Goal: Task Accomplishment & Management: Manage account settings

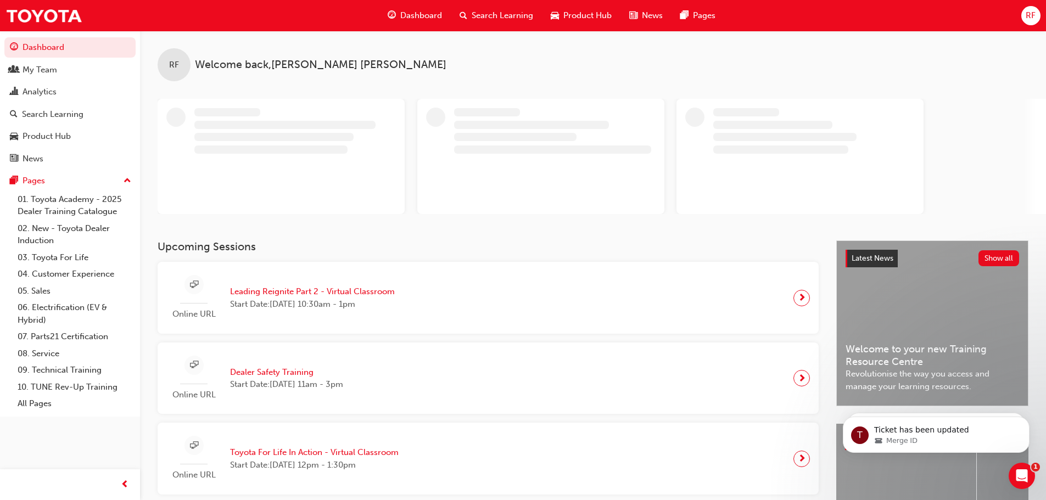
click at [493, 16] on span "Search Learning" at bounding box center [502, 15] width 61 height 13
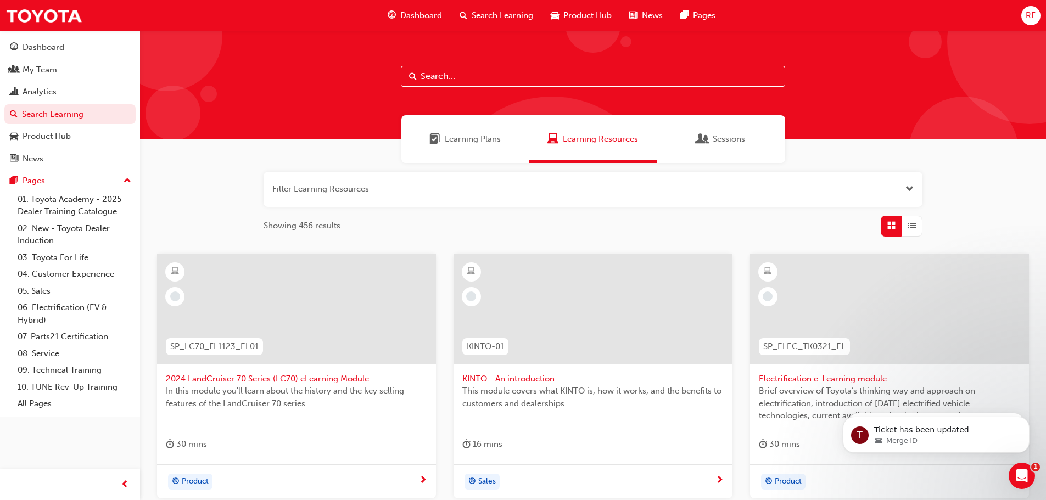
click at [731, 142] on span "Sessions" at bounding box center [729, 139] width 32 height 13
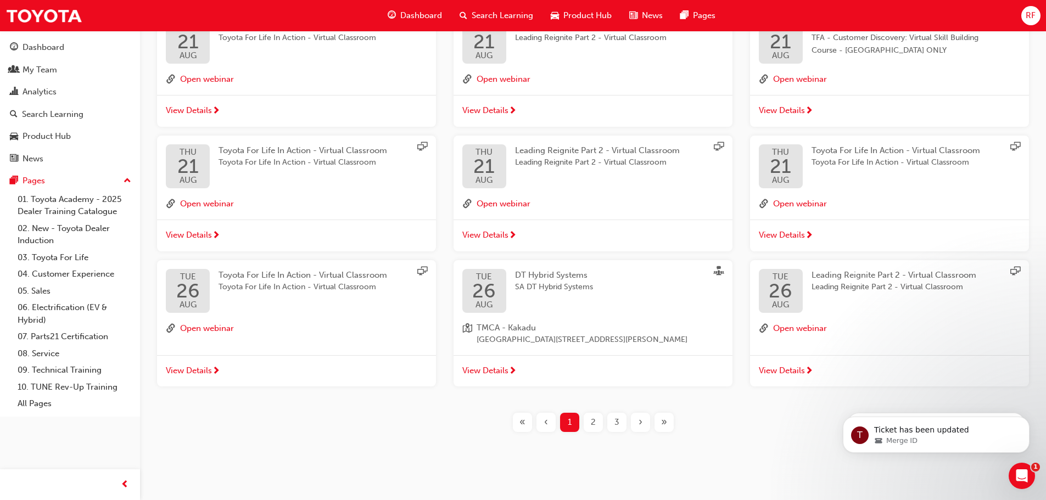
scroll to position [246, 0]
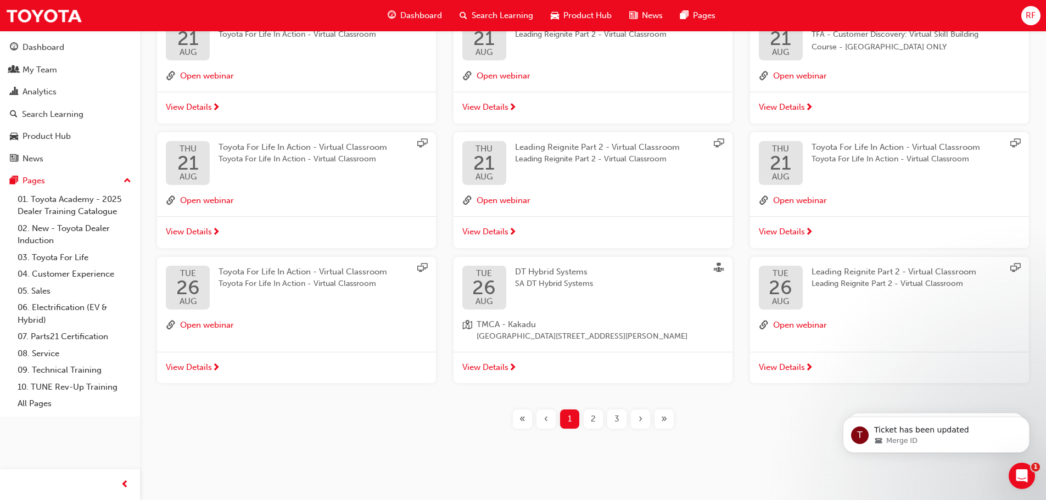
click at [587, 416] on div "2" at bounding box center [593, 419] width 19 height 19
click at [1023, 467] on div "Open Intercom Messenger" at bounding box center [1020, 474] width 36 height 36
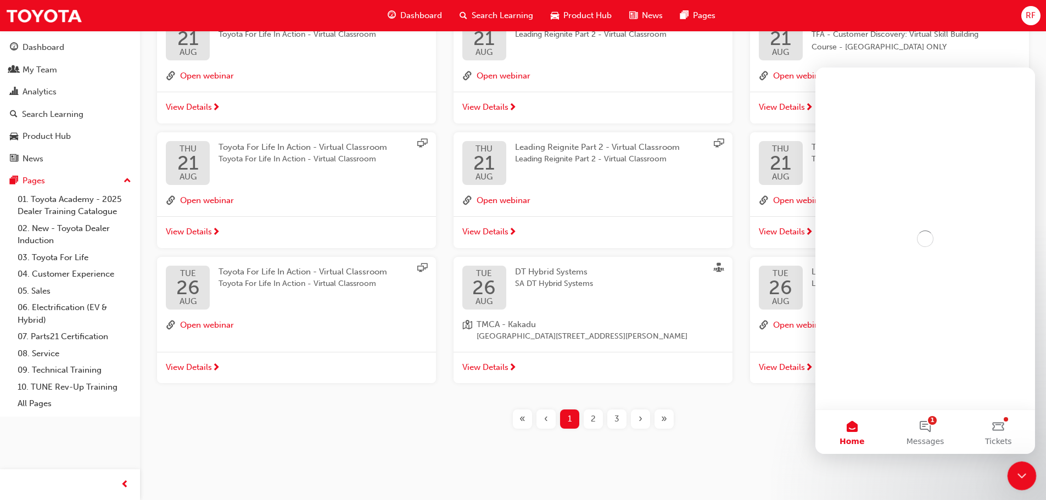
scroll to position [0, 0]
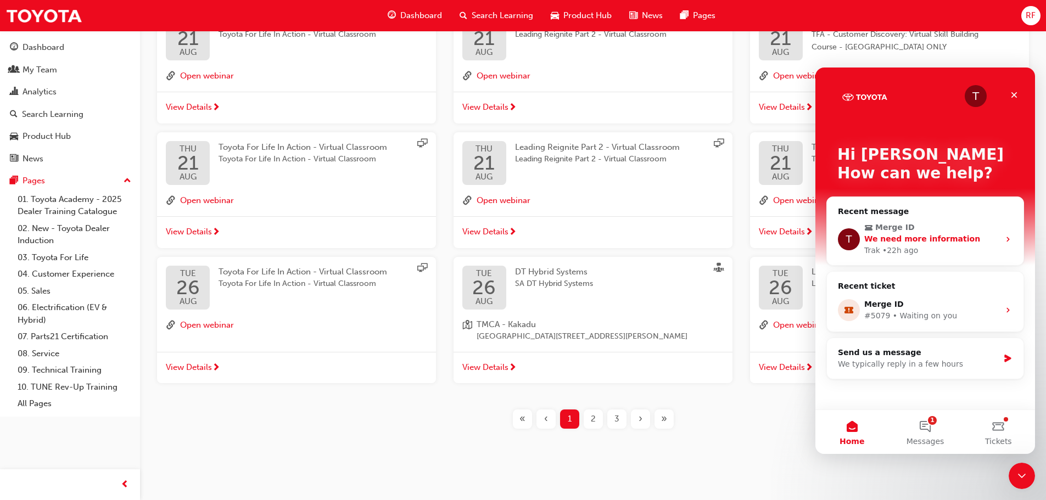
click at [928, 239] on span "We need more information" at bounding box center [922, 238] width 116 height 9
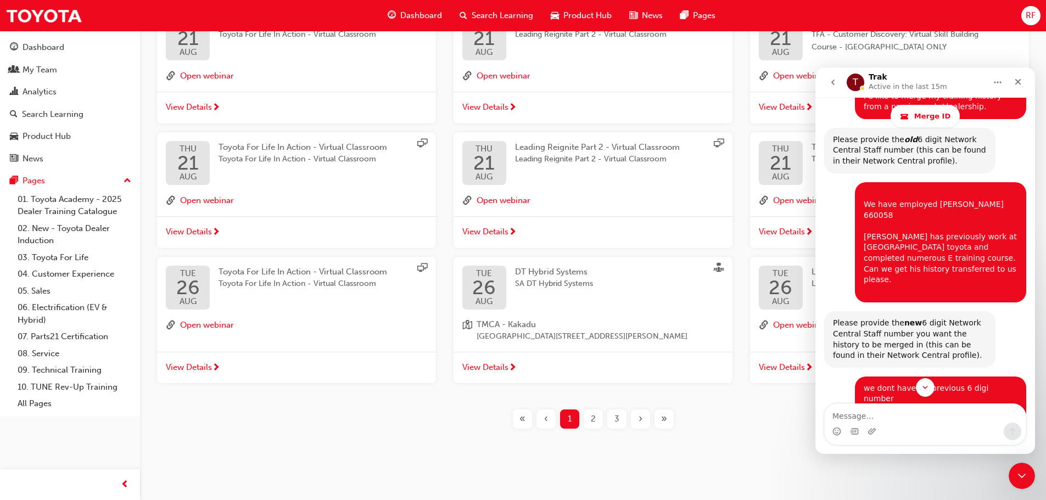
scroll to position [329, 0]
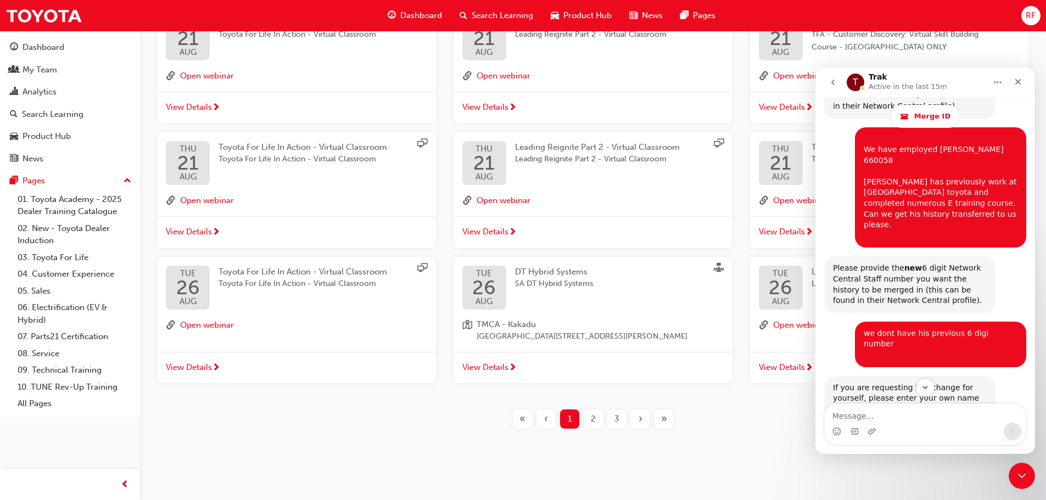
click at [775, 436] on div "Filter Sessions Showing 258 results [DATE] Toyota For Life In Action - Virtual …" at bounding box center [593, 178] width 906 height 522
click at [30, 70] on div "My Team" at bounding box center [40, 70] width 35 height 13
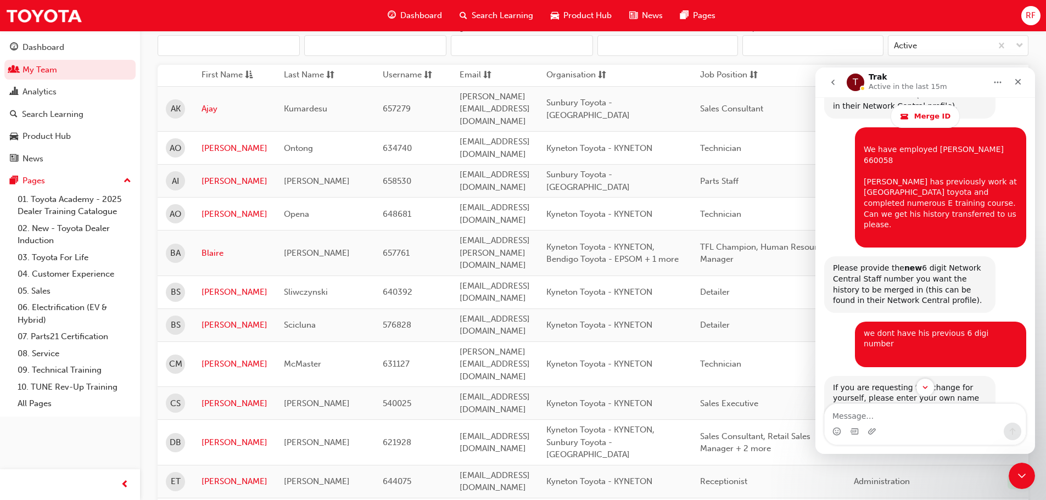
scroll to position [220, 0]
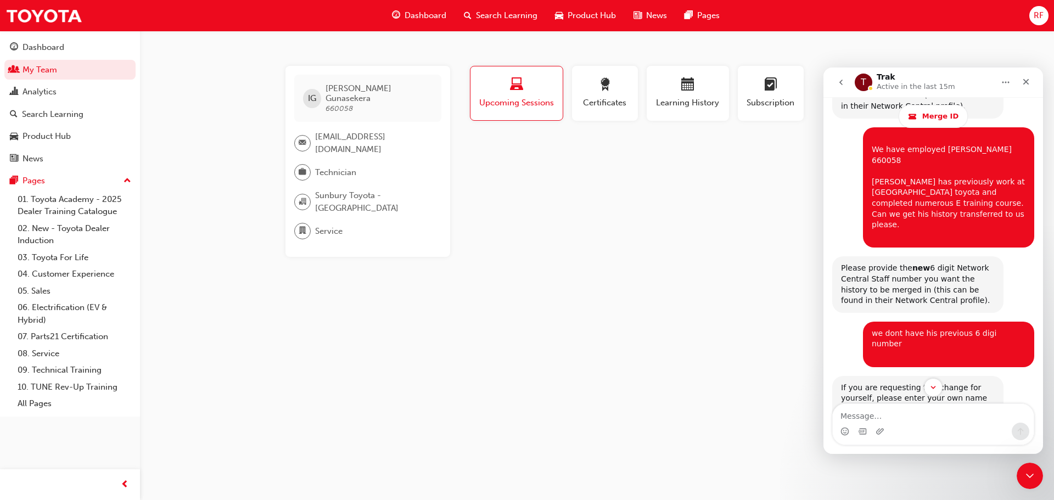
drag, startPoint x: 614, startPoint y: 284, endPoint x: 621, endPoint y: 276, distance: 11.3
click at [614, 283] on div "IG [PERSON_NAME] 660058 [EMAIL_ADDRESS][DOMAIN_NAME] Technician Sunbury Toyota …" at bounding box center [527, 250] width 1054 height 500
click at [685, 94] on div "Learning History" at bounding box center [688, 93] width 66 height 31
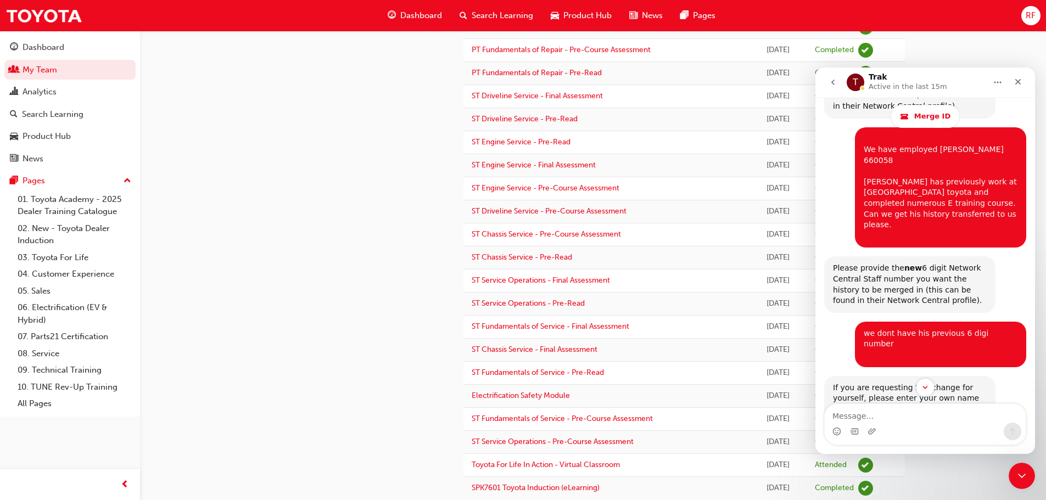
scroll to position [380, 0]
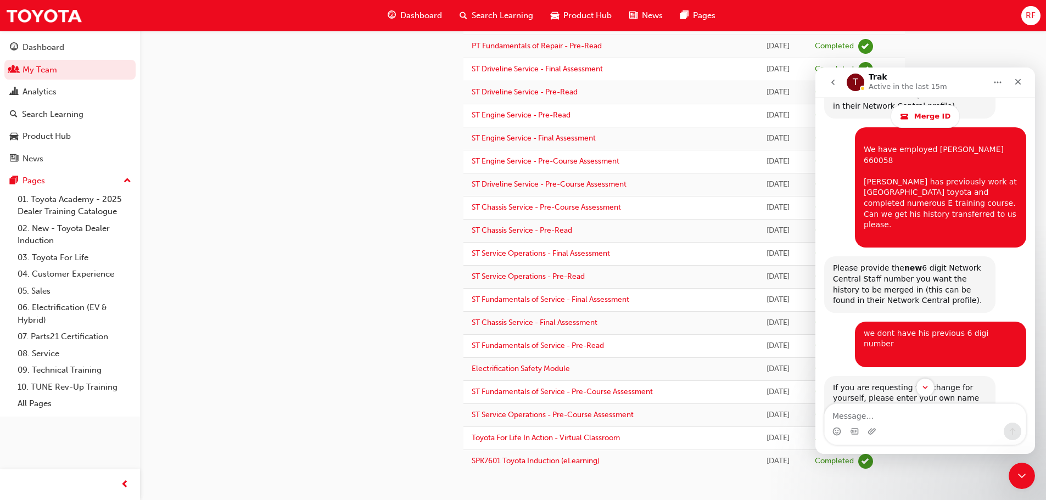
click at [993, 46] on div "IG [PERSON_NAME] 660058 [EMAIL_ADDRESS][DOMAIN_NAME] Technician Sunbury Toyota …" at bounding box center [523, 60] width 1046 height 880
click at [1020, 79] on icon "Close" at bounding box center [1017, 81] width 9 height 9
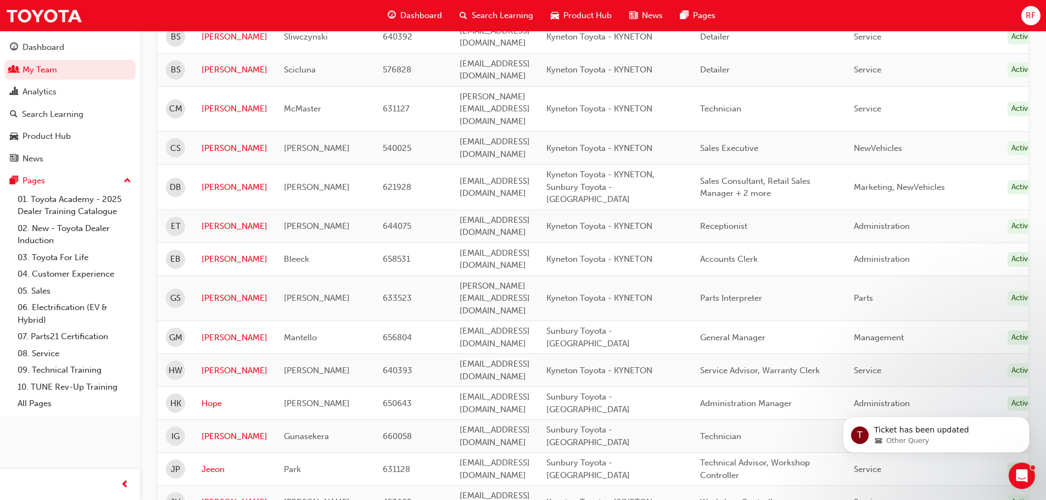
scroll to position [220, 0]
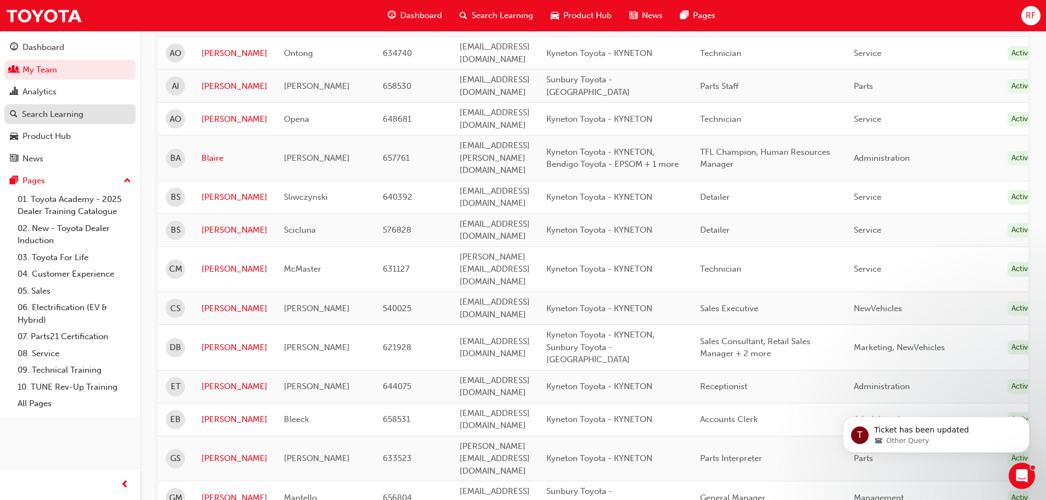
click at [45, 119] on div "Search Learning" at bounding box center [52, 114] width 61 height 13
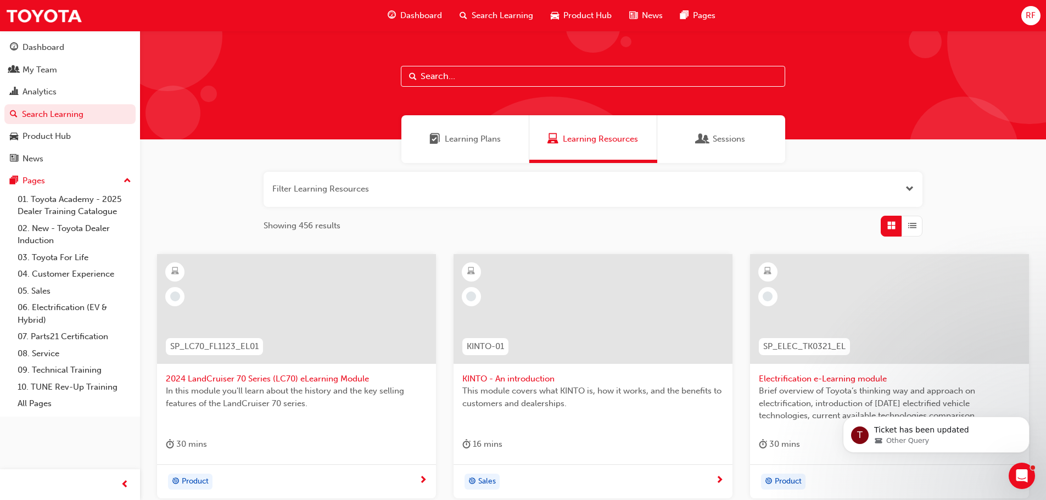
click at [719, 138] on span "Sessions" at bounding box center [729, 139] width 32 height 13
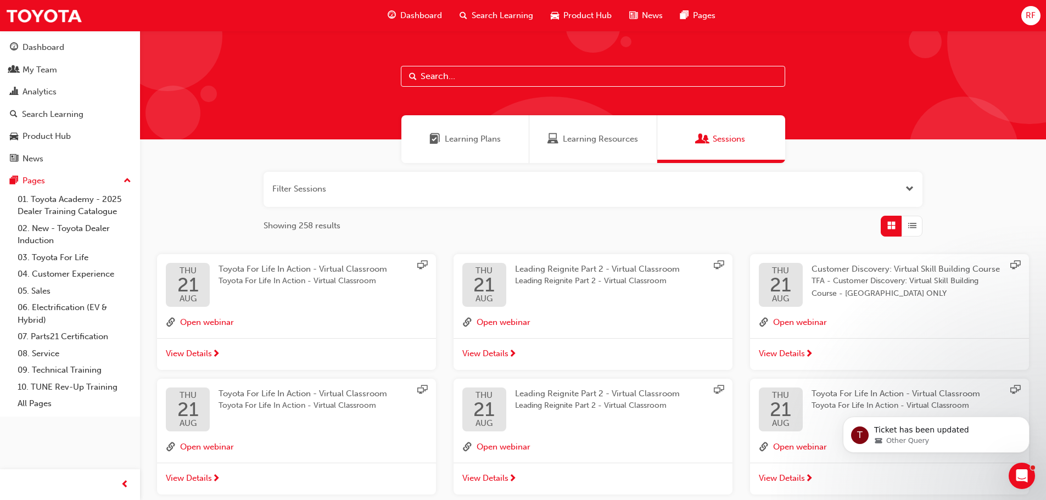
scroll to position [220, 0]
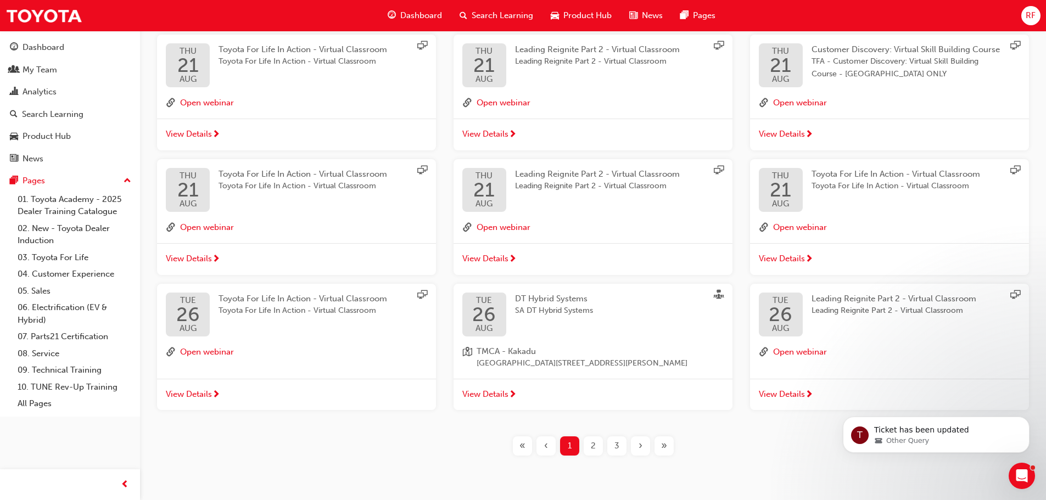
click at [592, 442] on span "2" at bounding box center [593, 446] width 5 height 13
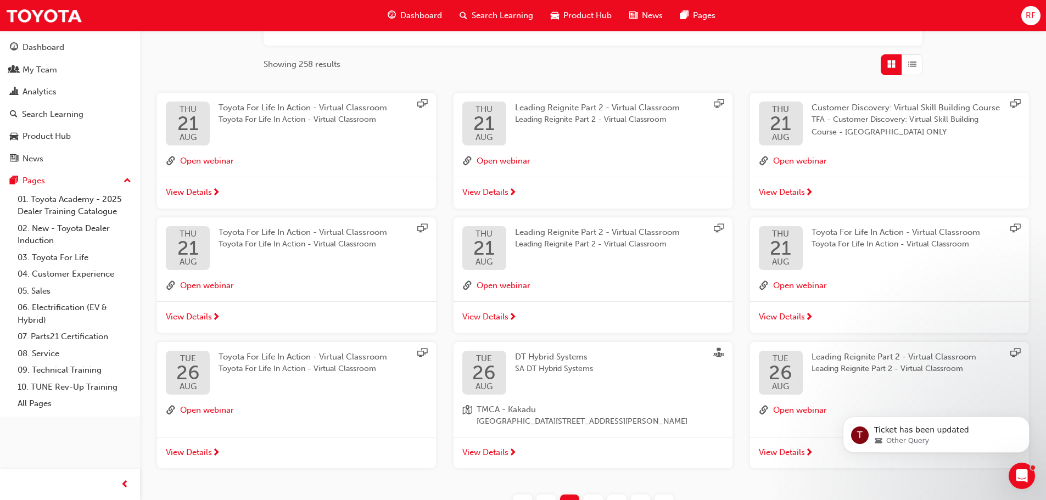
scroll to position [220, 0]
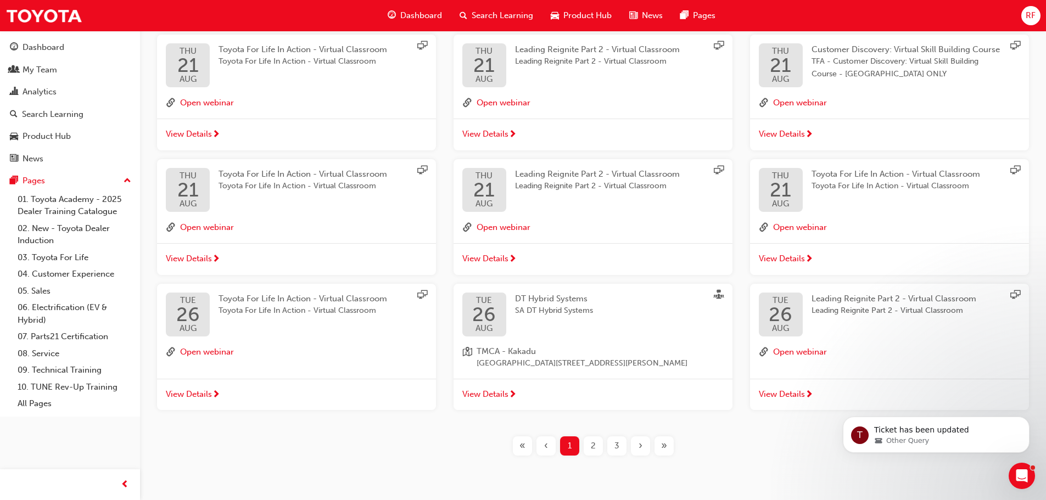
click at [592, 445] on span "2" at bounding box center [593, 446] width 5 height 13
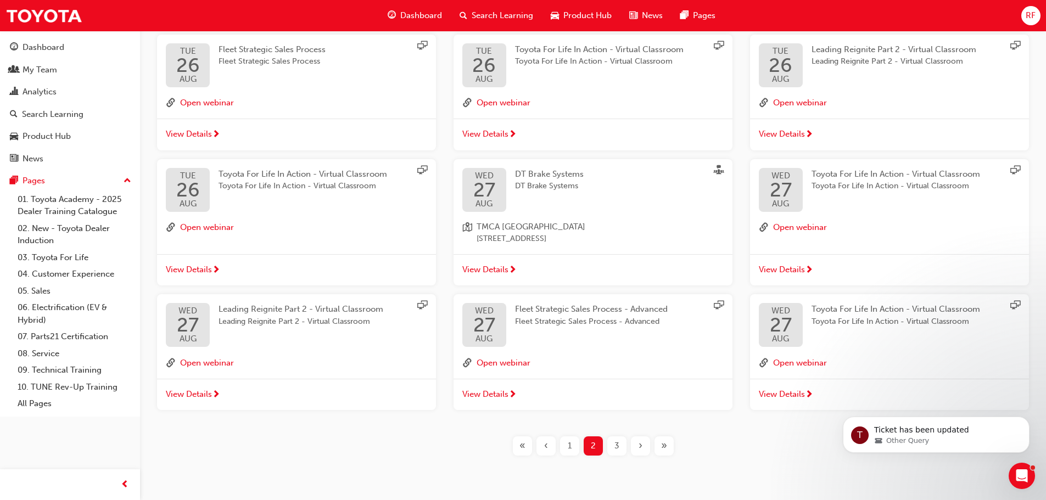
click at [612, 446] on div "3" at bounding box center [616, 445] width 19 height 19
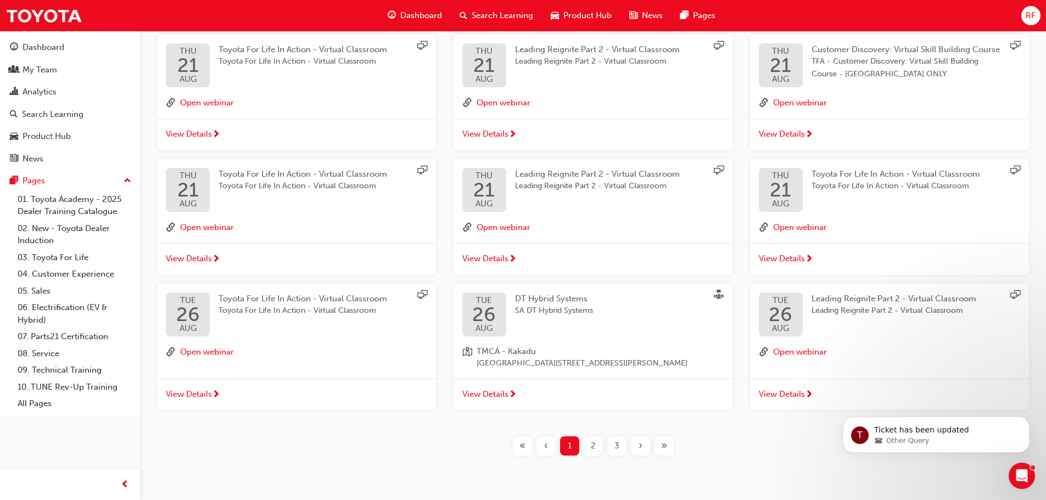
click at [595, 446] on span "2" at bounding box center [593, 446] width 5 height 13
click at [642, 446] on div "›" at bounding box center [640, 445] width 19 height 19
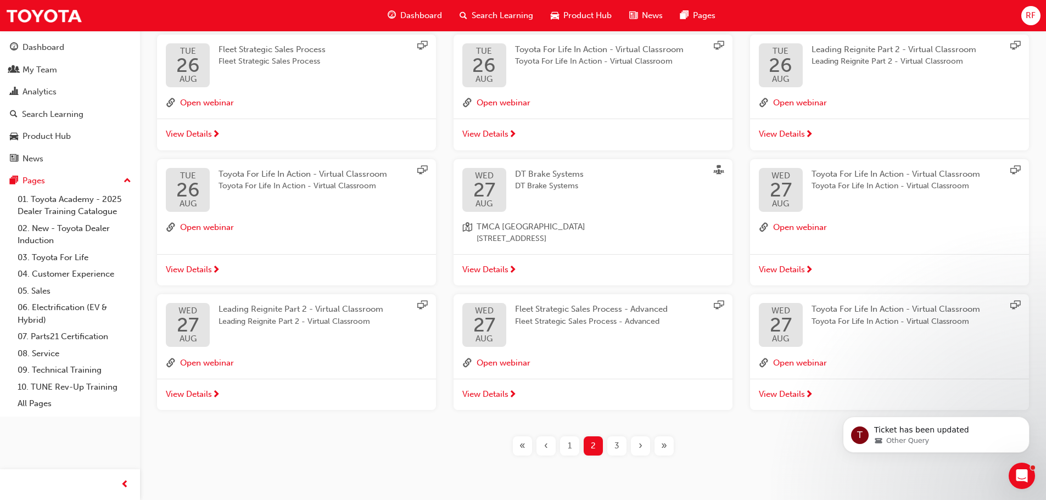
click at [642, 446] on div "›" at bounding box center [640, 445] width 19 height 19
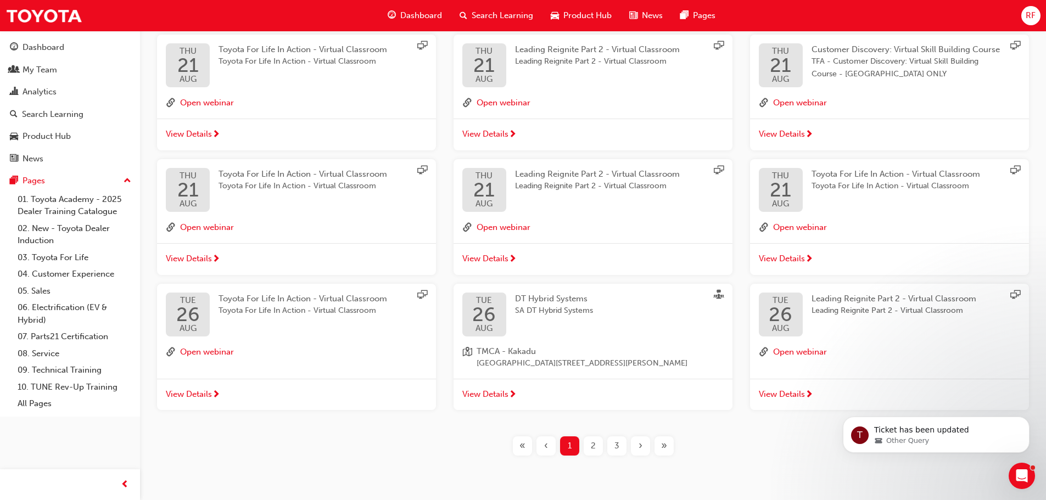
click at [642, 446] on div "›" at bounding box center [640, 445] width 19 height 19
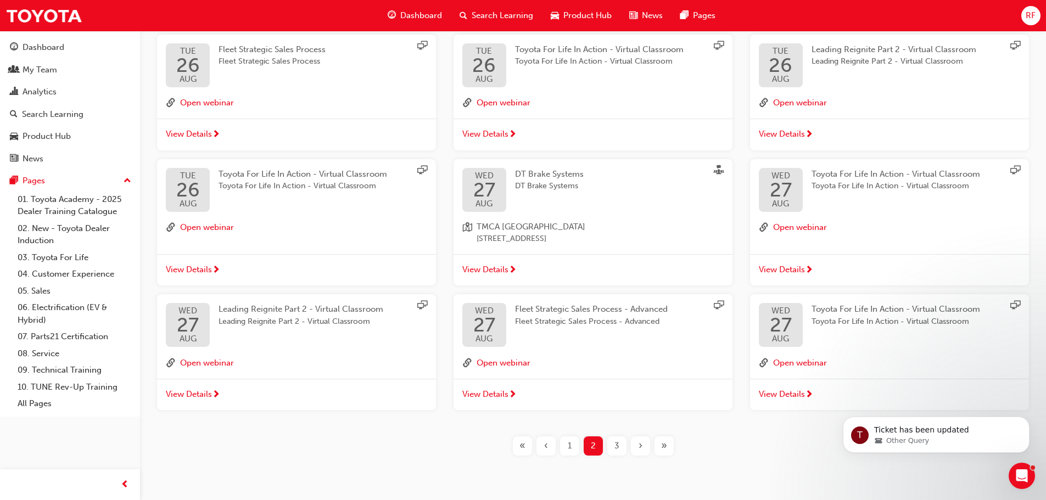
click at [642, 446] on div "›" at bounding box center [640, 445] width 19 height 19
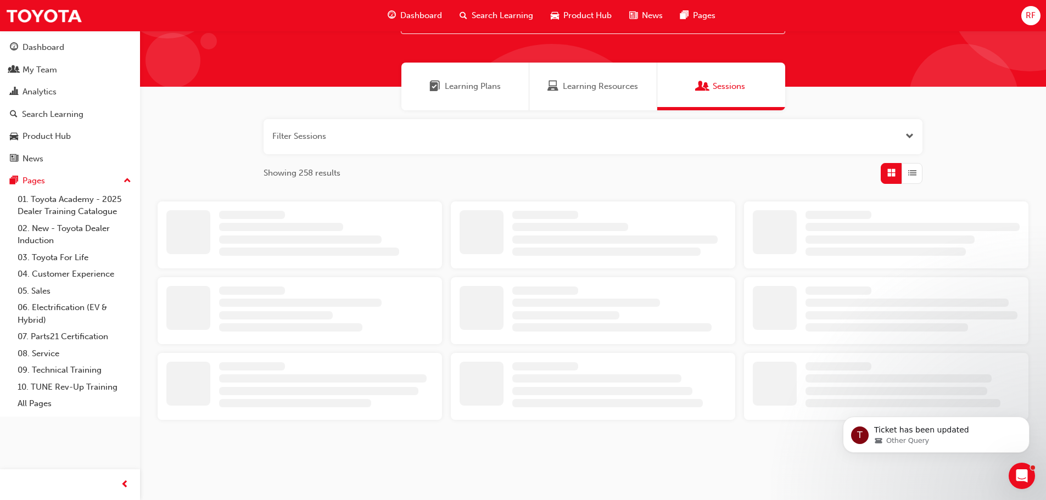
scroll to position [220, 0]
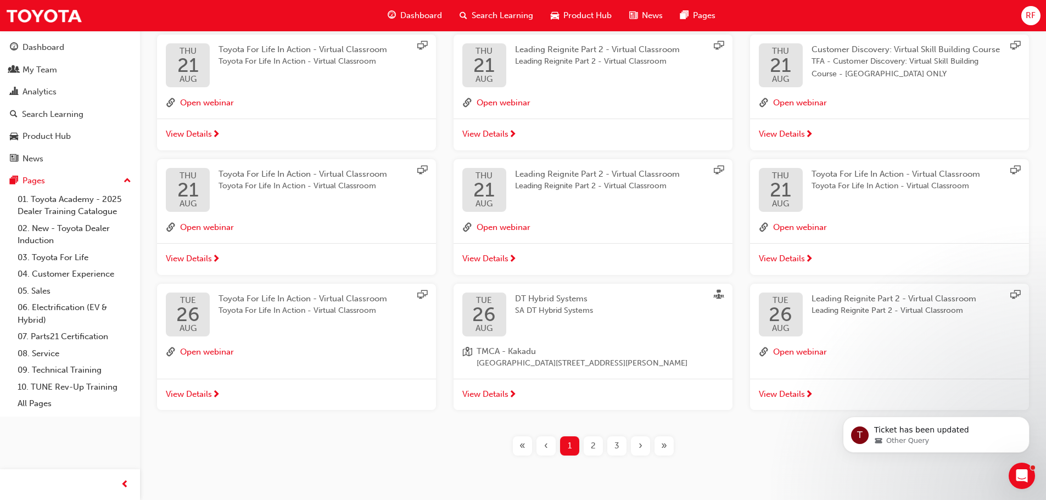
click at [642, 446] on div "›" at bounding box center [640, 445] width 19 height 19
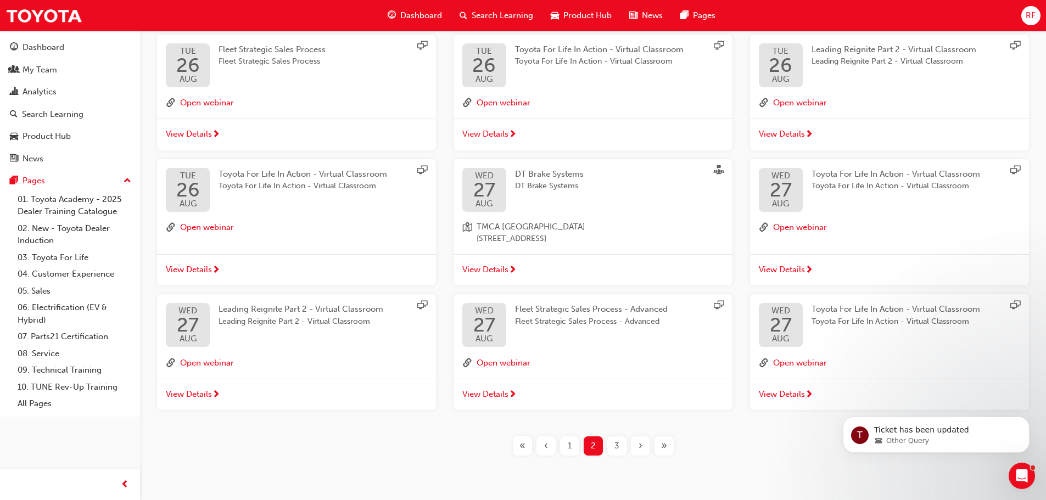
click at [642, 446] on div "›" at bounding box center [640, 445] width 19 height 19
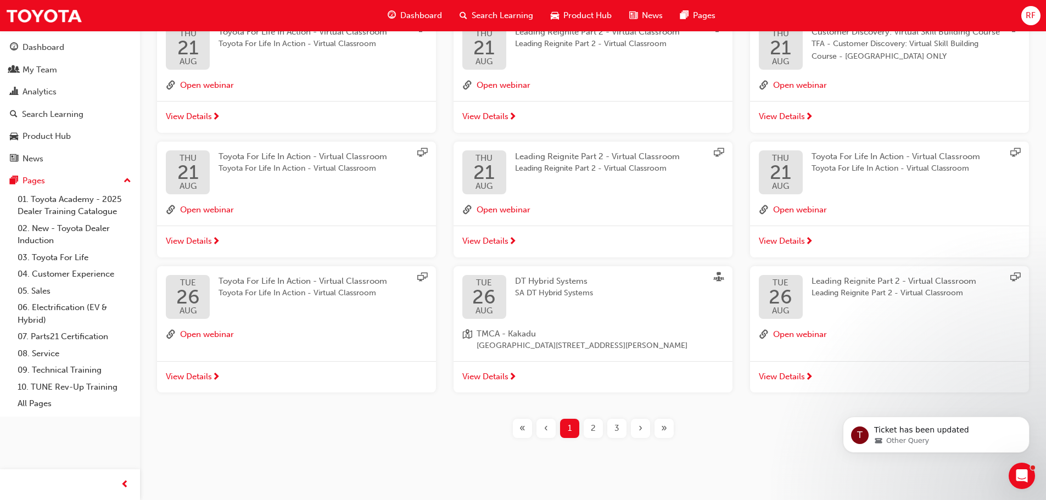
scroll to position [246, 0]
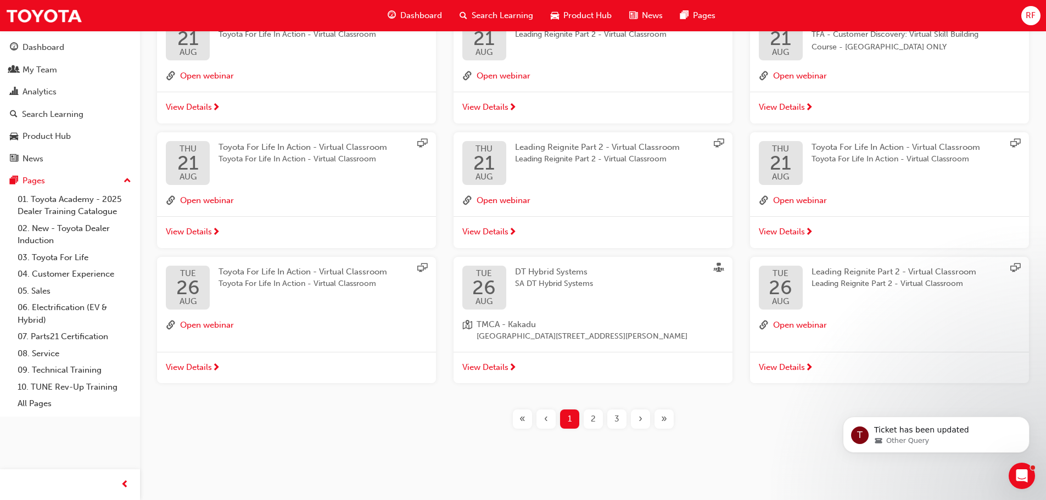
click at [618, 422] on span "3" at bounding box center [616, 419] width 5 height 13
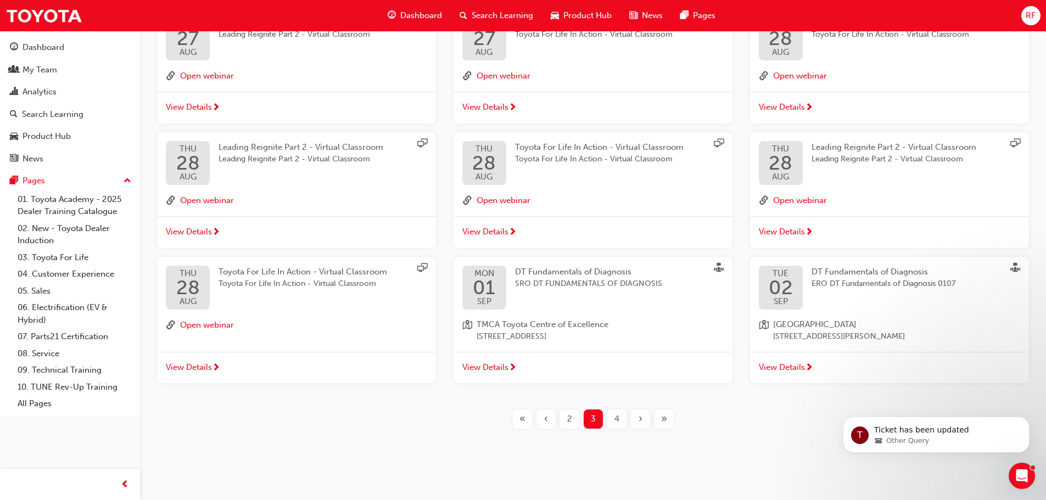
click at [614, 419] on span "4" at bounding box center [616, 419] width 5 height 13
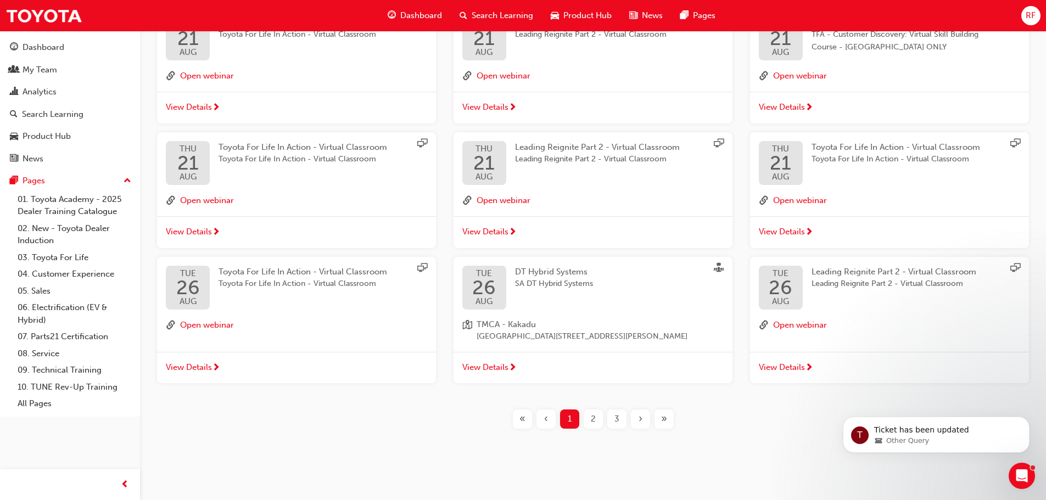
click at [640, 416] on span "›" at bounding box center [640, 419] width 4 height 13
click at [638, 418] on span "›" at bounding box center [640, 419] width 4 height 13
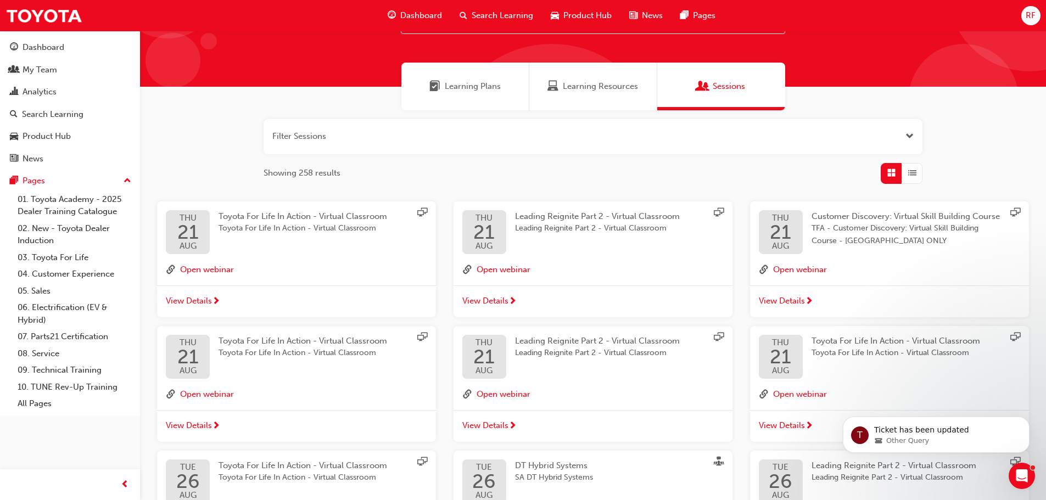
scroll to position [246, 0]
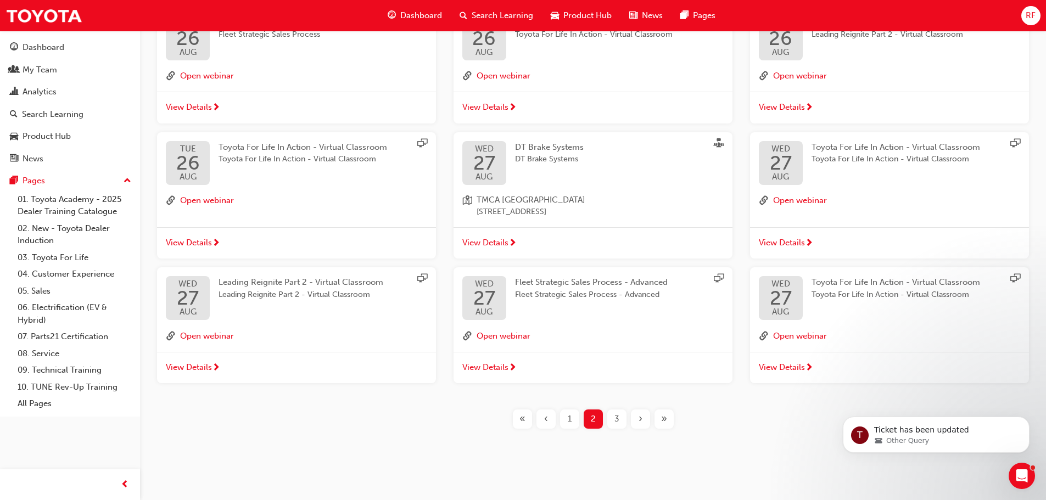
click at [619, 417] on div "3" at bounding box center [616, 419] width 19 height 19
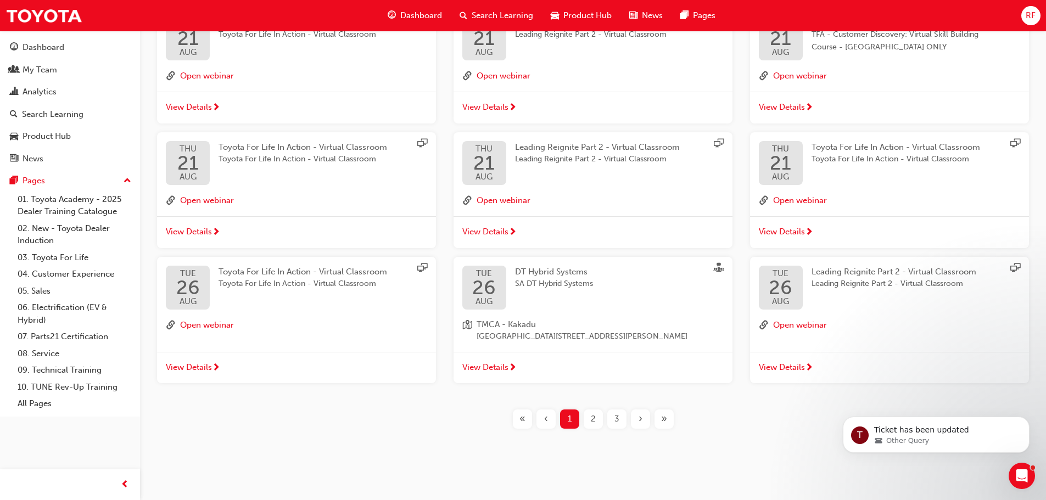
click at [756, 445] on div "Learning Plans Learning Resources Sessions Filter Sessions Showing 258 results …" at bounding box center [593, 128] width 906 height 688
click at [798, 466] on div "Learning Plans Learning Resources Sessions Filter Sessions Showing 258 results …" at bounding box center [593, 128] width 906 height 688
click at [1027, 421] on icon "Dismiss notification" at bounding box center [1026, 420] width 6 height 6
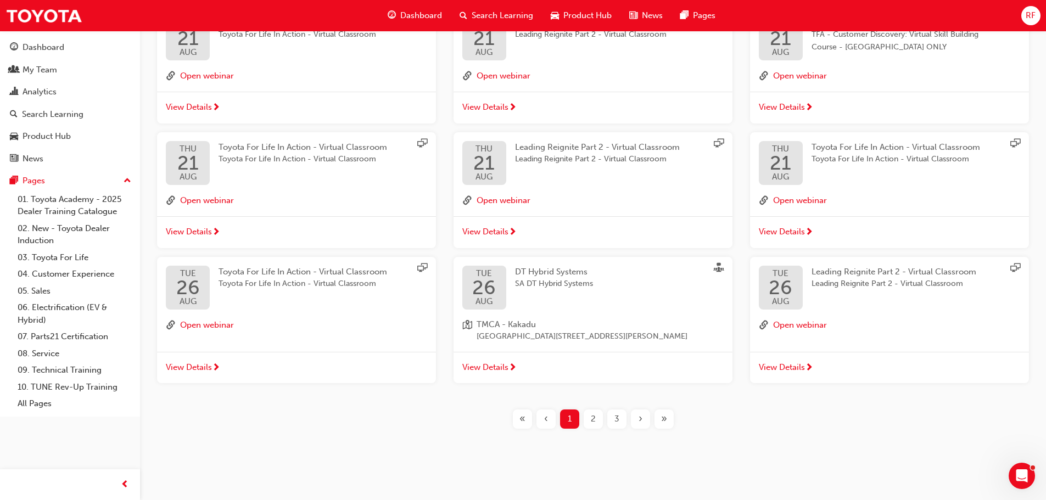
click at [641, 420] on span "›" at bounding box center [640, 419] width 4 height 13
click at [615, 413] on span "3" at bounding box center [616, 419] width 5 height 13
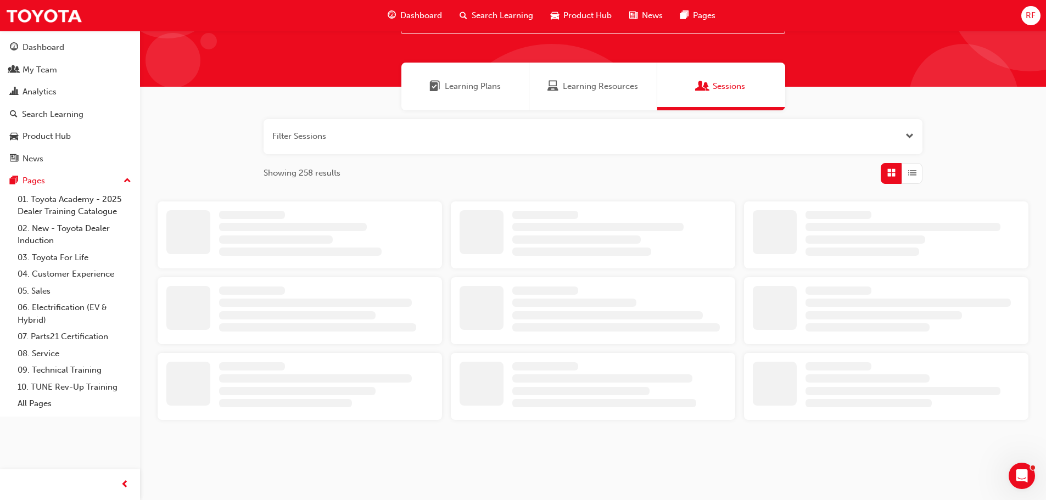
scroll to position [246, 0]
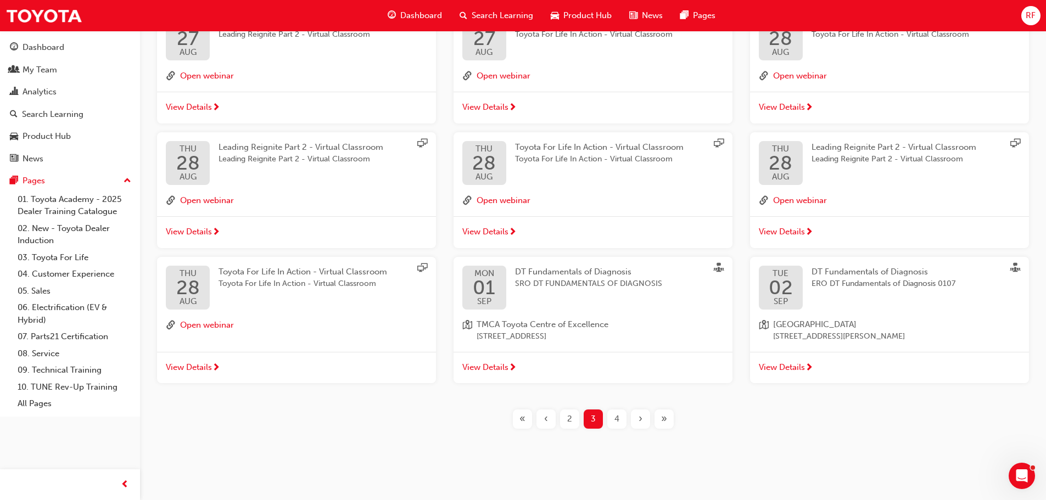
drag, startPoint x: 621, startPoint y: 412, endPoint x: 626, endPoint y: 411, distance: 5.6
click at [626, 411] on button "4" at bounding box center [617, 419] width 24 height 19
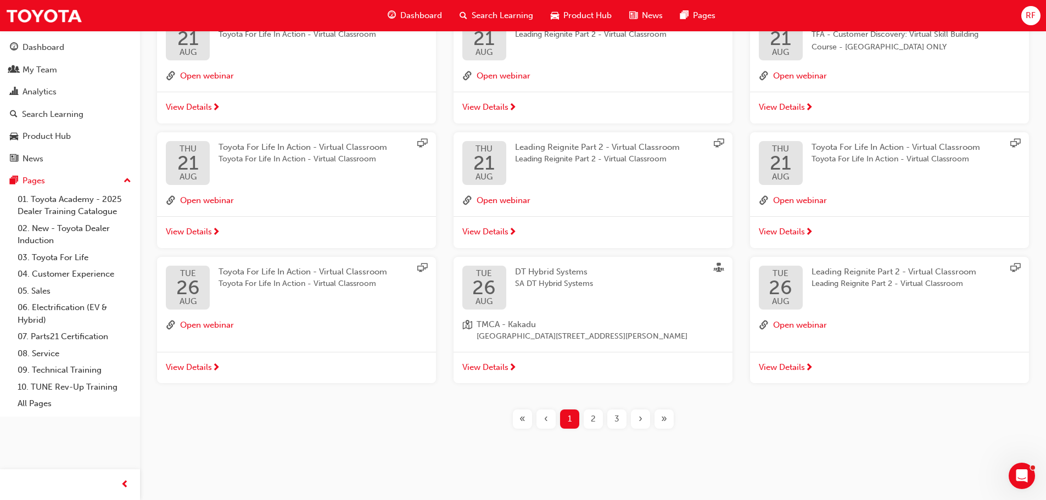
click at [624, 410] on button "3" at bounding box center [617, 419] width 24 height 19
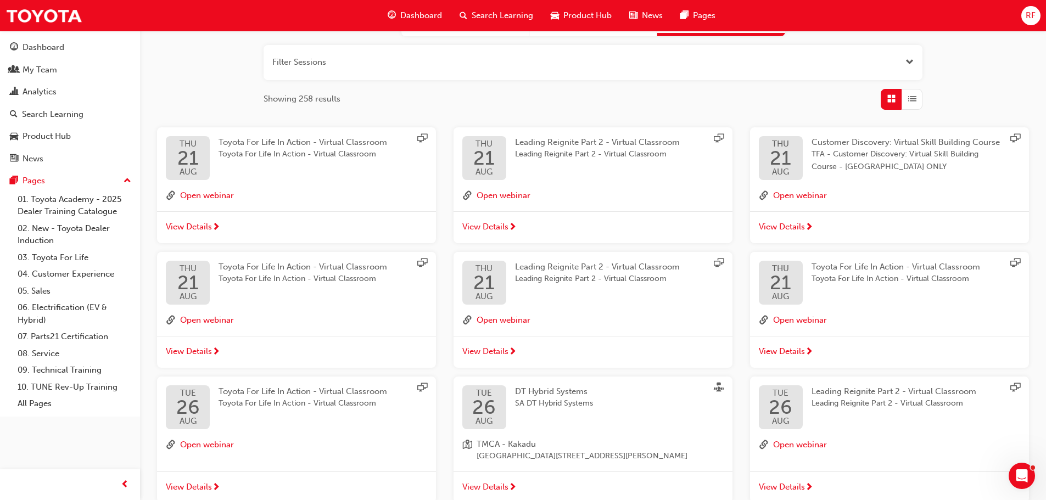
scroll to position [27, 0]
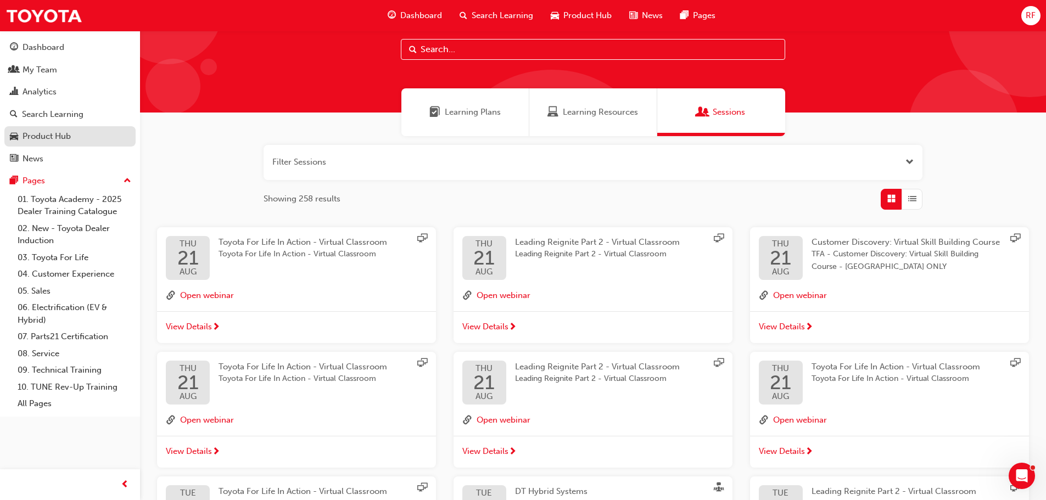
click at [44, 137] on div "Product Hub" at bounding box center [47, 136] width 48 height 13
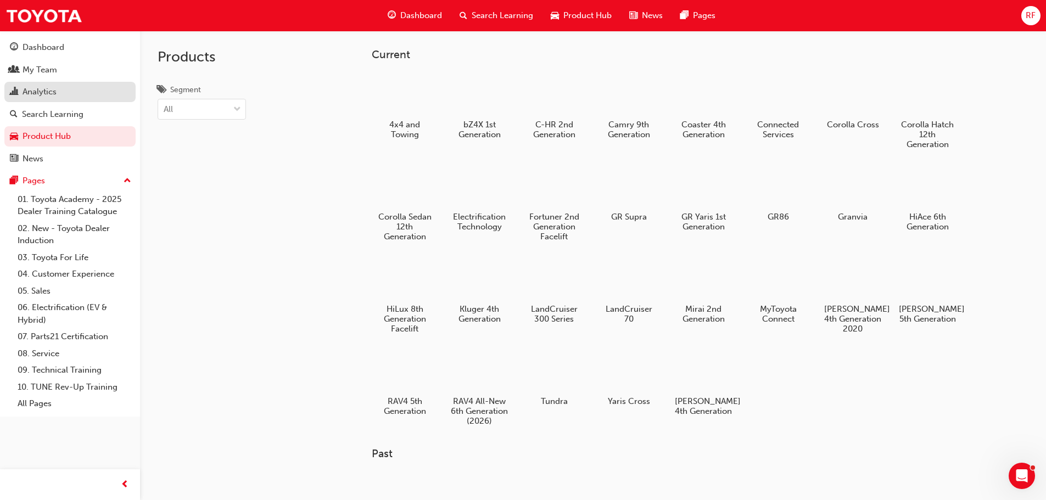
click at [47, 93] on div "Analytics" at bounding box center [40, 92] width 34 height 13
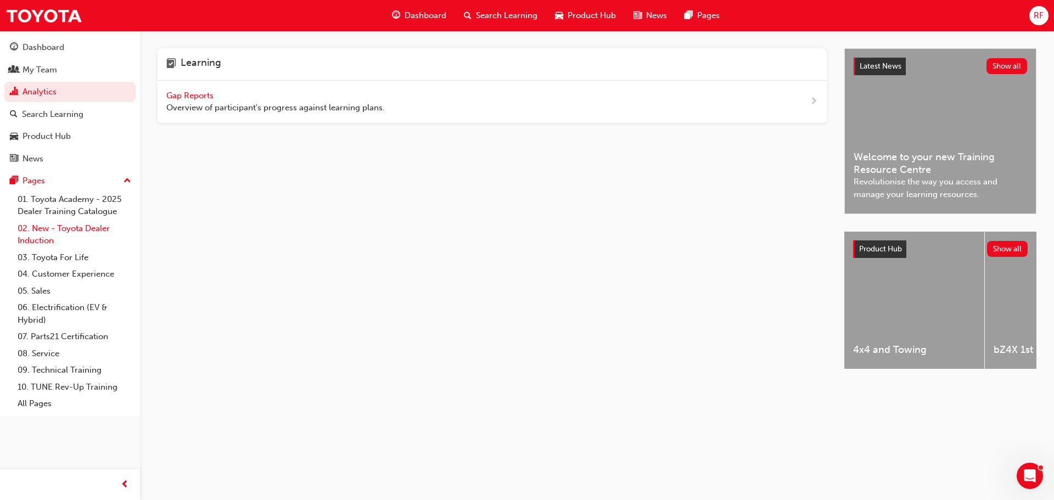
click at [67, 226] on link "02. New - Toyota Dealer Induction" at bounding box center [74, 234] width 122 height 29
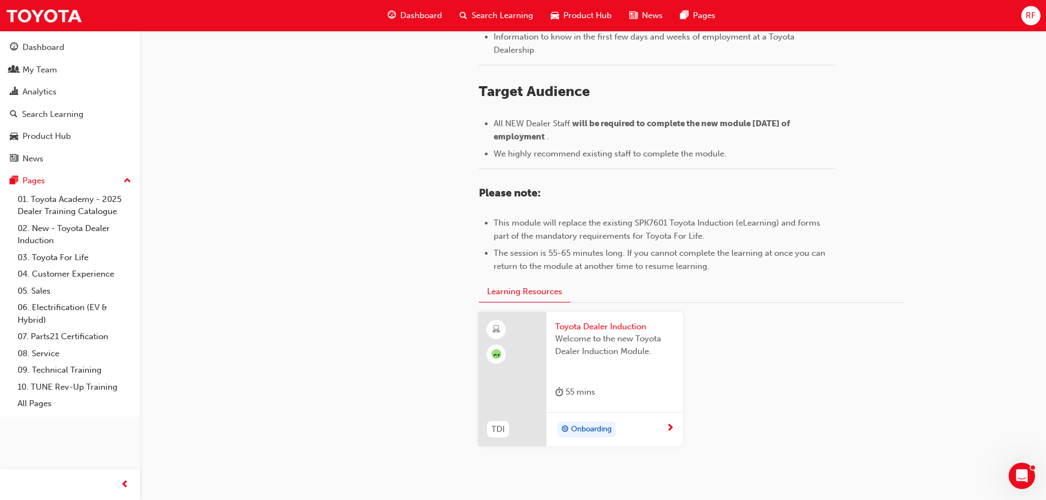
scroll to position [483, 0]
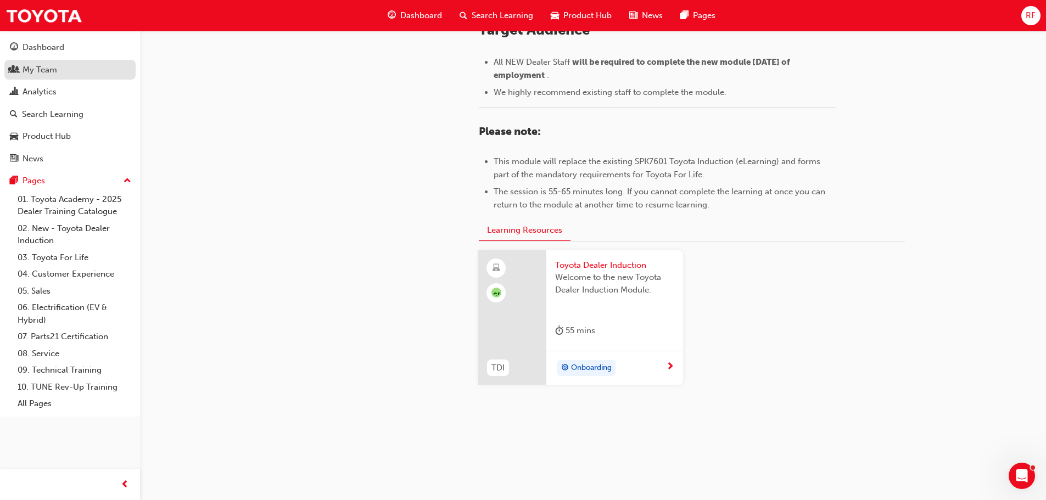
click at [38, 69] on div "My Team" at bounding box center [40, 70] width 35 height 13
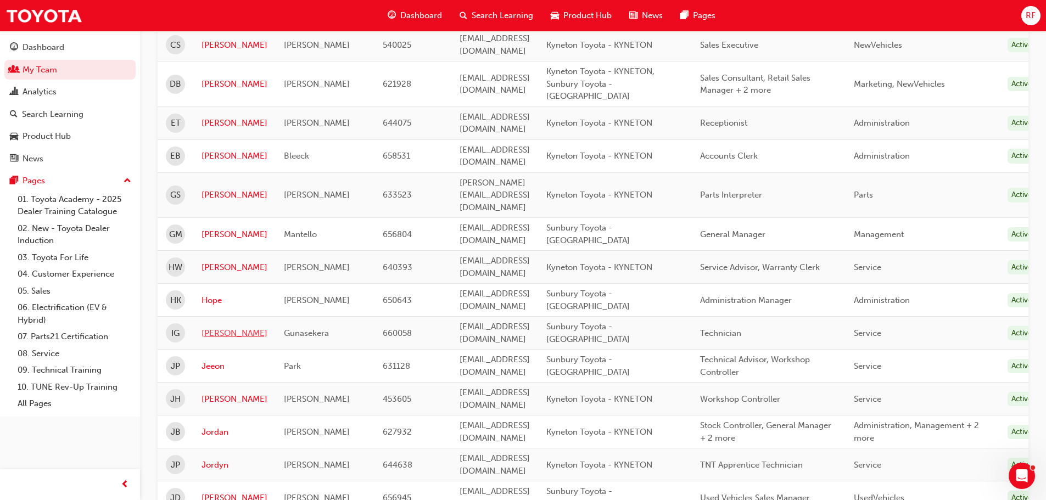
click at [209, 327] on link "[PERSON_NAME]" at bounding box center [234, 333] width 66 height 13
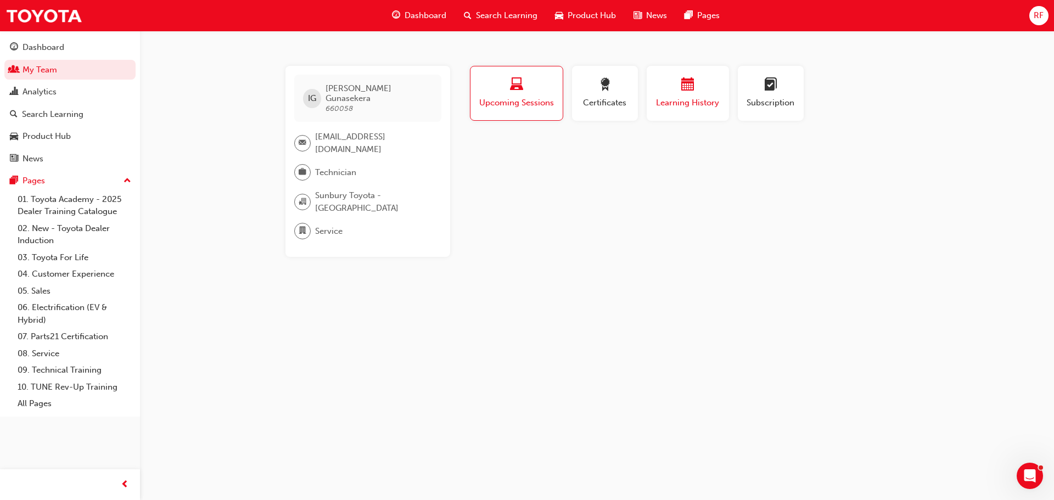
click at [705, 99] on span "Learning History" at bounding box center [688, 103] width 66 height 13
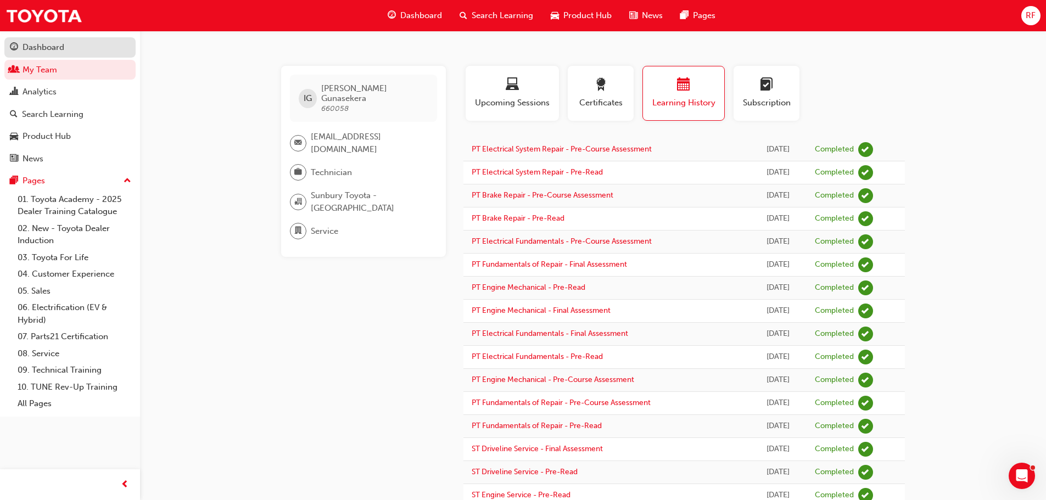
click at [55, 50] on div "Dashboard" at bounding box center [44, 47] width 42 height 13
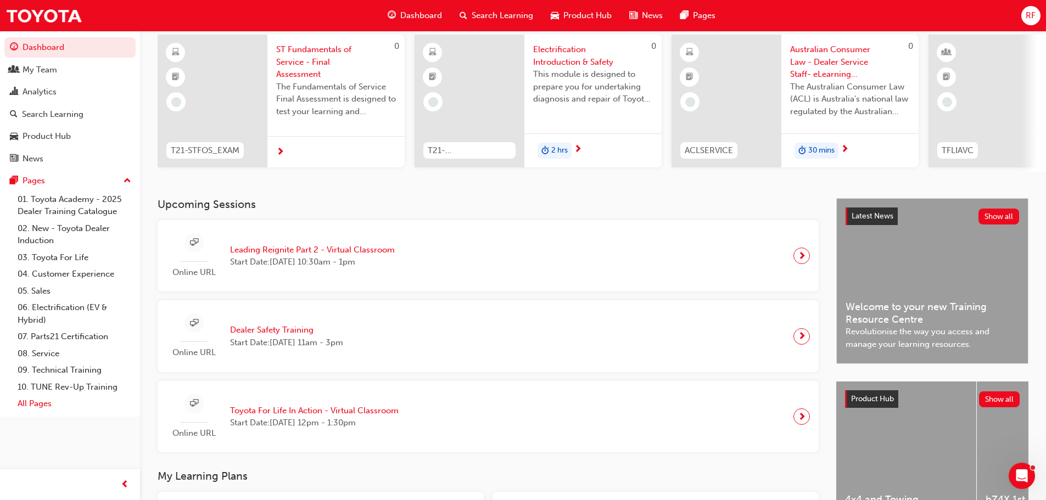
scroll to position [220, 0]
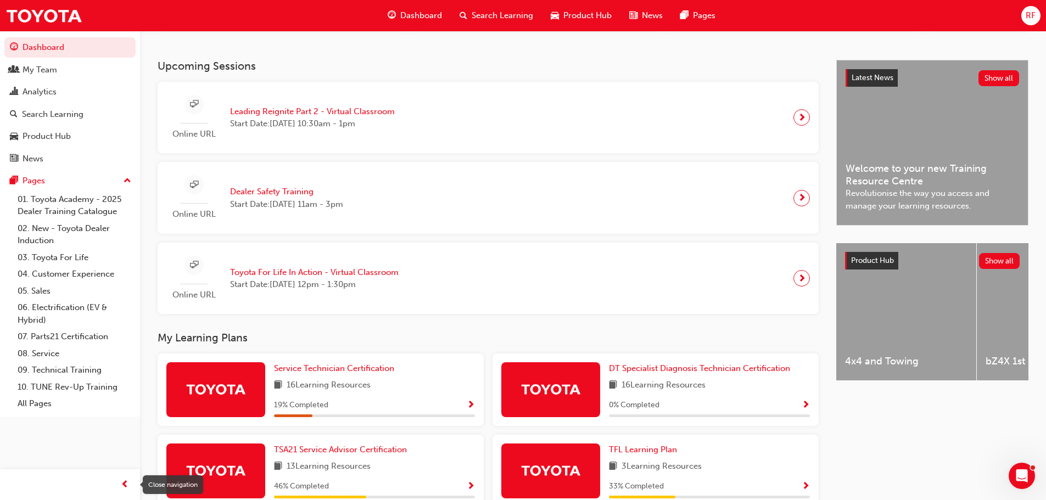
click at [123, 484] on span "prev-icon" at bounding box center [125, 485] width 8 height 14
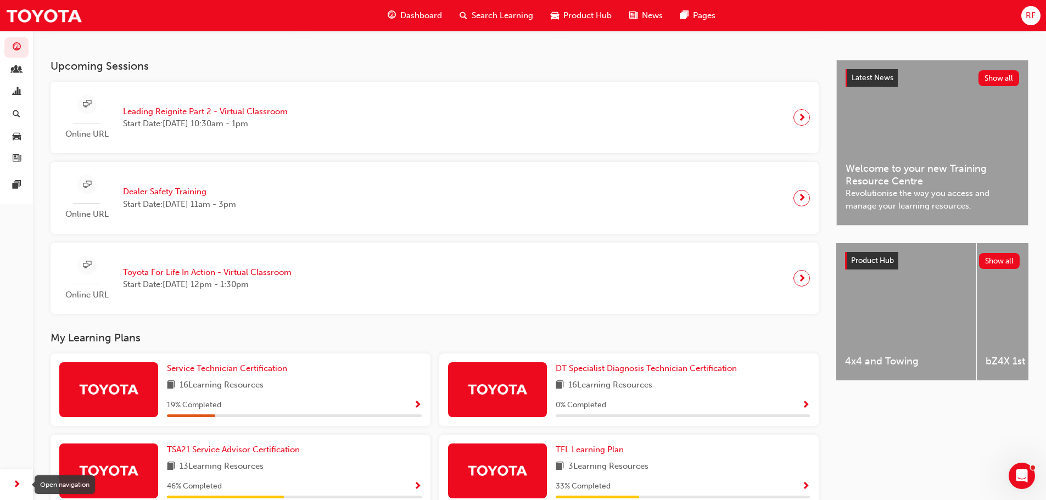
click at [14, 482] on span "next-icon" at bounding box center [17, 485] width 8 height 14
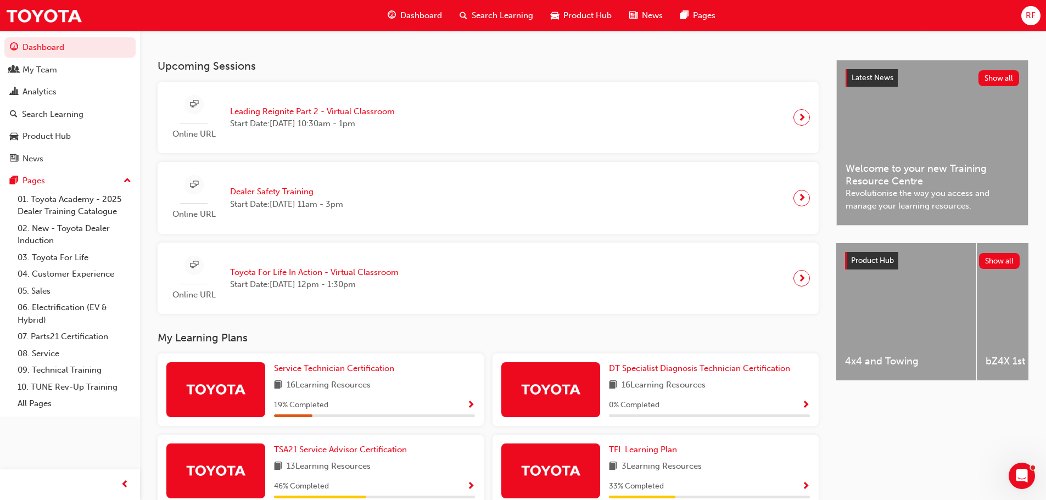
click at [413, 12] on span "Dashboard" at bounding box center [421, 15] width 42 height 13
click at [497, 7] on div "Search Learning" at bounding box center [496, 15] width 91 height 23
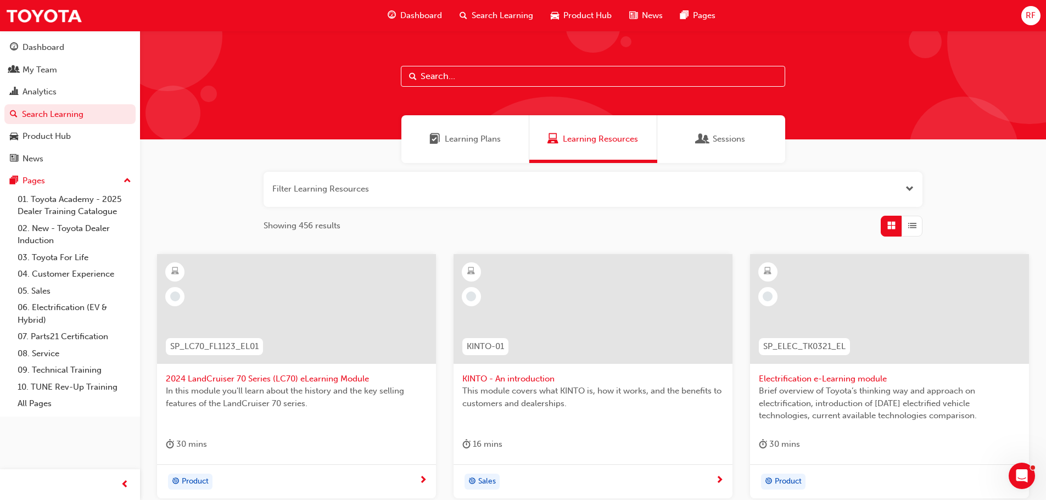
click at [438, 74] on input "text" at bounding box center [593, 76] width 384 height 21
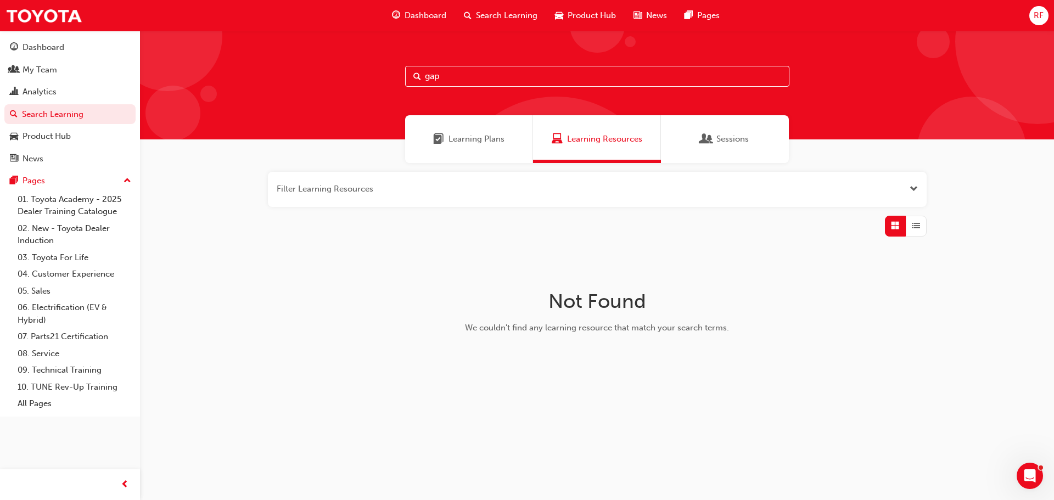
type input "gap"
click at [508, 16] on span "Search Learning" at bounding box center [506, 15] width 61 height 13
click at [599, 73] on input "gap" at bounding box center [597, 76] width 384 height 21
click at [730, 132] on div "Sessions" at bounding box center [725, 139] width 128 height 48
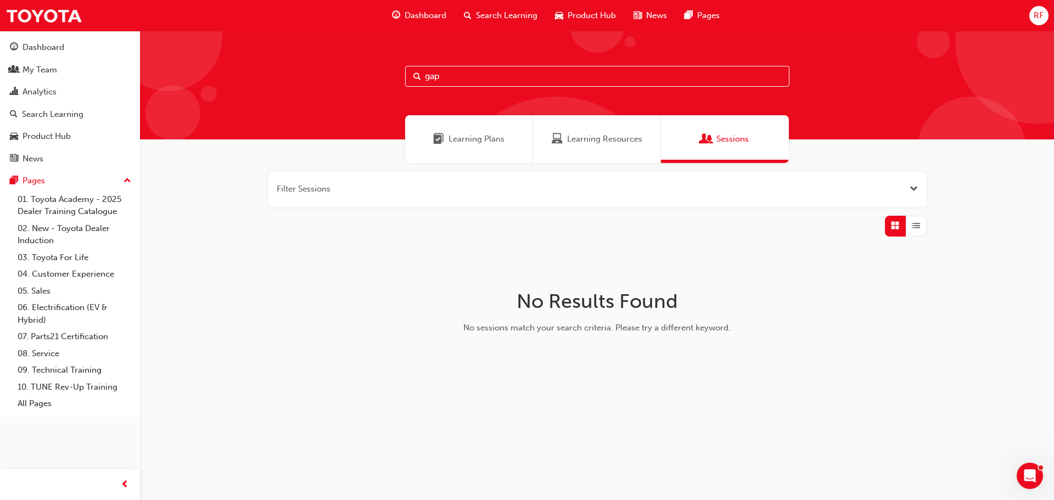
click at [495, 137] on span "Learning Plans" at bounding box center [477, 139] width 56 height 13
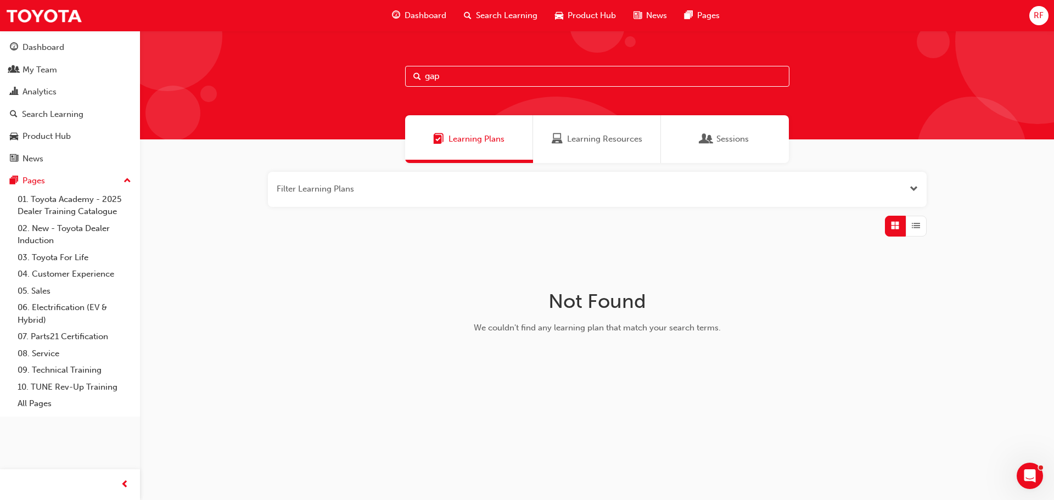
click at [420, 183] on button "button" at bounding box center [597, 189] width 659 height 35
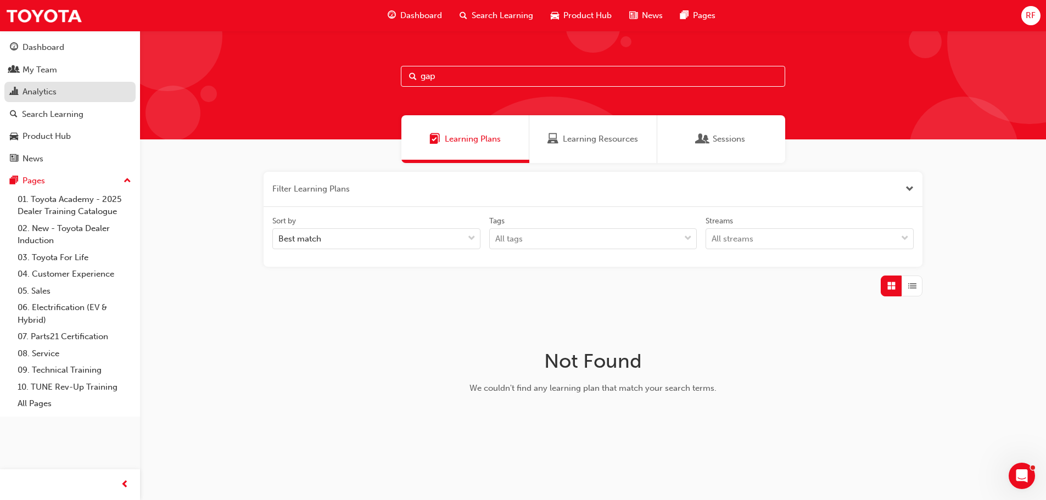
click at [35, 93] on div "Analytics" at bounding box center [40, 92] width 34 height 13
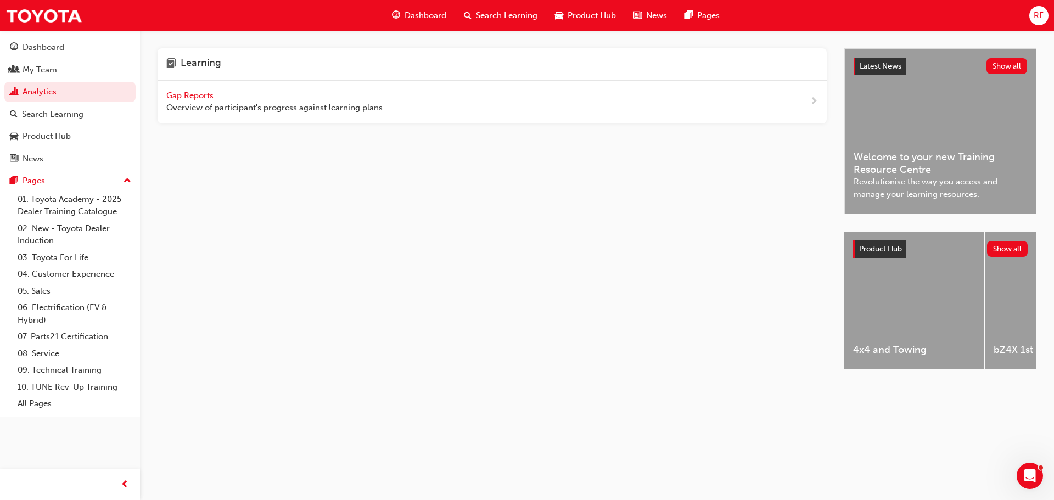
click at [181, 96] on span "Gap Reports" at bounding box center [190, 96] width 49 height 10
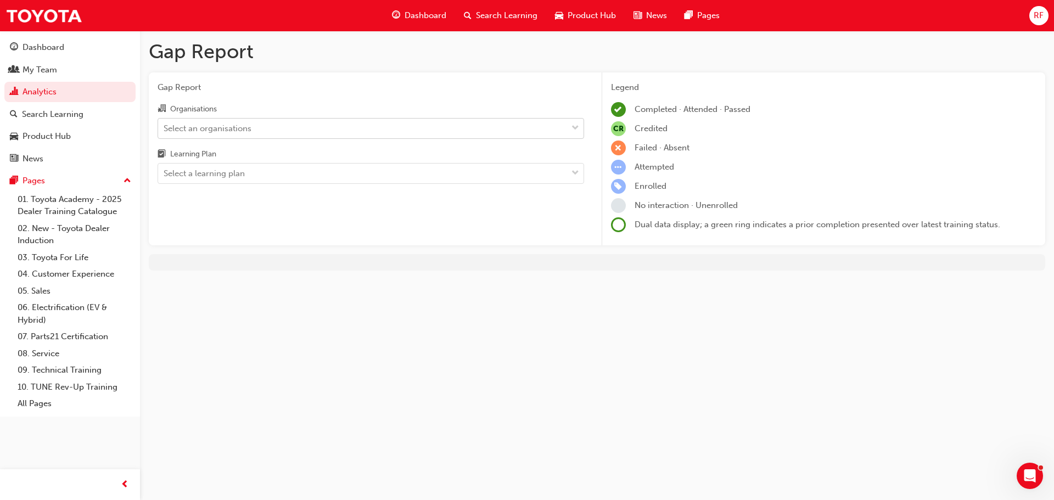
click at [277, 131] on div "Select an organisations" at bounding box center [362, 128] width 409 height 19
click at [165, 131] on input "Organisations Select an organisations" at bounding box center [164, 127] width 1 height 9
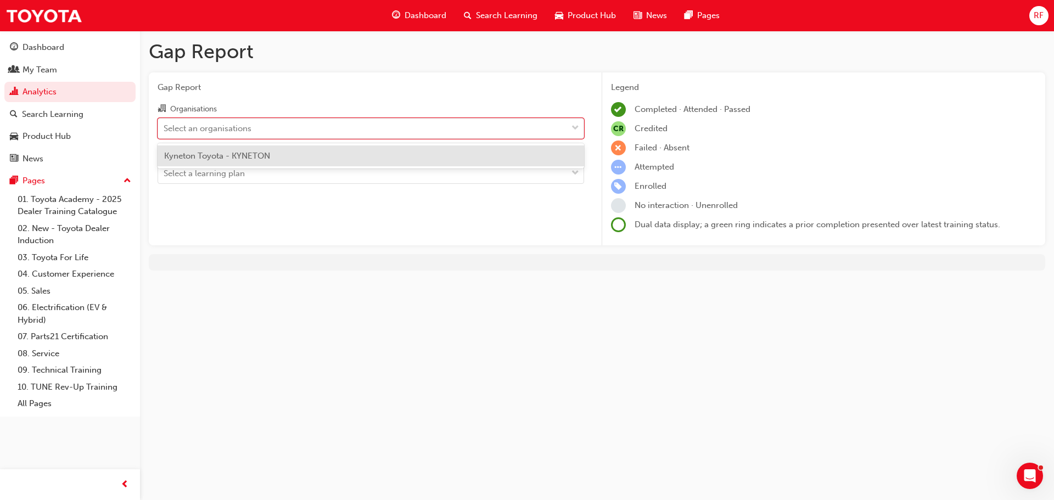
click at [243, 155] on span "Kyneton Toyota - KYNETON" at bounding box center [217, 156] width 106 height 10
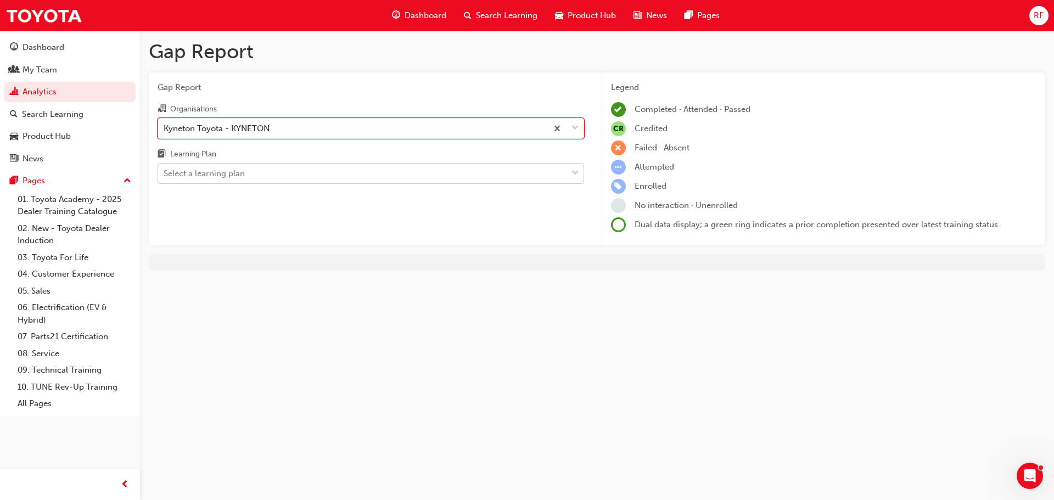
click at [245, 173] on div "Select a learning plan" at bounding box center [204, 173] width 81 height 13
click at [165, 173] on input "Learning Plan Select a learning plan" at bounding box center [164, 173] width 1 height 9
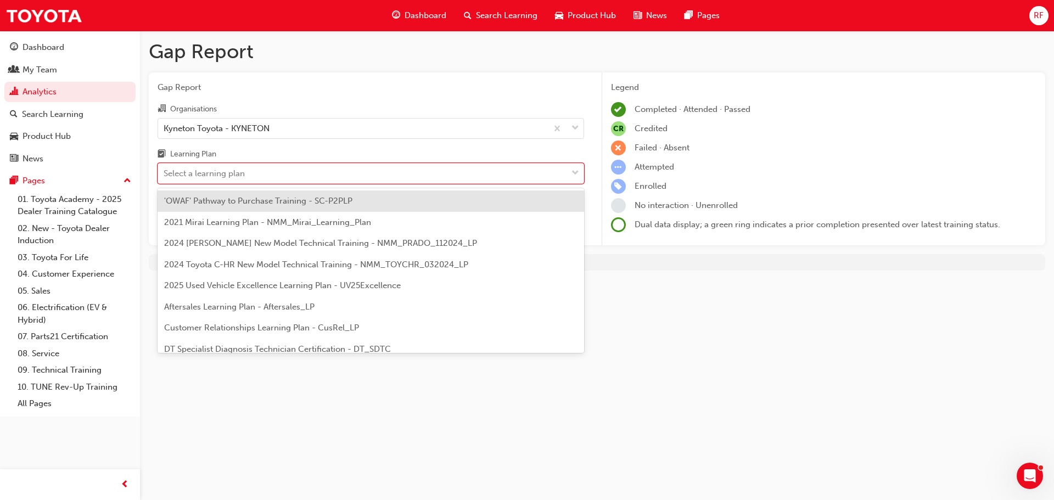
click at [697, 344] on div "Gap Report Gap Report Organisations Kyneton Toyota - KYNETON Learning Plan opti…" at bounding box center [527, 250] width 1054 height 500
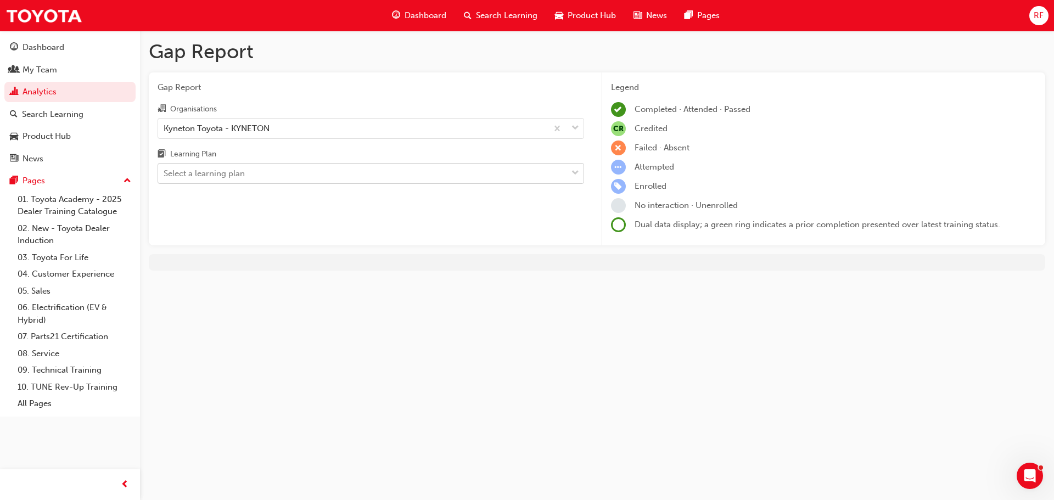
click at [386, 173] on div "Select a learning plan" at bounding box center [362, 173] width 409 height 19
click at [165, 173] on input "Learning Plan Select a learning plan" at bounding box center [164, 173] width 1 height 9
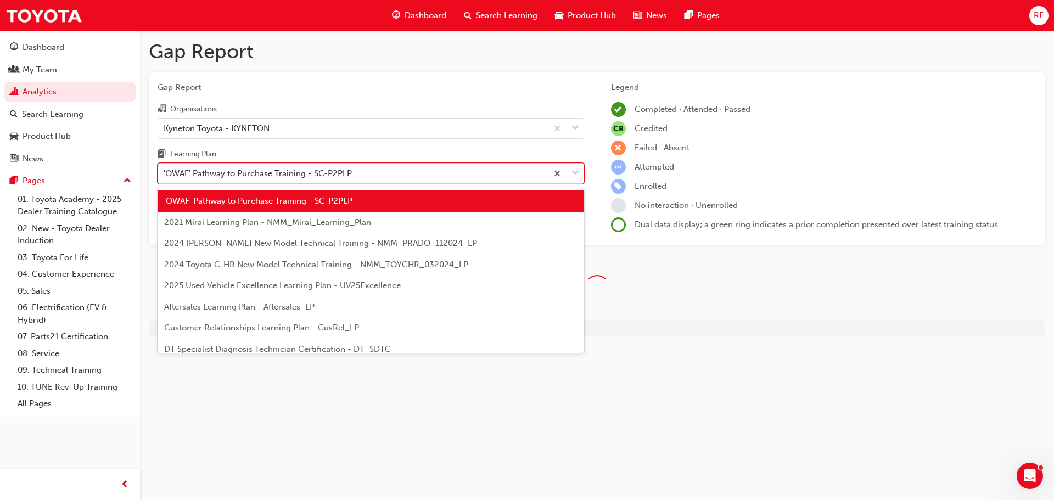
click at [376, 169] on div "'OWAF' Pathway to Purchase Training - SC-P2PLP" at bounding box center [352, 173] width 389 height 19
click at [165, 169] on input "Learning Plan option 'OWAF' Pathway to Purchase Training - SC-P2PLP, selected. …" at bounding box center [164, 173] width 1 height 9
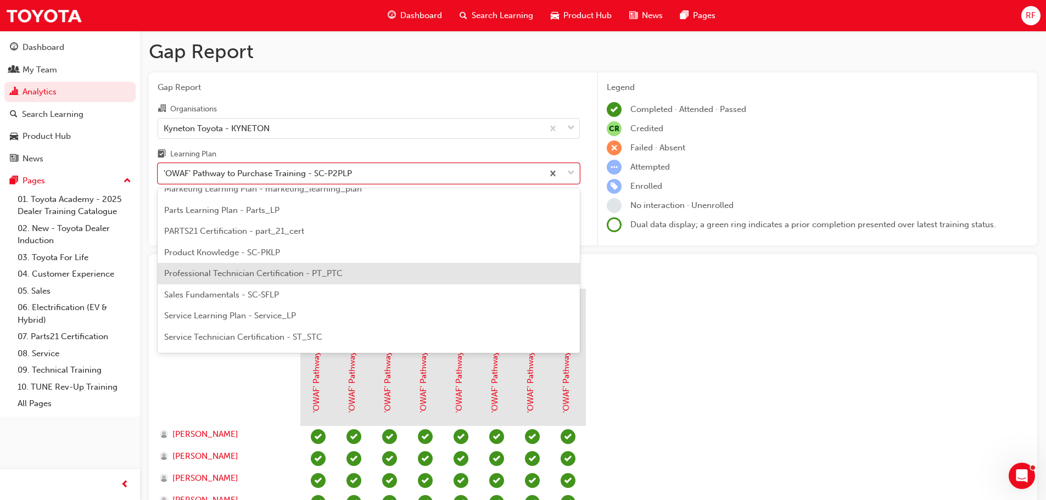
scroll to position [329, 0]
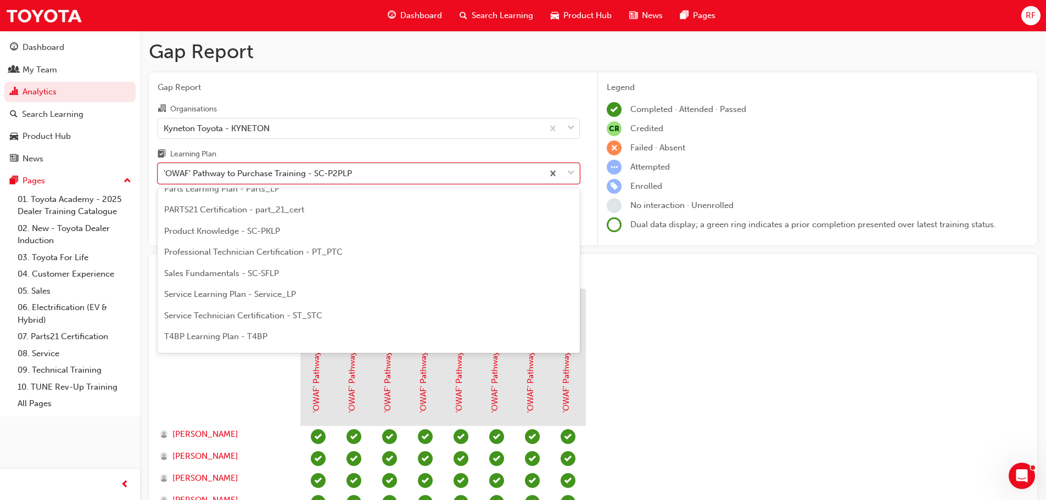
click at [199, 316] on span "Service Technician Certification - ST_STC" at bounding box center [243, 316] width 158 height 10
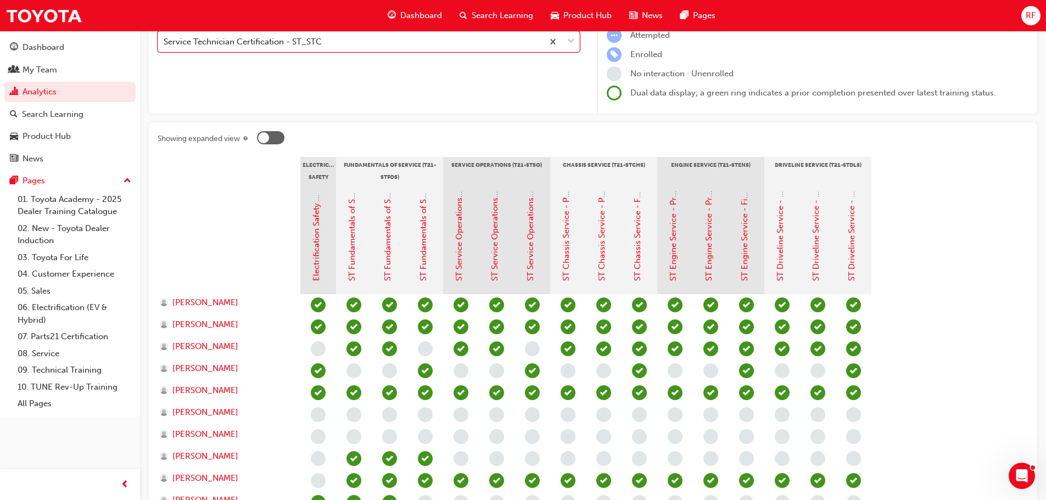
scroll to position [18, 0]
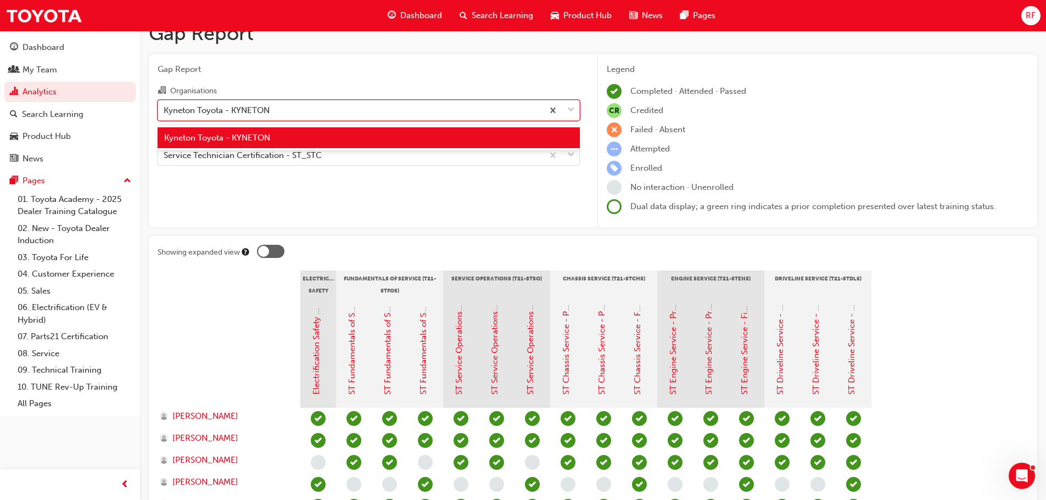
click at [320, 109] on div "Kyneton Toyota - KYNETON" at bounding box center [350, 109] width 385 height 19
click at [165, 109] on input "Organisations option Kyneton Toyota - KYNETON, selected. option Kyneton Toyota …" at bounding box center [164, 109] width 1 height 9
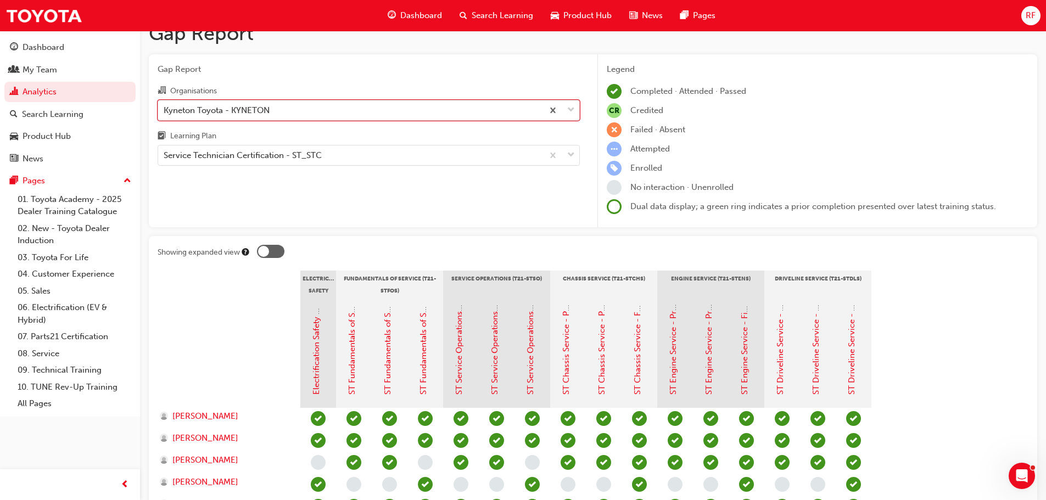
click at [320, 109] on div "Kyneton Toyota - KYNETON" at bounding box center [350, 109] width 385 height 19
click at [165, 109] on input "Organisations option Kyneton Toyota - KYNETON, selected. 0 results available. S…" at bounding box center [164, 109] width 1 height 9
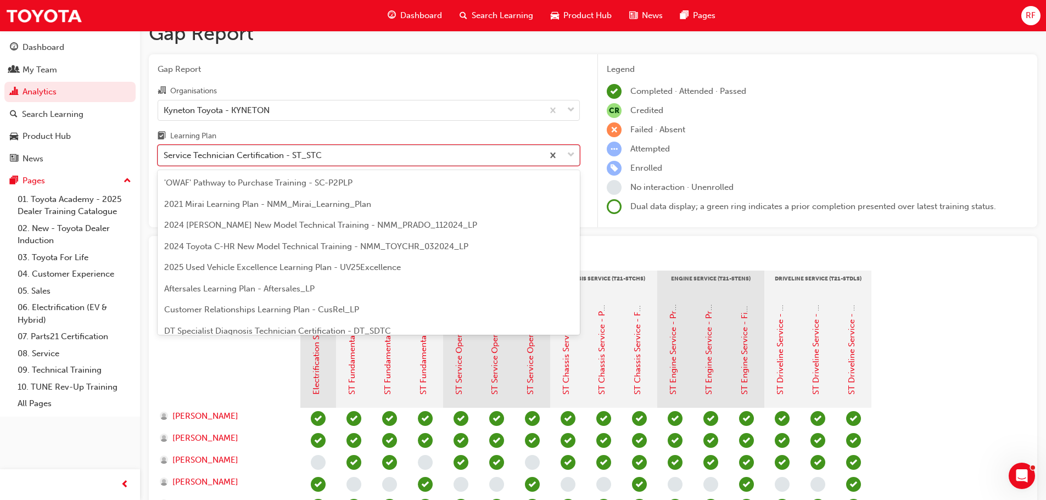
click at [326, 154] on div "Service Technician Certification - ST_STC" at bounding box center [350, 155] width 385 height 19
click at [165, 154] on input "Learning Plan option Service Technician Certification - ST_STC, selected. optio…" at bounding box center [164, 154] width 1 height 9
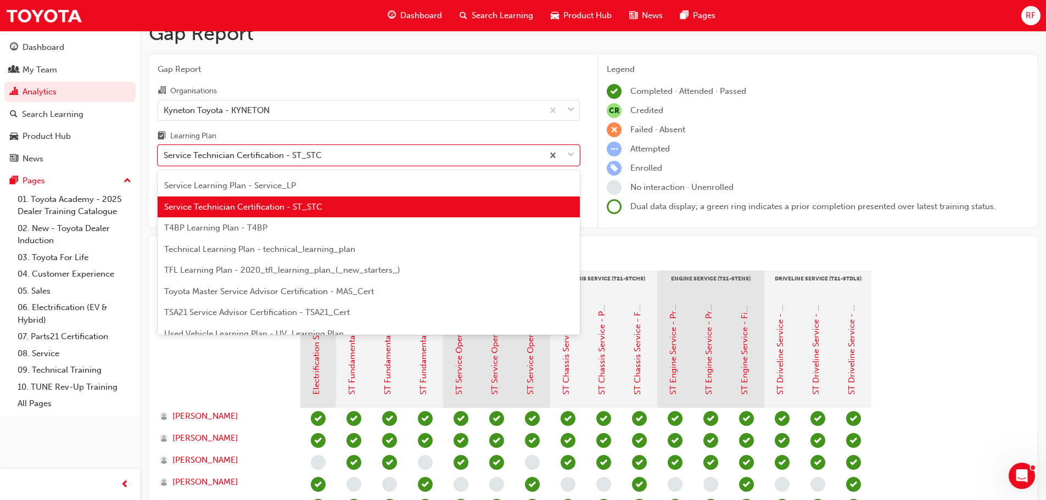
scroll to position [200, 0]
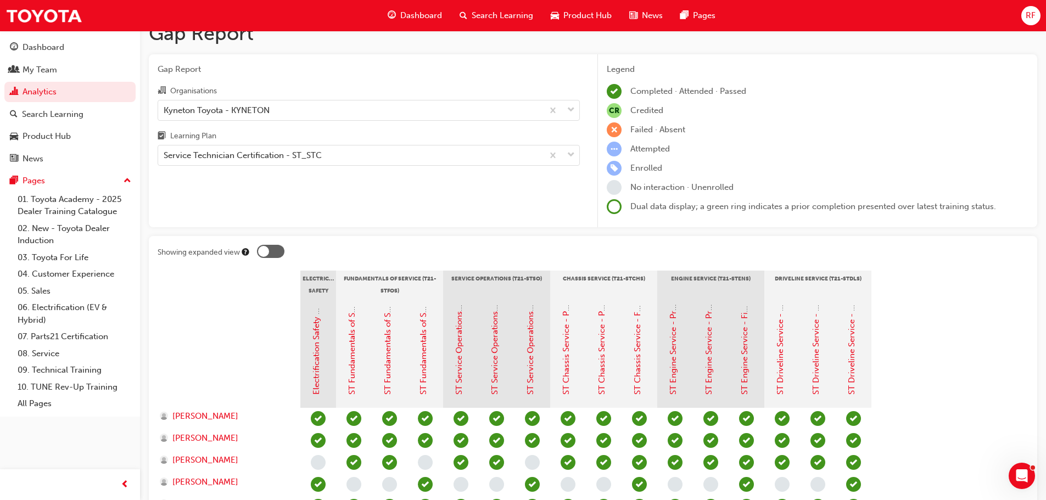
click at [923, 281] on section "Electrical Safety Certification Fundamentals of Service (T21-STFOS) Service Ope…" at bounding box center [593, 460] width 871 height 379
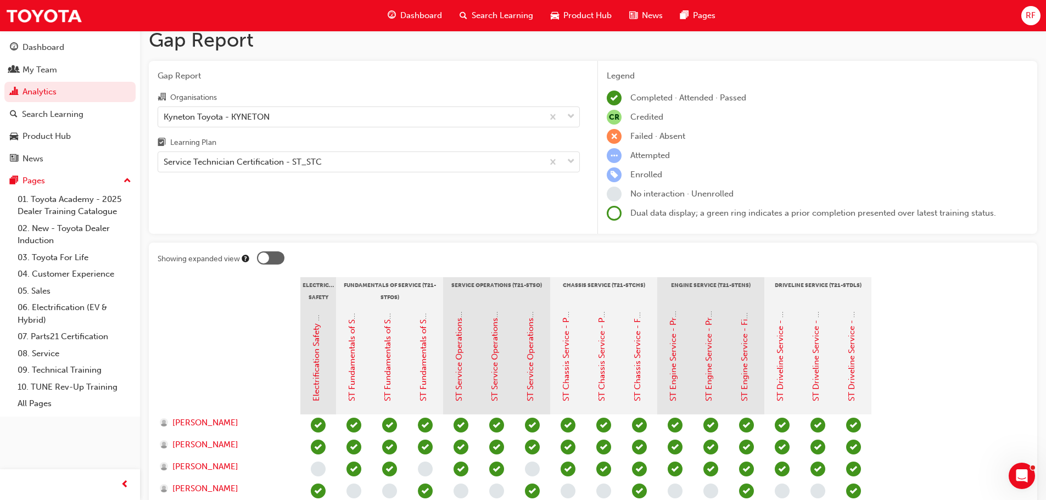
scroll to position [0, 0]
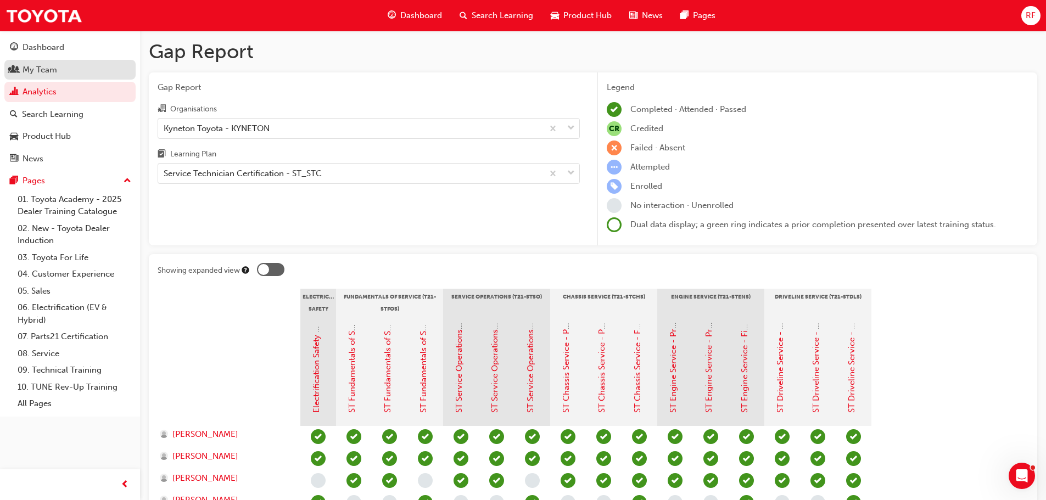
click at [37, 70] on div "My Team" at bounding box center [40, 70] width 35 height 13
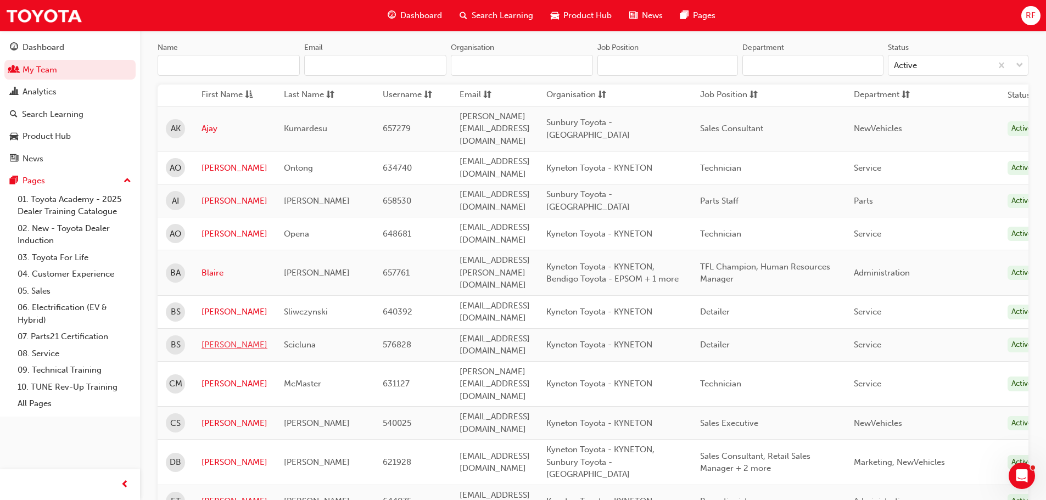
scroll to position [220, 0]
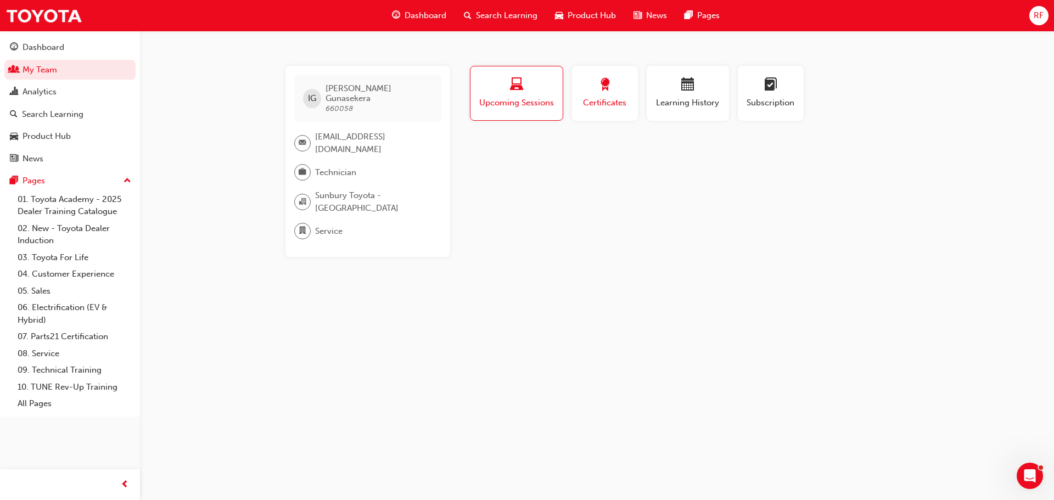
click at [605, 100] on span "Certificates" at bounding box center [604, 103] width 49 height 13
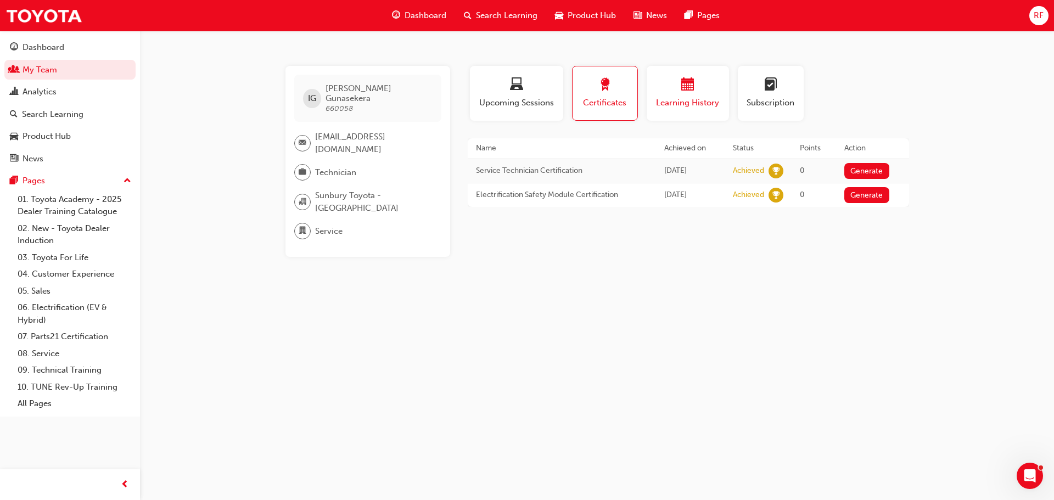
click at [695, 95] on div "Learning History" at bounding box center [688, 93] width 66 height 31
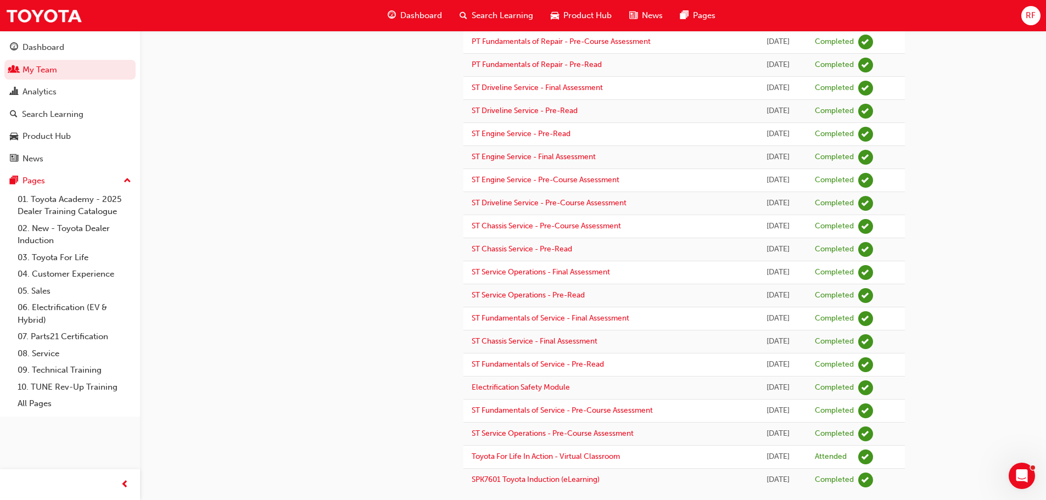
scroll to position [380, 0]
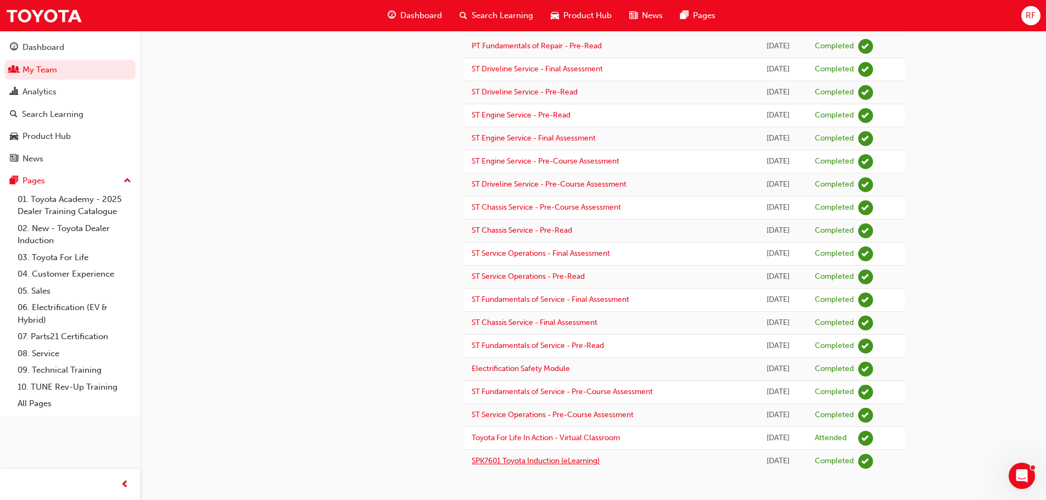
click at [573, 463] on link "SPK7601 Toyota Induction (eLearning)" at bounding box center [536, 460] width 128 height 9
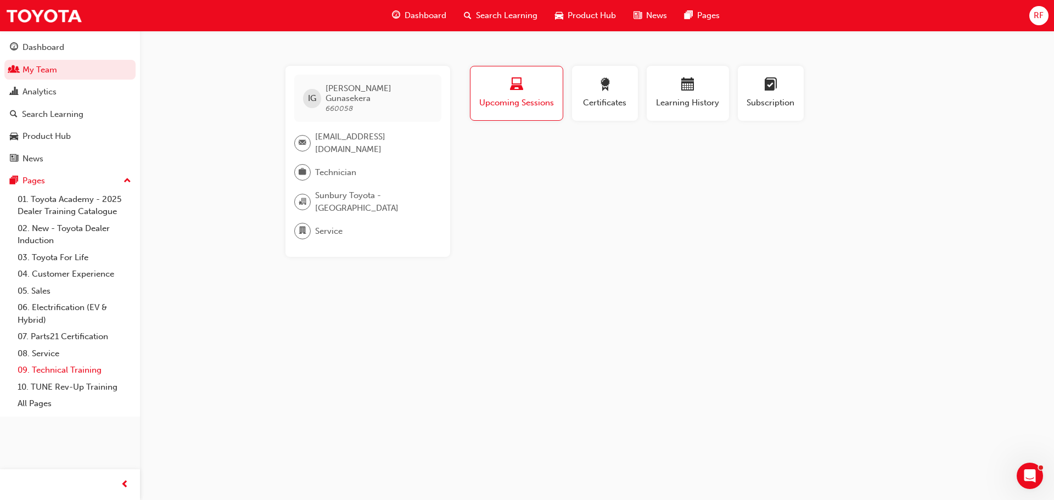
click at [41, 368] on link "09. Technical Training" at bounding box center [74, 370] width 122 height 17
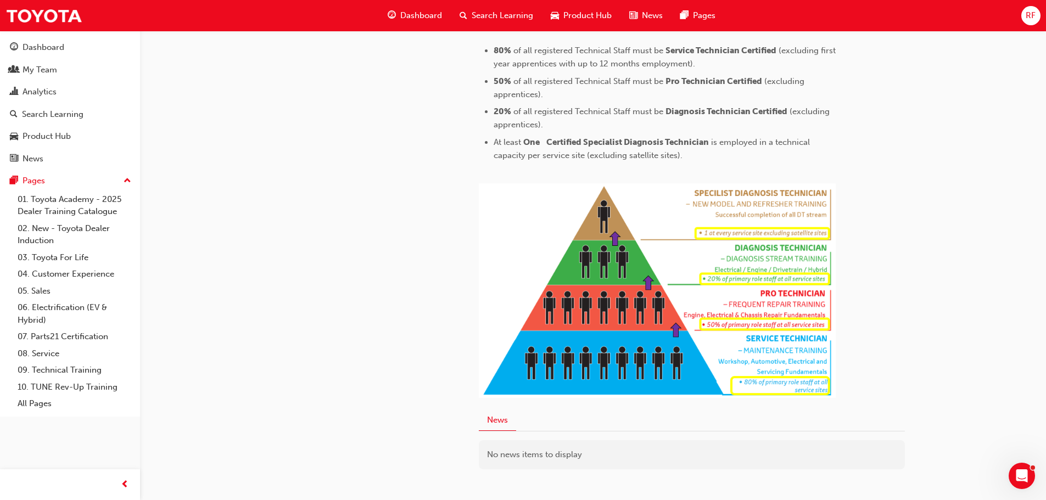
scroll to position [548, 0]
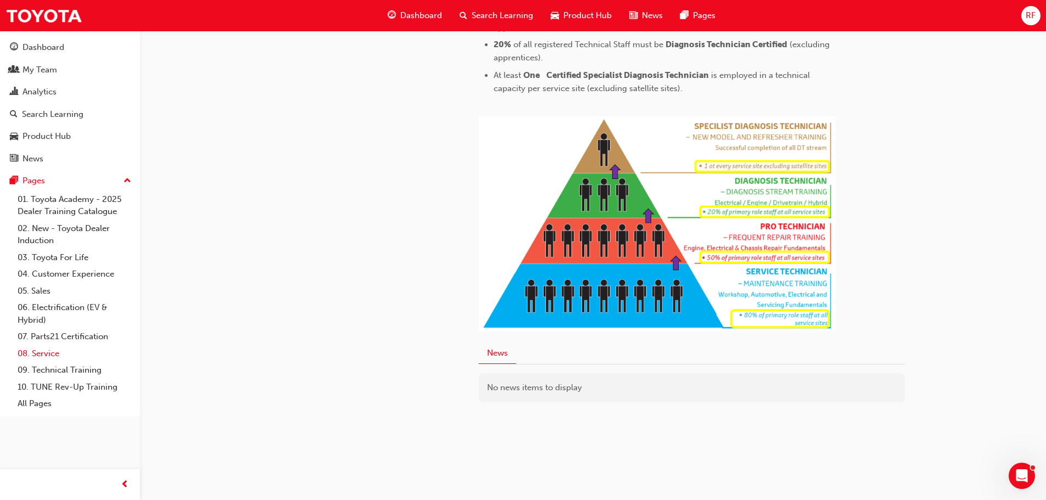
click at [42, 355] on link "08. Service" at bounding box center [74, 353] width 122 height 17
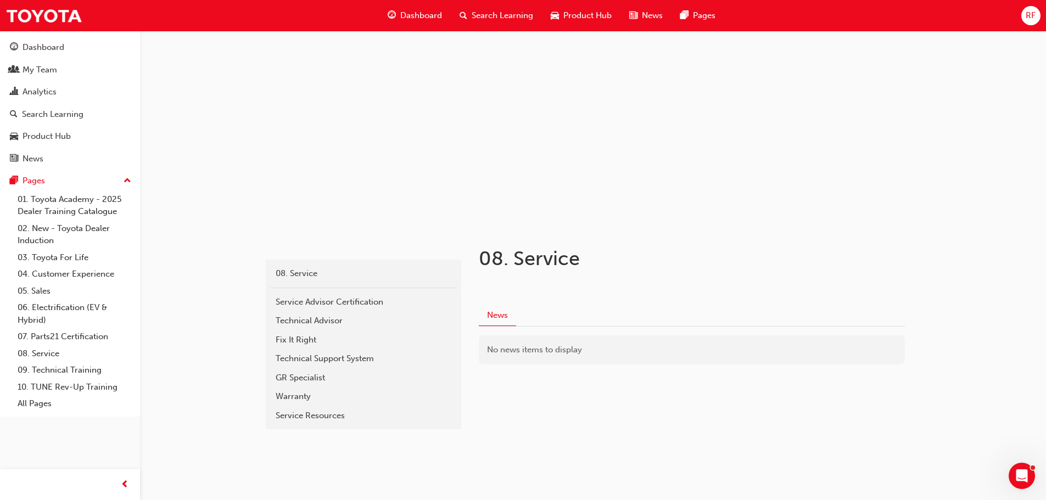
scroll to position [26, 0]
click at [586, 15] on span "Product Hub" at bounding box center [587, 15] width 48 height 13
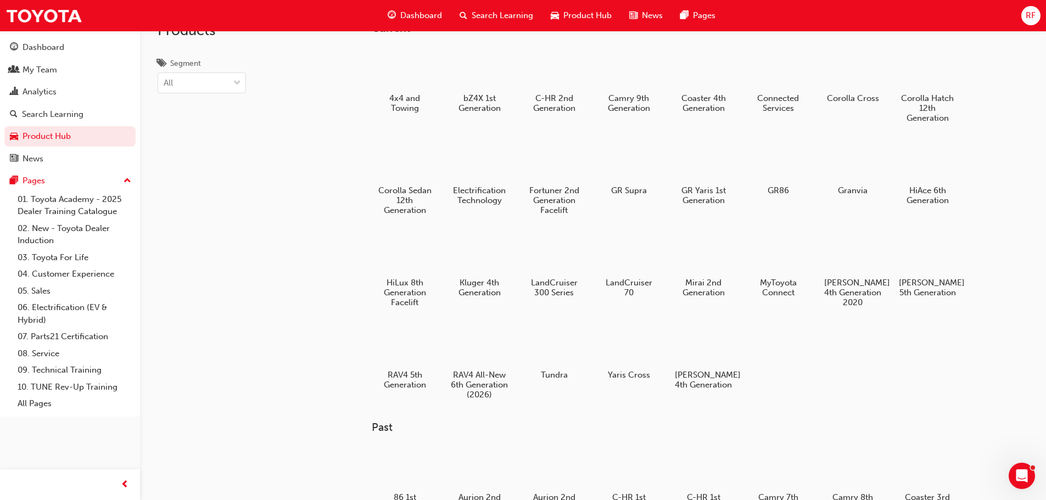
click at [512, 13] on span "Search Learning" at bounding box center [502, 15] width 61 height 13
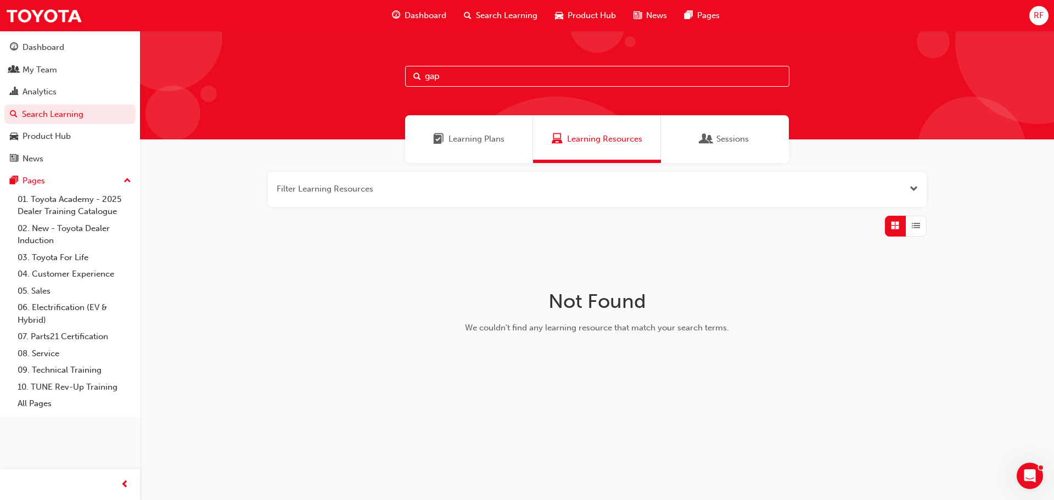
click at [730, 137] on span "Sessions" at bounding box center [732, 139] width 32 height 13
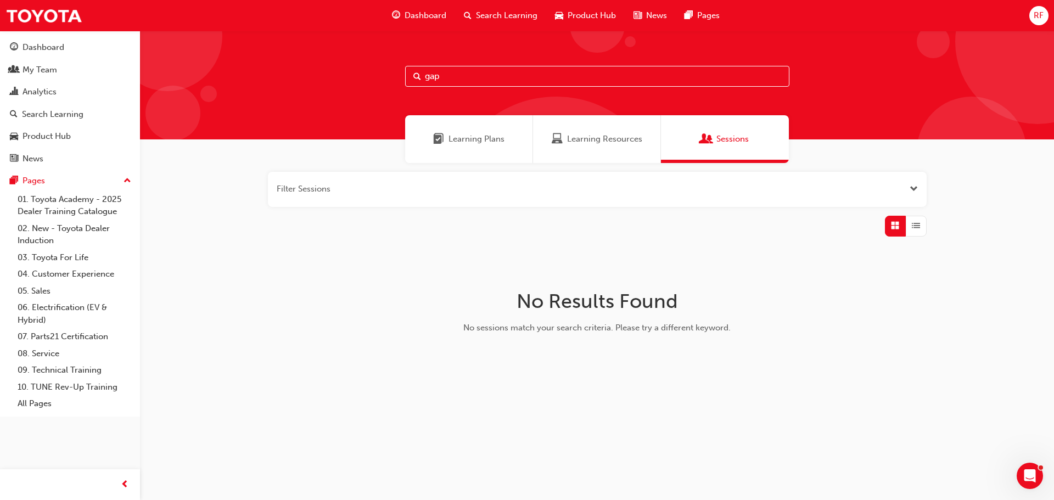
click at [605, 142] on span "Learning Resources" at bounding box center [604, 139] width 75 height 13
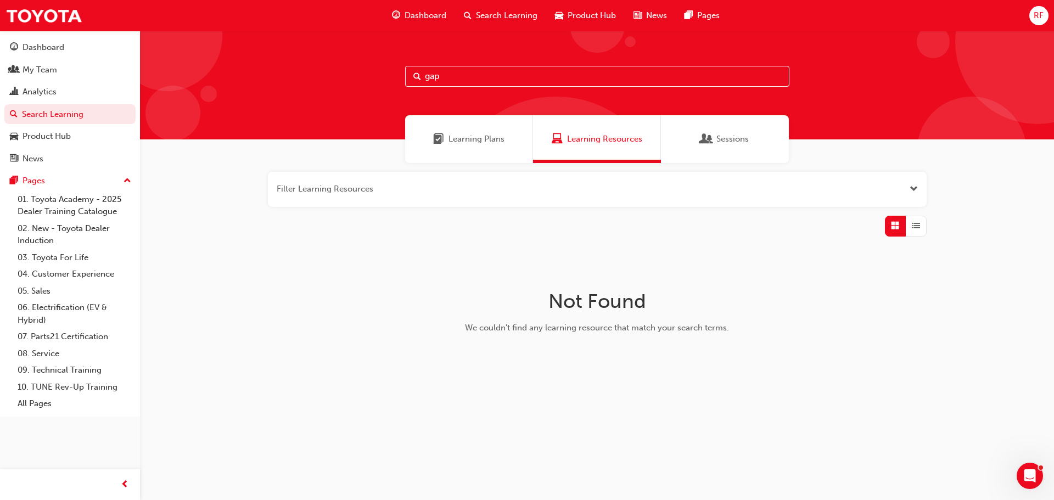
click at [473, 135] on span "Learning Plans" at bounding box center [477, 139] width 56 height 13
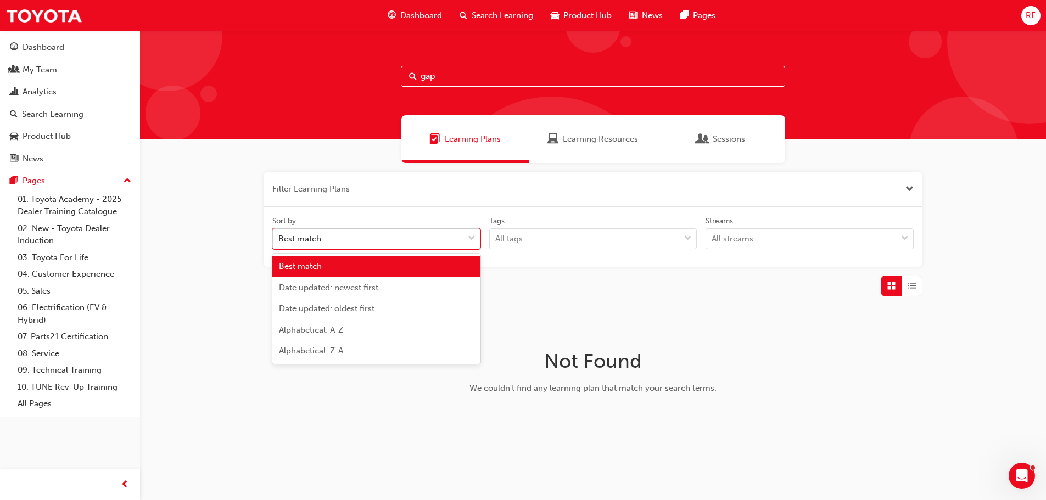
click at [403, 234] on div "Best match" at bounding box center [368, 238] width 191 height 19
click at [279, 234] on input "Sort by option Best match focused, 1 of 5. 5 results available. Use Up and Down…" at bounding box center [278, 238] width 1 height 9
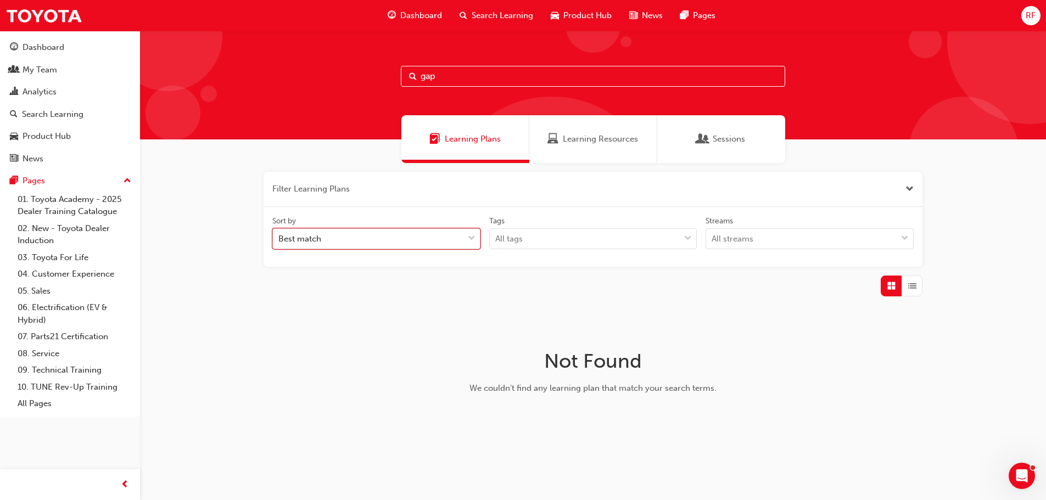
click at [405, 236] on div "Best match" at bounding box center [368, 238] width 191 height 19
click at [279, 236] on input "Sort by 0 results available. Select is focused ,type to refine list, press Down…" at bounding box center [278, 238] width 1 height 9
click at [548, 234] on div "All tags" at bounding box center [585, 238] width 191 height 19
click at [496, 234] on input "Tags All tags" at bounding box center [495, 238] width 1 height 9
click at [548, 234] on div "All tags" at bounding box center [585, 238] width 191 height 19
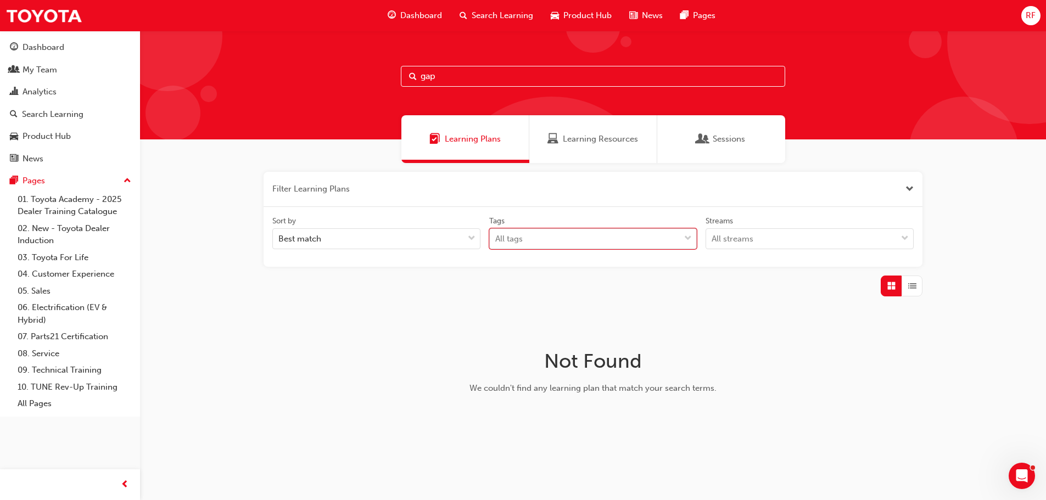
click at [496, 234] on input "Tags 0 results available. Select is focused ,type to refine list, press Down to…" at bounding box center [495, 238] width 1 height 9
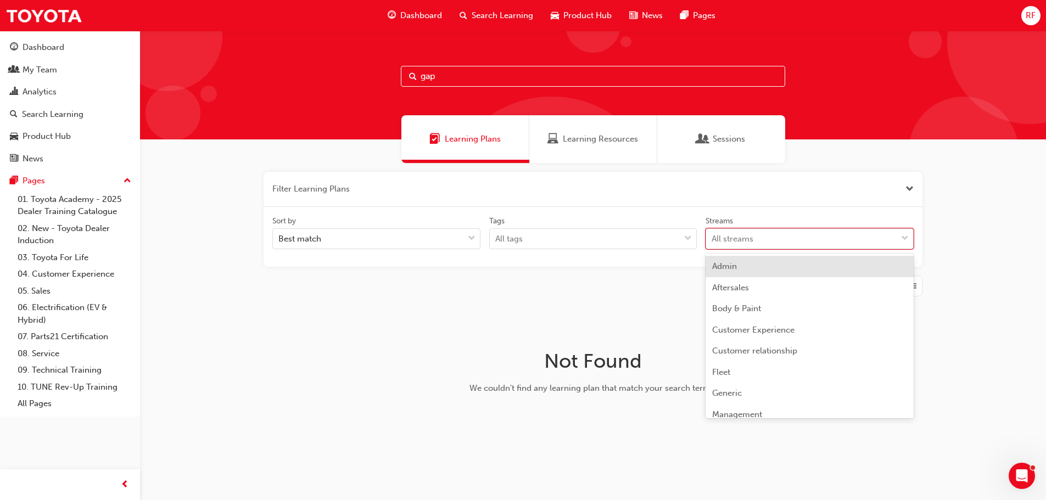
click at [814, 234] on div "All streams" at bounding box center [801, 238] width 191 height 19
click at [713, 234] on input "Streams option Admin focused, 1 of 23. 23 results available. Use Up and Down to…" at bounding box center [711, 238] width 1 height 9
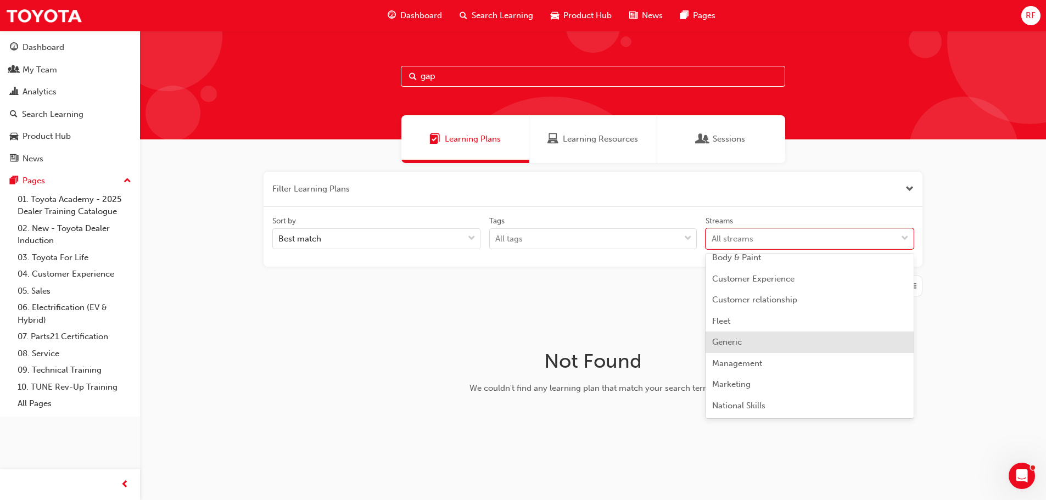
scroll to position [110, 0]
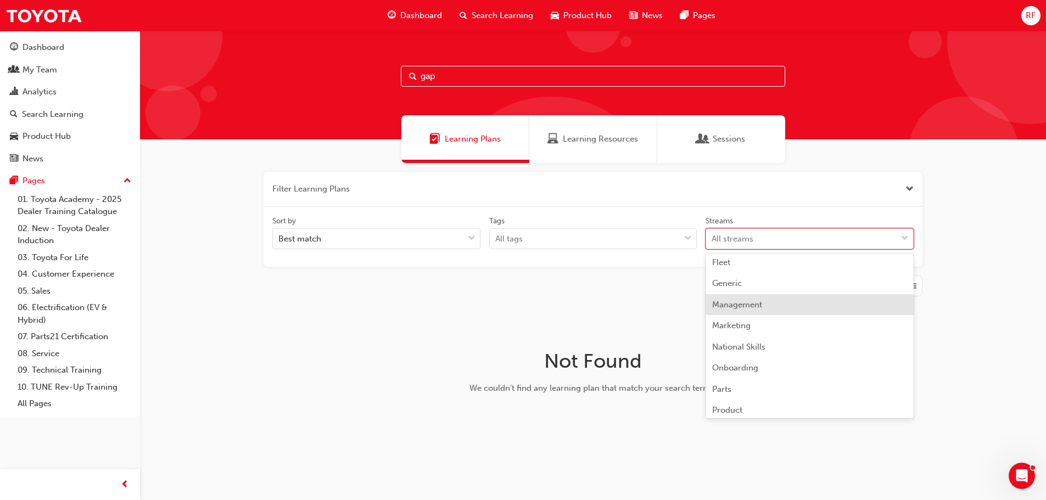
click at [735, 309] on span "Management" at bounding box center [737, 305] width 50 height 10
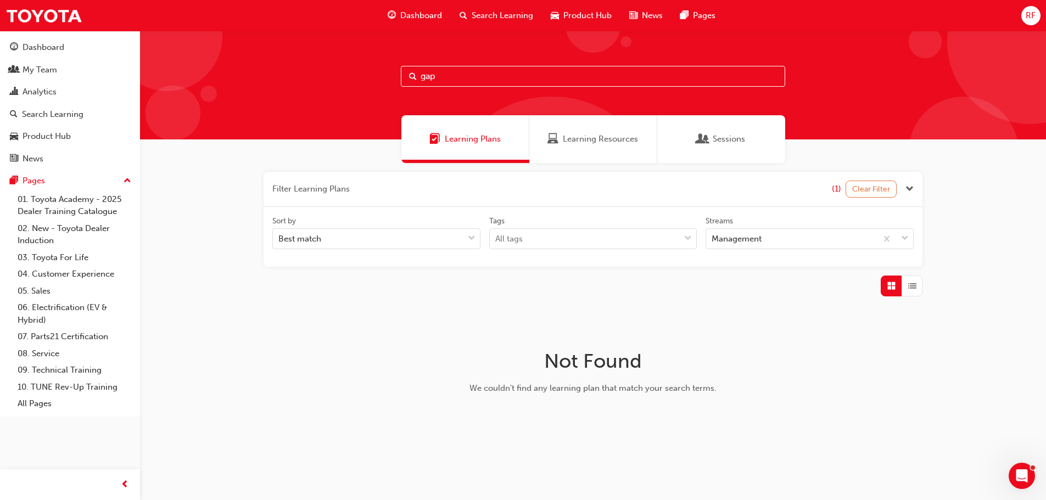
click at [870, 188] on button "Clear Filter" at bounding box center [871, 189] width 52 height 17
click at [130, 181] on span "up-icon" at bounding box center [128, 181] width 8 height 14
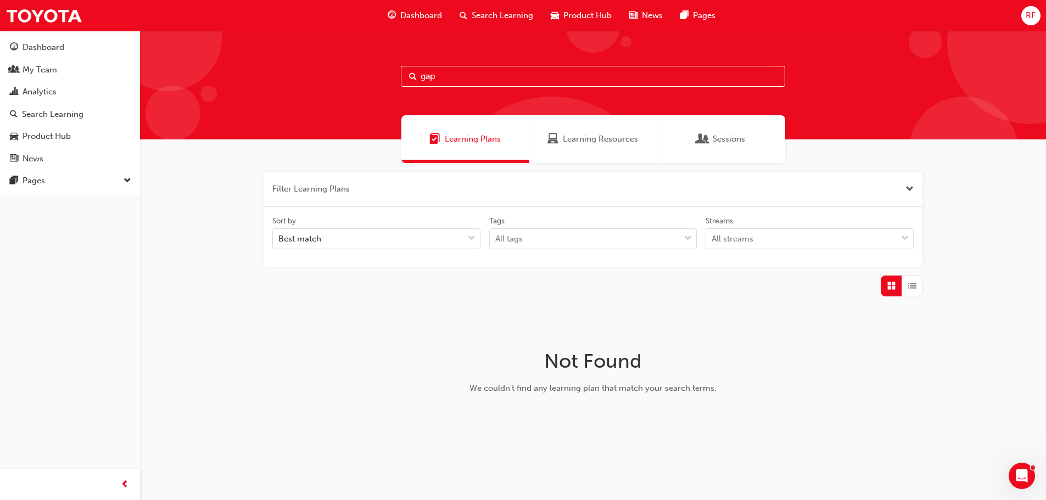
click at [130, 181] on span "down-icon" at bounding box center [128, 181] width 8 height 14
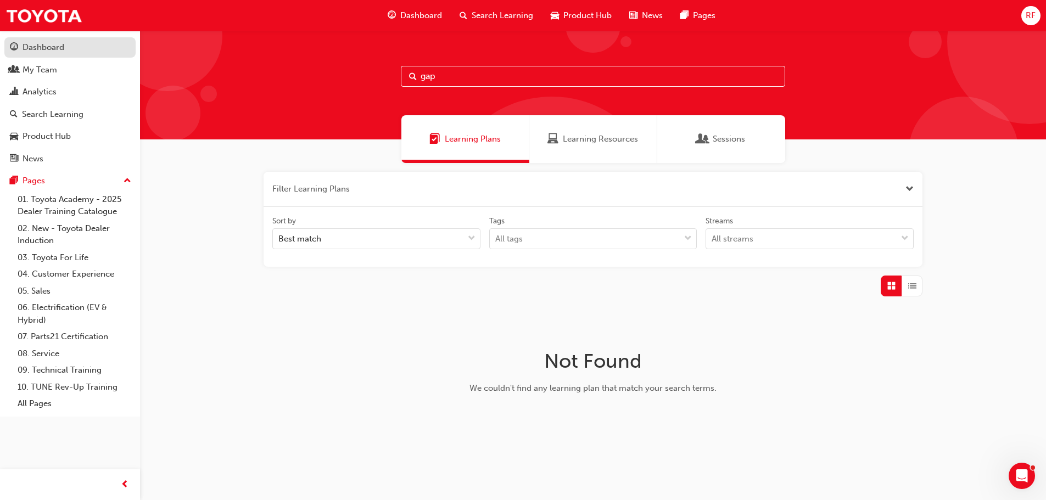
click at [68, 44] on div "Dashboard" at bounding box center [70, 48] width 120 height 14
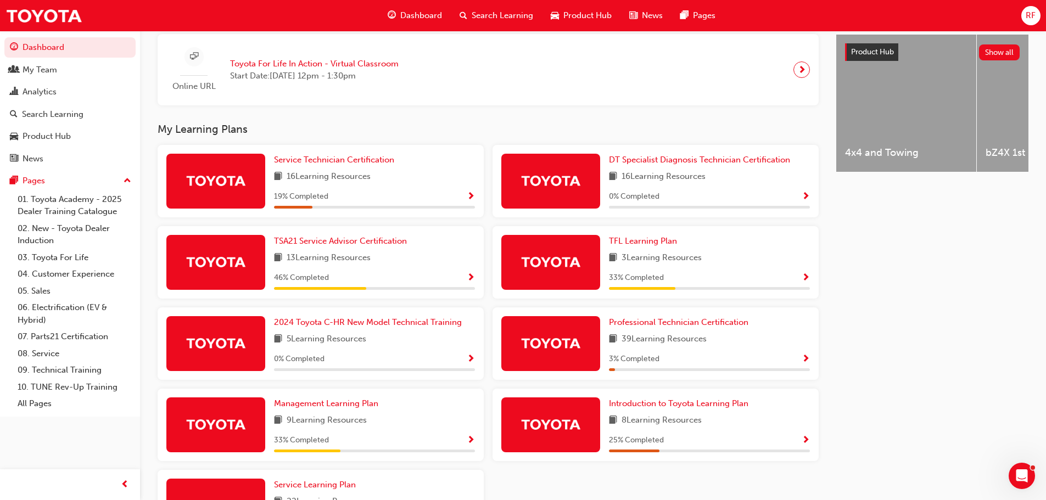
scroll to position [494, 0]
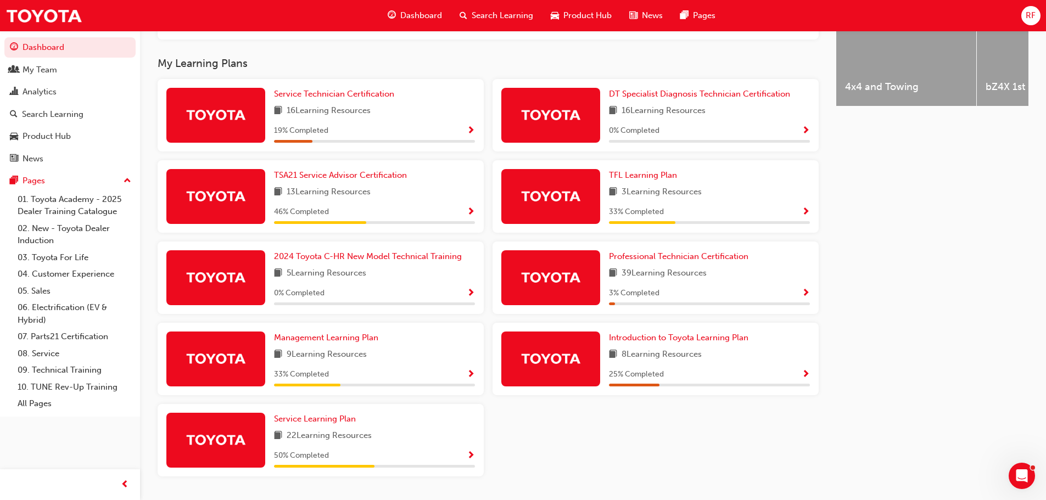
click at [470, 378] on span "Show Progress" at bounding box center [471, 375] width 8 height 10
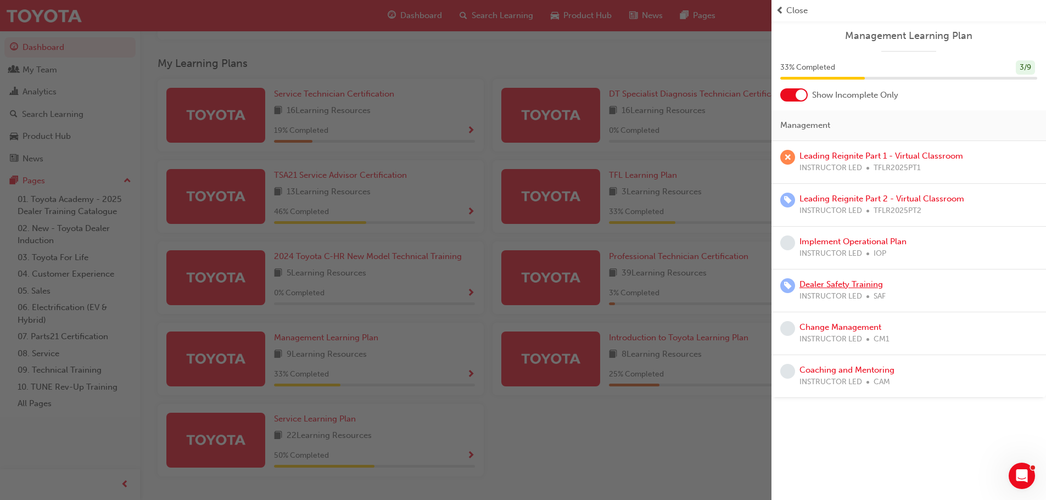
click at [830, 283] on link "Dealer Safety Training" at bounding box center [840, 284] width 83 height 10
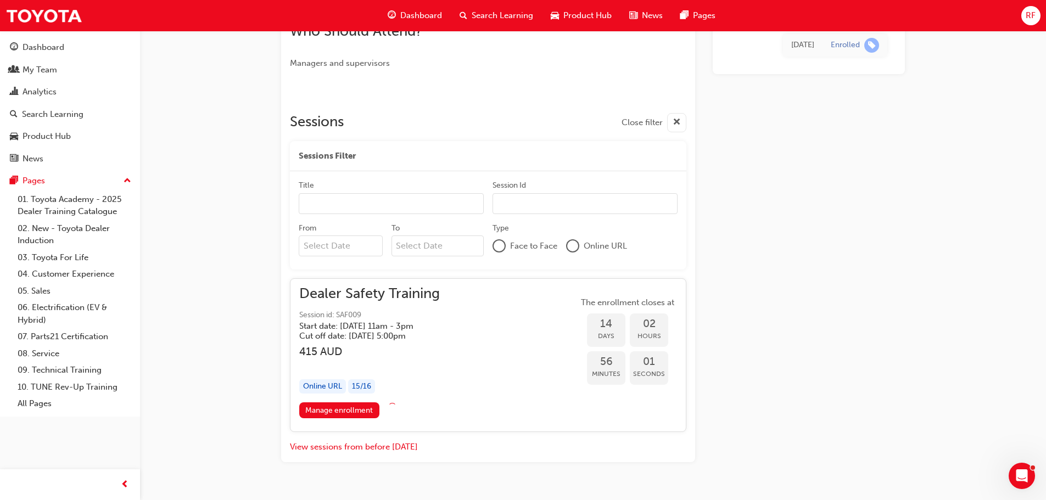
scroll to position [473, 0]
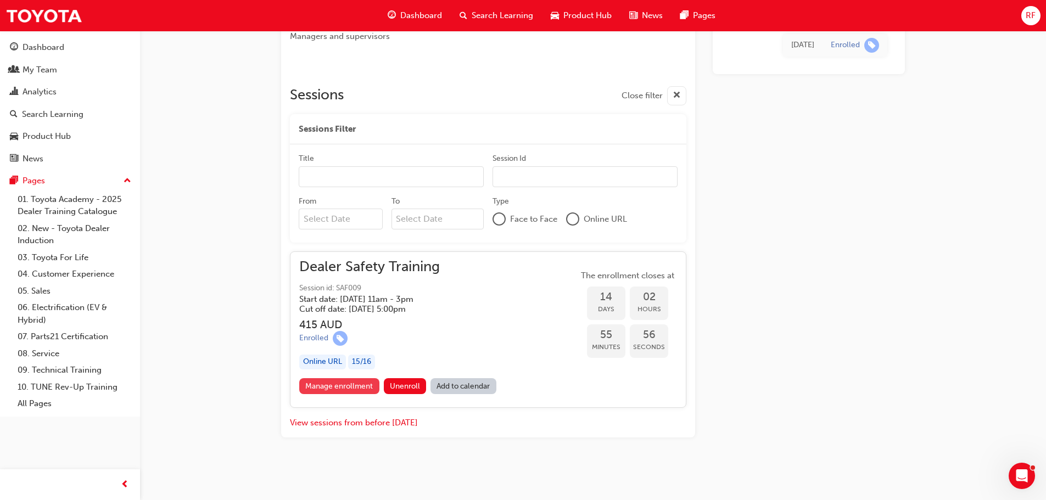
click at [355, 390] on link "Manage enrollment" at bounding box center [339, 386] width 80 height 16
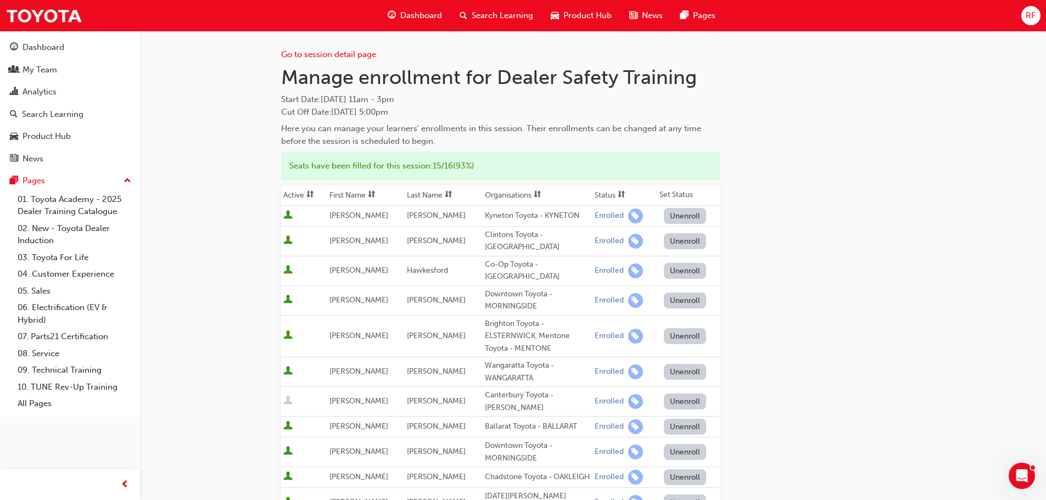
click at [684, 216] on button "Unenroll" at bounding box center [685, 216] width 43 height 16
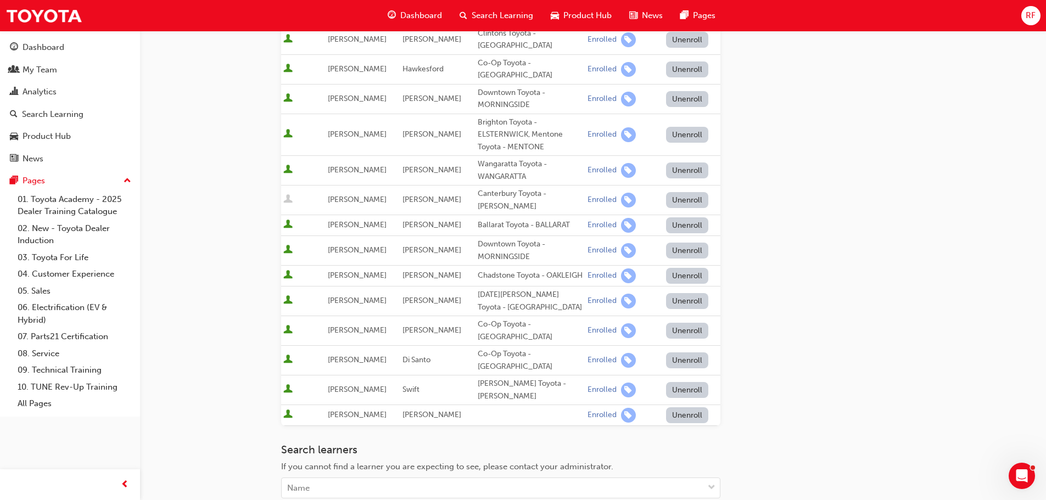
scroll to position [329, 0]
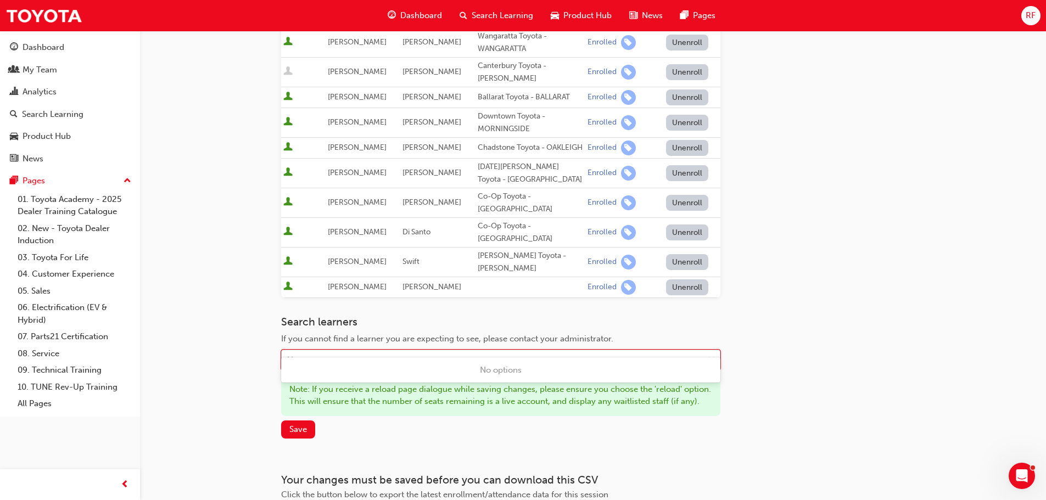
click at [405, 351] on div "Name" at bounding box center [493, 360] width 422 height 19
type input "sl"
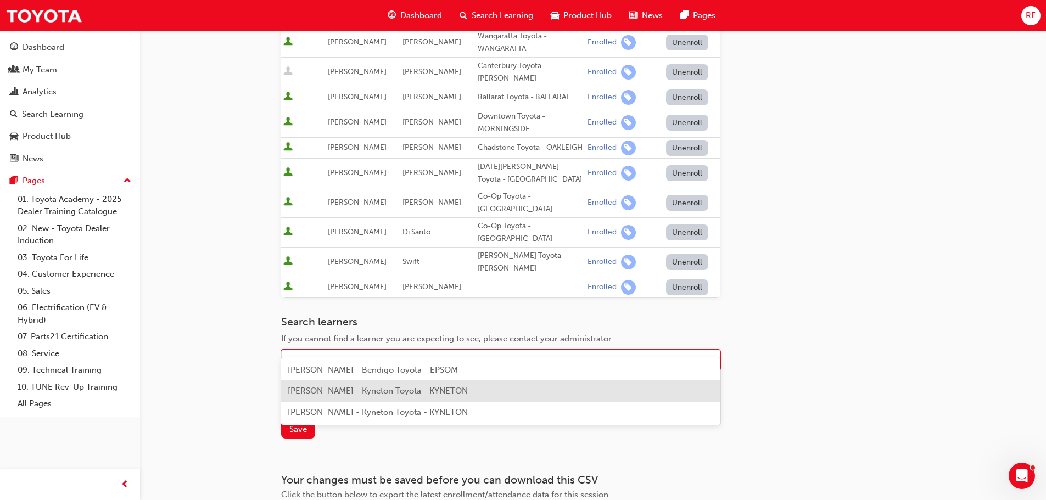
click at [346, 389] on span "[PERSON_NAME] - Kyneton Toyota - KYNETON" at bounding box center [378, 391] width 180 height 10
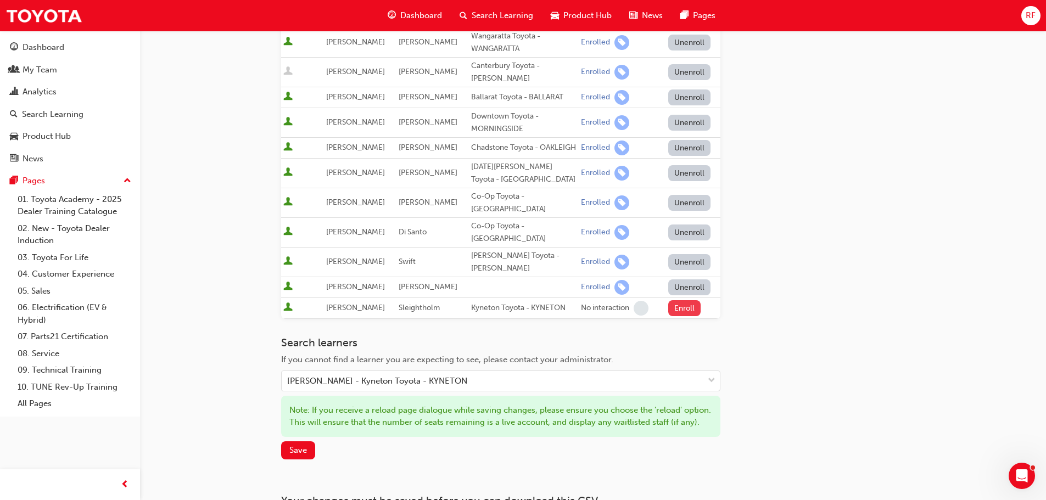
click at [682, 300] on button "Enroll" at bounding box center [684, 308] width 33 height 16
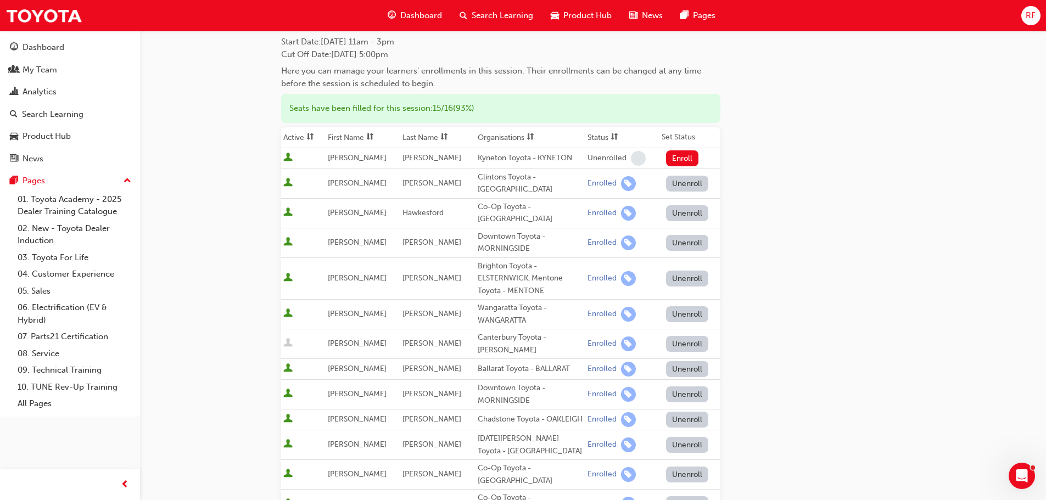
scroll to position [0, 0]
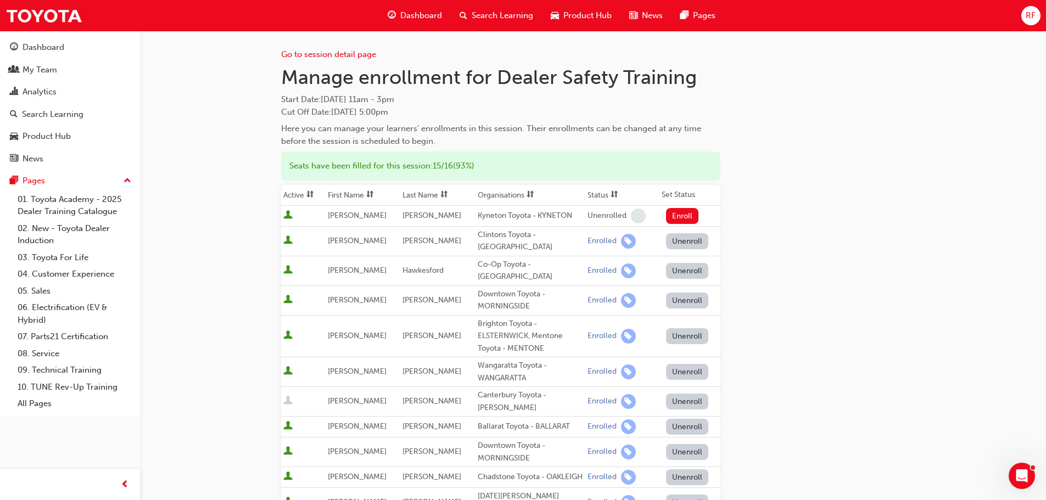
drag, startPoint x: 287, startPoint y: 74, endPoint x: 377, endPoint y: 94, distance: 92.8
click at [377, 94] on div "Manage enrollment for Dealer Safety Training Start Date : [DATE] 11am - 3pm Cut…" at bounding box center [500, 106] width 439 height 82
click at [483, 96] on span "Start Date : [DATE] 11am - 3pm" at bounding box center [500, 99] width 439 height 13
drag, startPoint x: 495, startPoint y: 69, endPoint x: 545, endPoint y: 114, distance: 67.2
click at [545, 114] on div "Manage enrollment for Dealer Safety Training Start Date : [DATE] 11am - 3pm Cut…" at bounding box center [500, 106] width 439 height 82
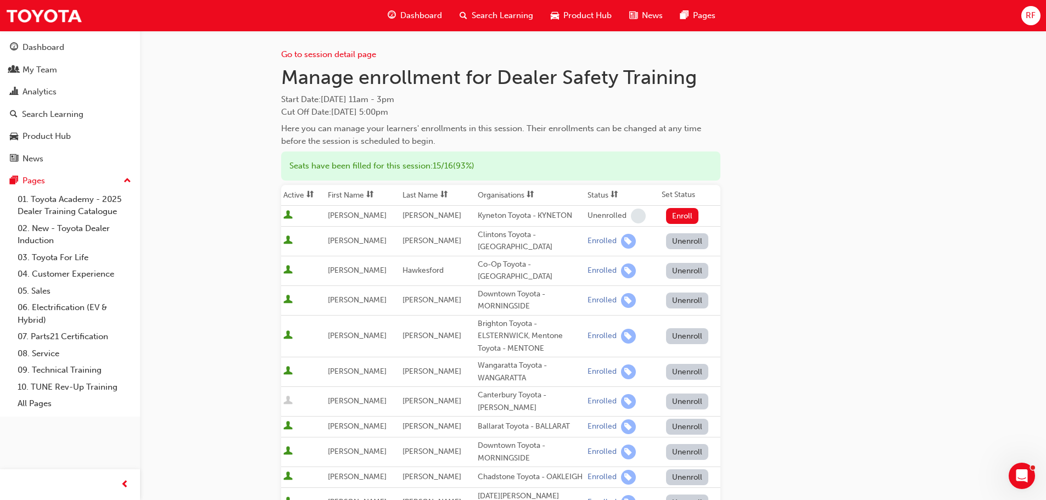
copy div "Dealer Safety Training Start Date : [DATE] 11am - 3pm Cut Off Date : [DATE] 5:0…"
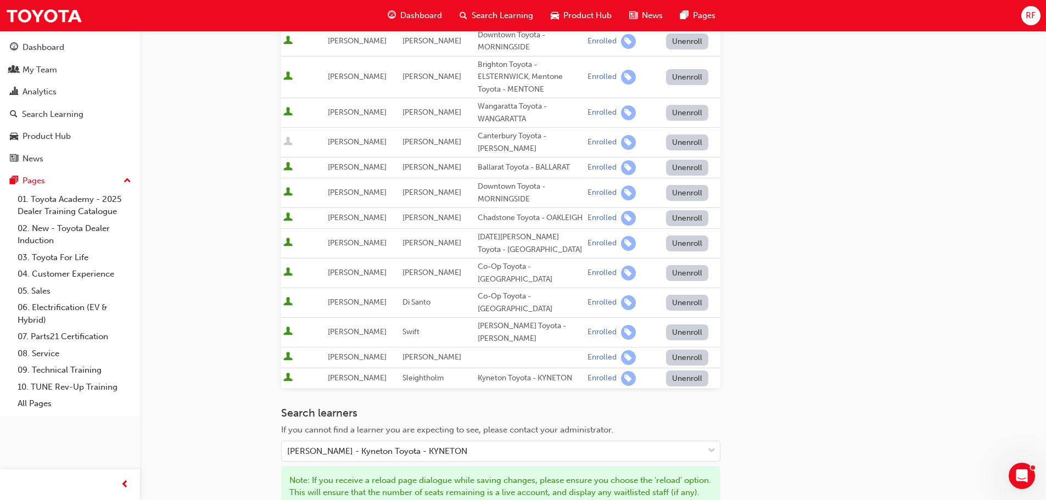
scroll to position [431, 0]
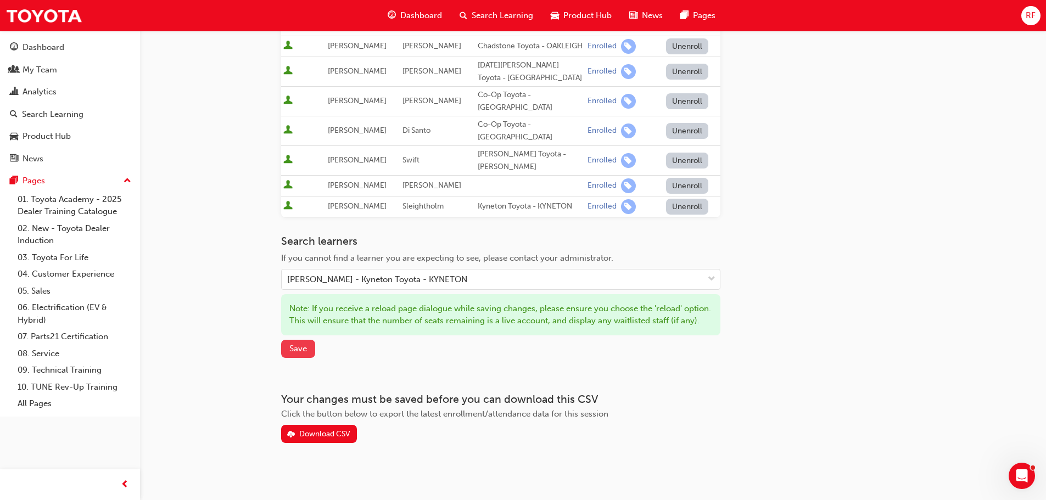
click at [298, 344] on span "Save" at bounding box center [298, 349] width 18 height 10
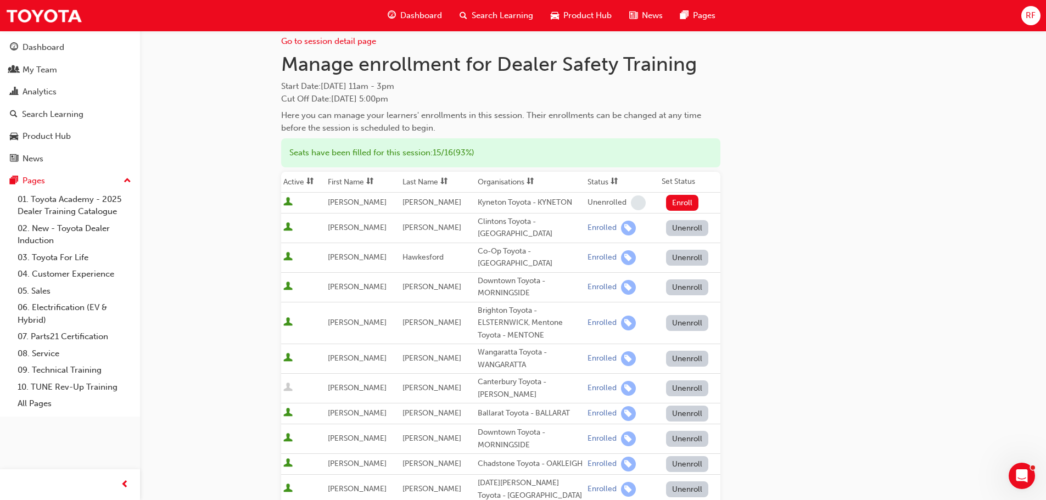
scroll to position [0, 0]
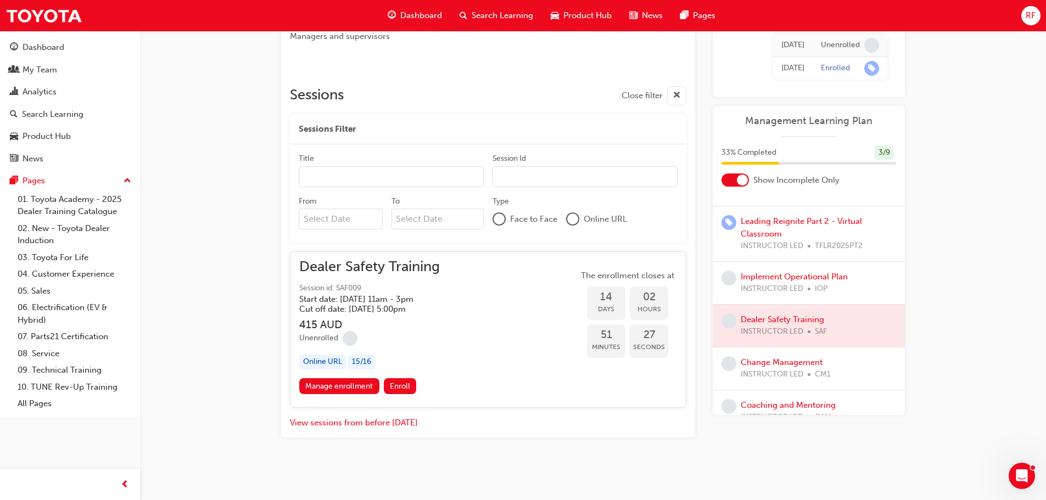
scroll to position [93, 0]
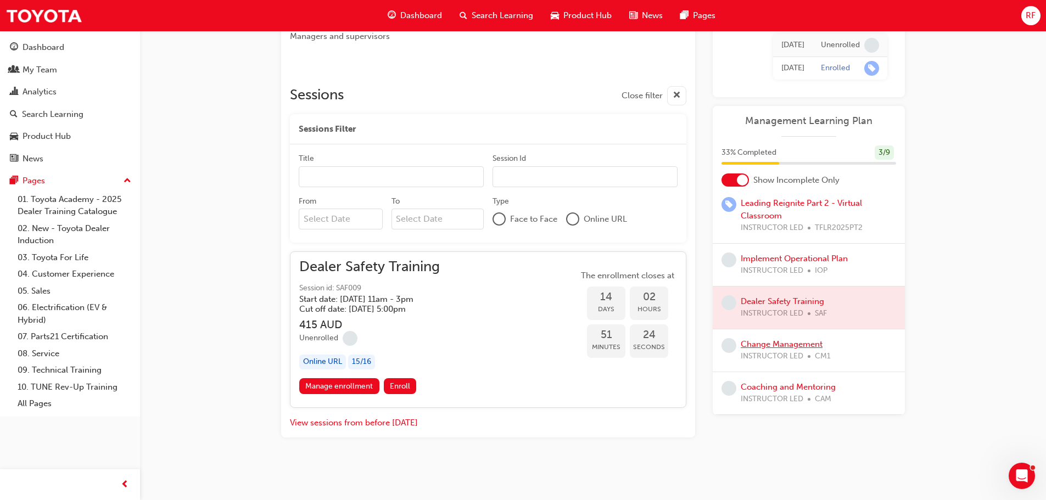
click at [764, 346] on link "Change Management" at bounding box center [782, 344] width 82 height 10
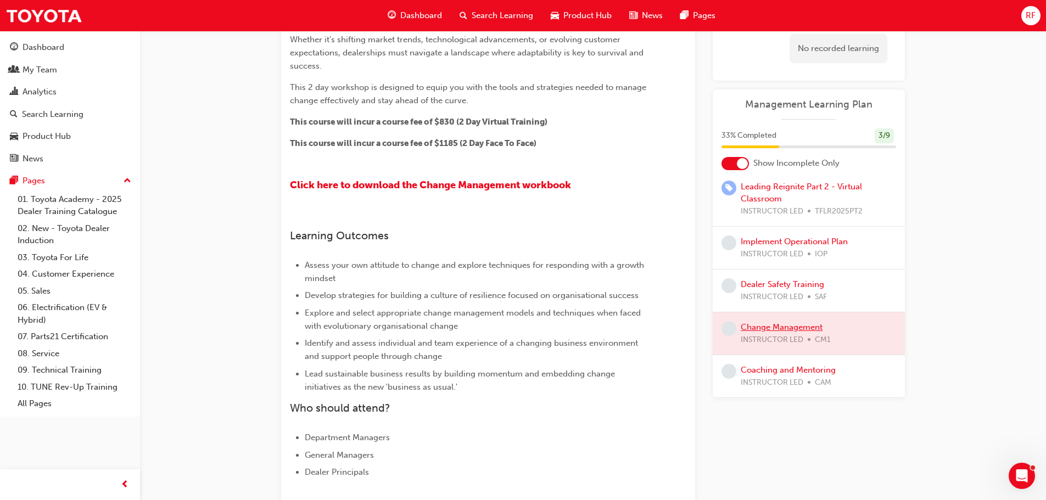
scroll to position [165, 0]
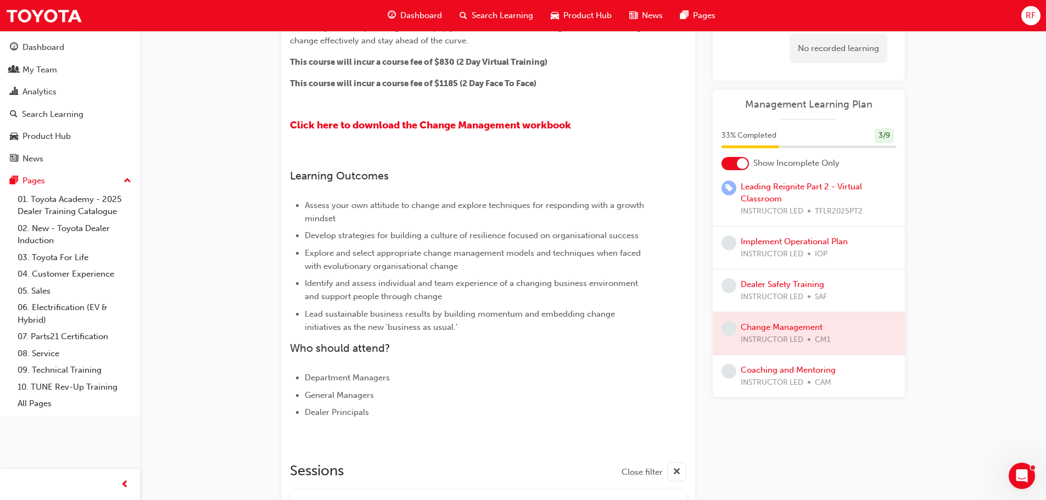
click at [778, 375] on div "Coaching and Mentoring INSTRUCTOR LED [PERSON_NAME]" at bounding box center [788, 376] width 95 height 25
click at [777, 371] on link "Coaching and Mentoring" at bounding box center [788, 370] width 95 height 10
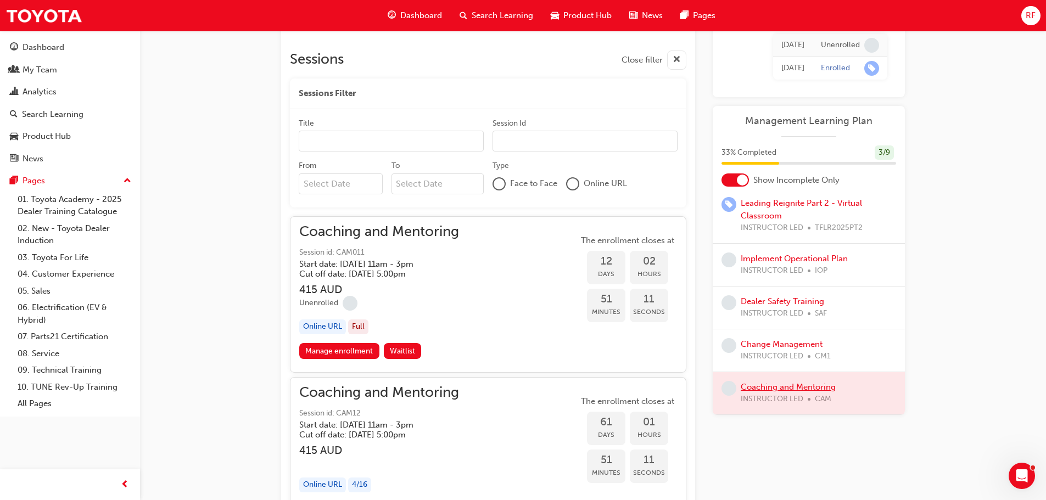
scroll to position [494, 0]
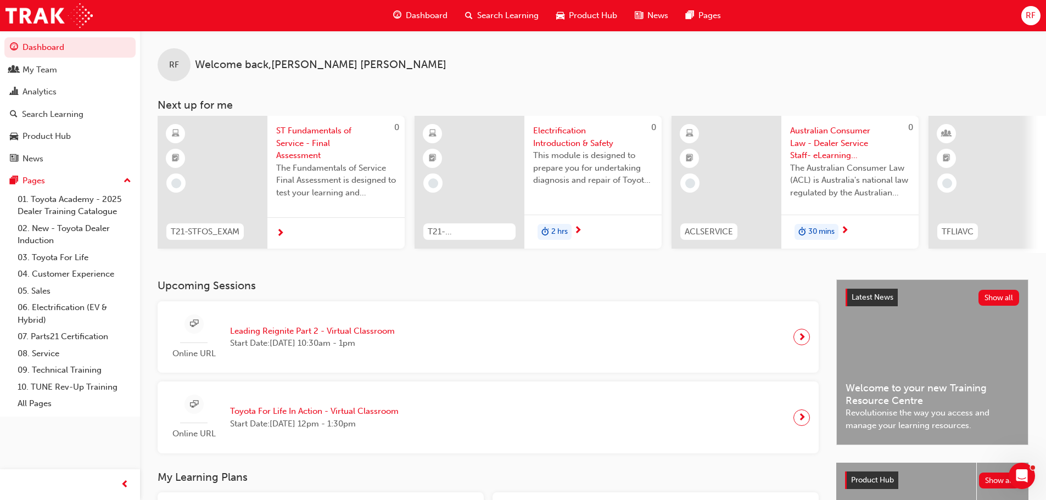
click at [516, 11] on span "Search Learning" at bounding box center [507, 15] width 61 height 13
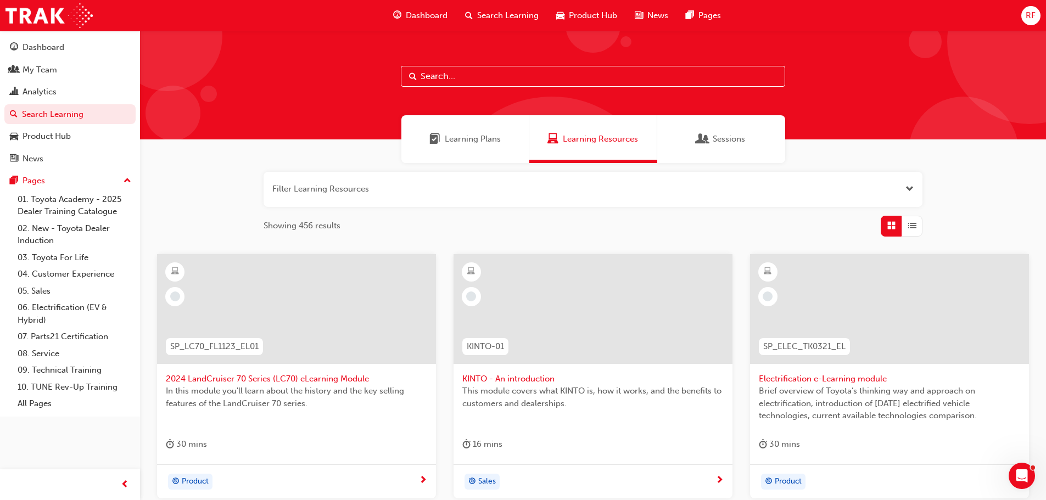
click at [476, 138] on span "Learning Plans" at bounding box center [473, 139] width 56 height 13
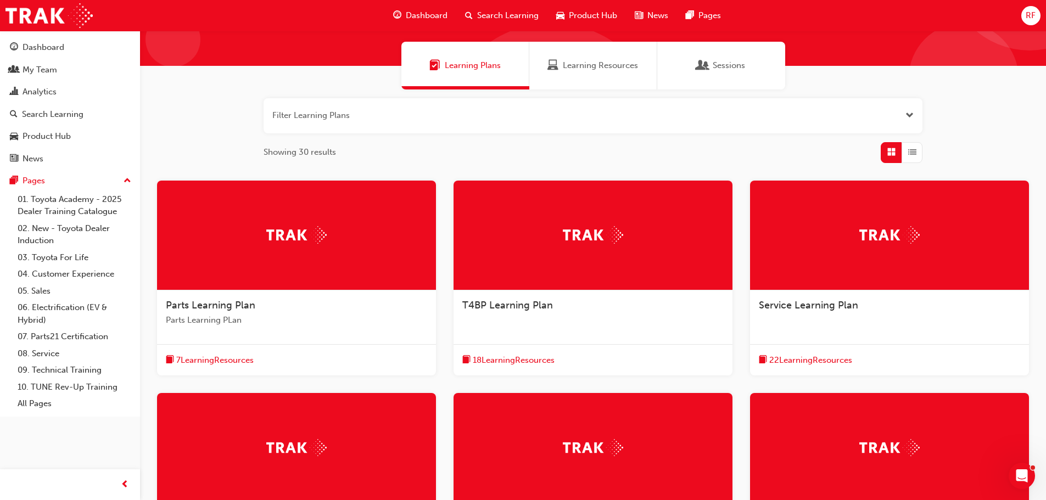
scroll to position [220, 0]
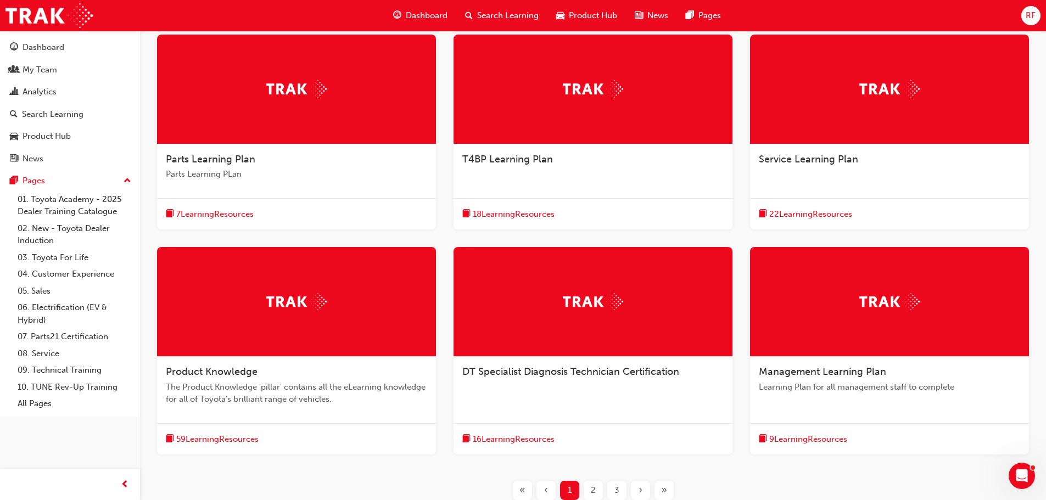
click at [791, 212] on span "22 Learning Resources" at bounding box center [810, 214] width 83 height 13
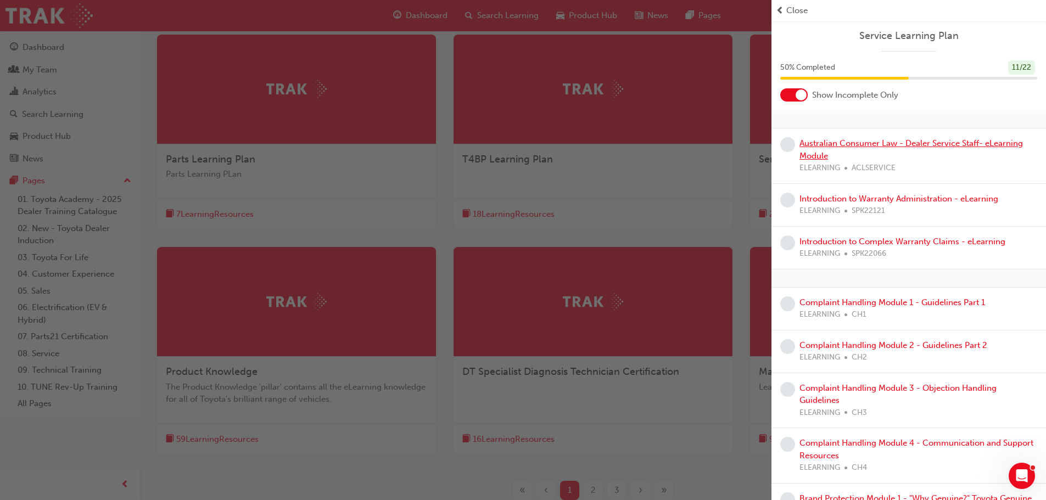
click at [845, 143] on link "Australian Consumer Law - Dealer Service Staff- eLearning Module" at bounding box center [910, 149] width 223 height 23
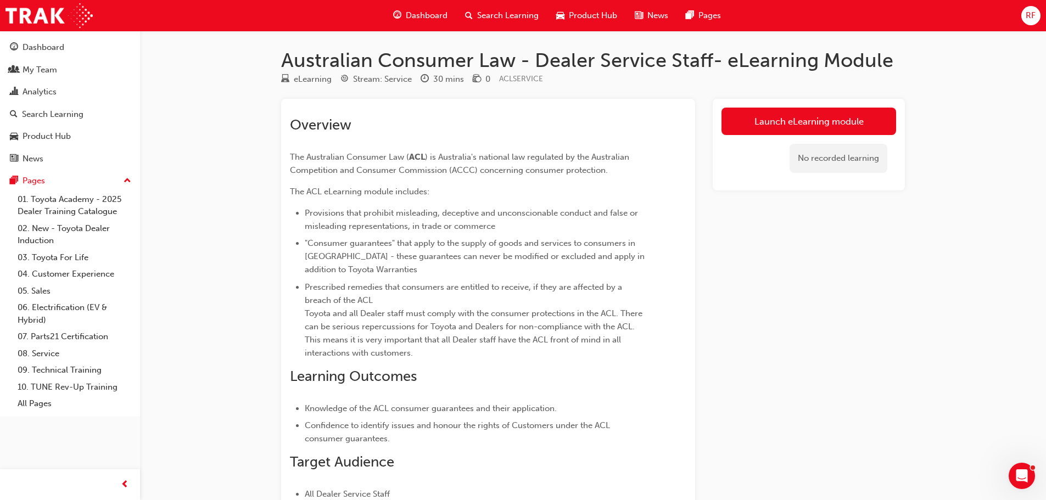
scroll to position [51, 0]
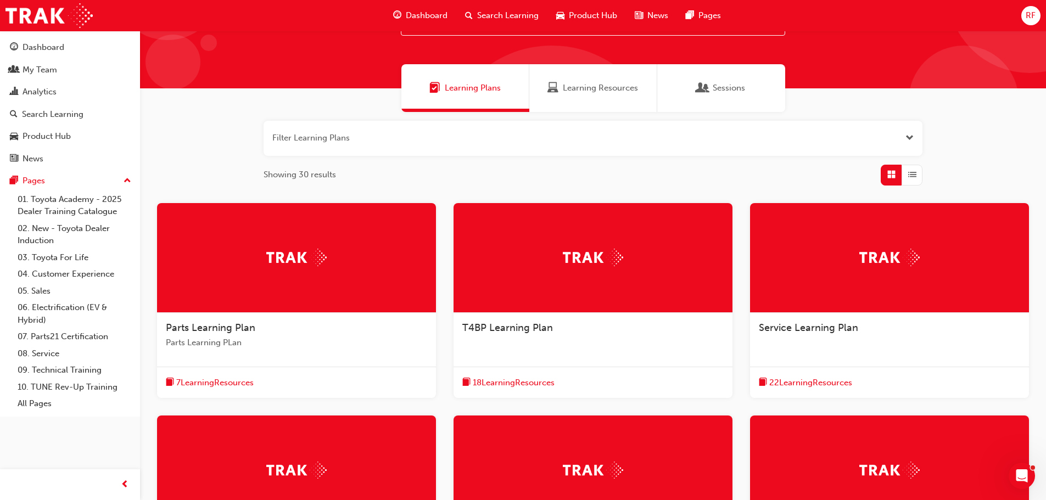
click at [822, 383] on span "22 Learning Resources" at bounding box center [810, 383] width 83 height 13
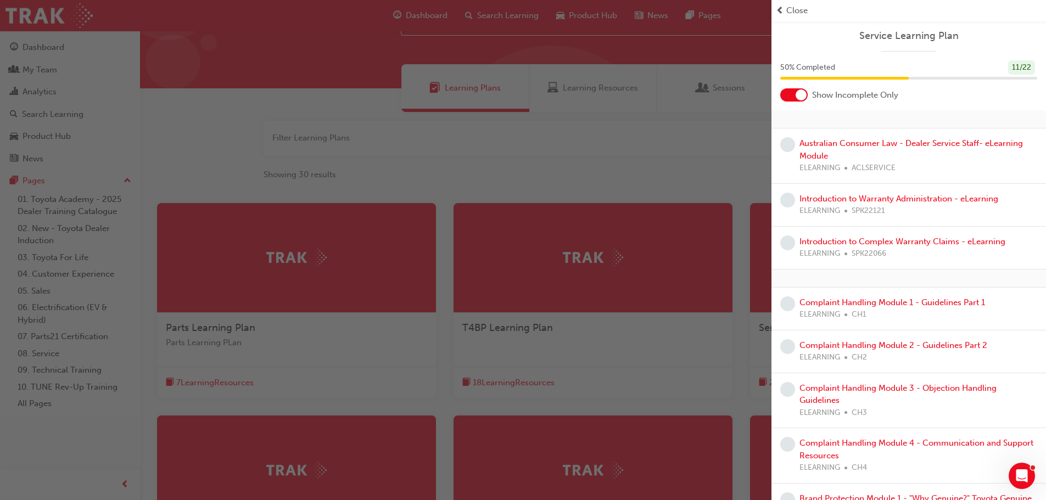
drag, startPoint x: 781, startPoint y: 131, endPoint x: 795, endPoint y: 187, distance: 57.3
click at [788, 184] on div "Australian Consumer Law - Dealer Service Staff- eLearning Module ELEARNING ACLS…" at bounding box center [908, 198] width 274 height 141
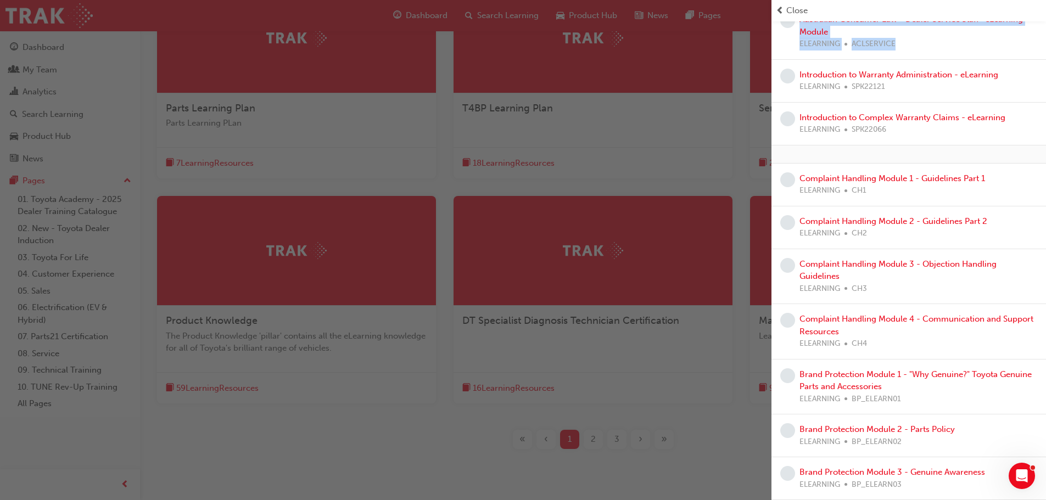
scroll to position [2, 0]
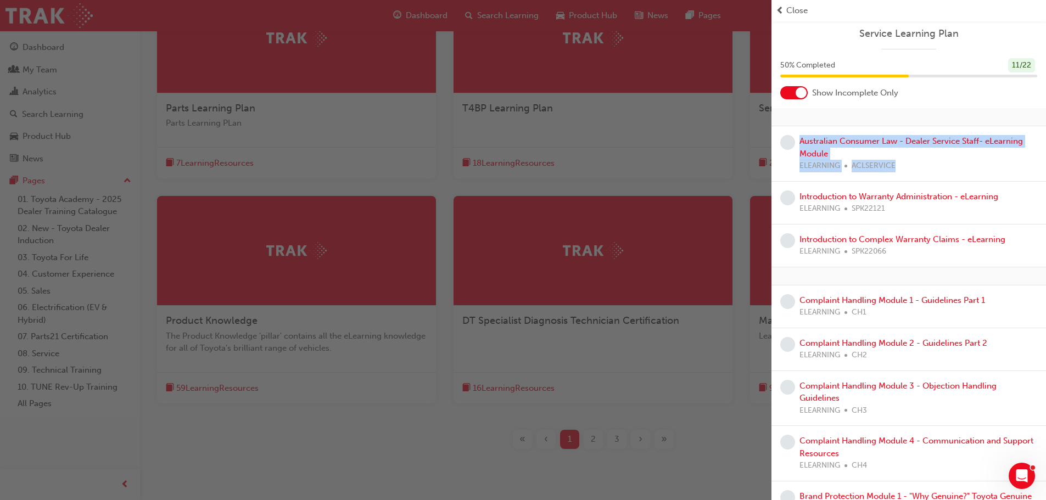
click at [939, 160] on div "ELEARNING ACLSERVICE" at bounding box center [918, 166] width 238 height 13
drag, startPoint x: 833, startPoint y: 154, endPoint x: 793, endPoint y: 143, distance: 41.7
click at [793, 143] on div "Australian Consumer Law - Dealer Service Staff- eLearning Module ELEARNING ACLS…" at bounding box center [908, 153] width 257 height 37
click at [873, 304] on link "Complaint Handling Module 1 - Guidelines Part 1" at bounding box center [892, 300] width 186 height 10
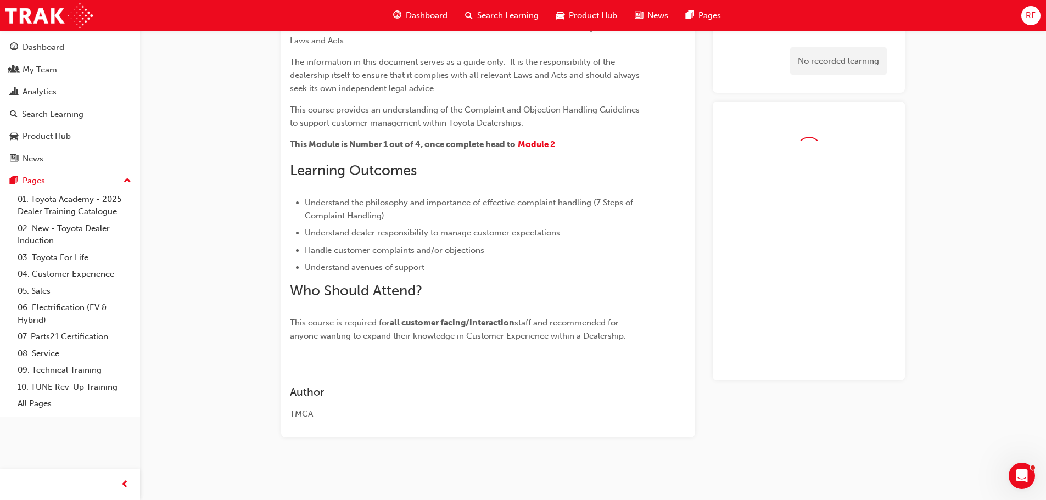
scroll to position [212, 0]
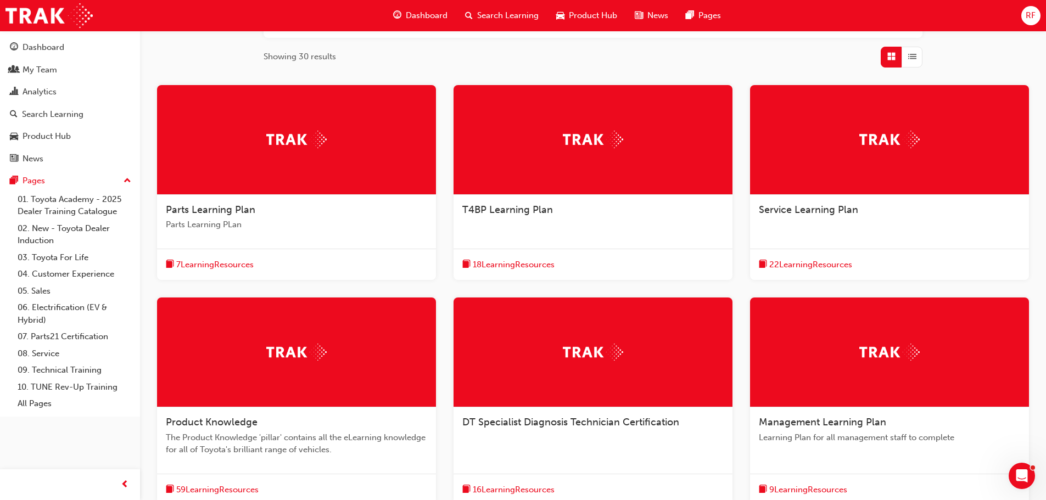
scroll to position [274, 0]
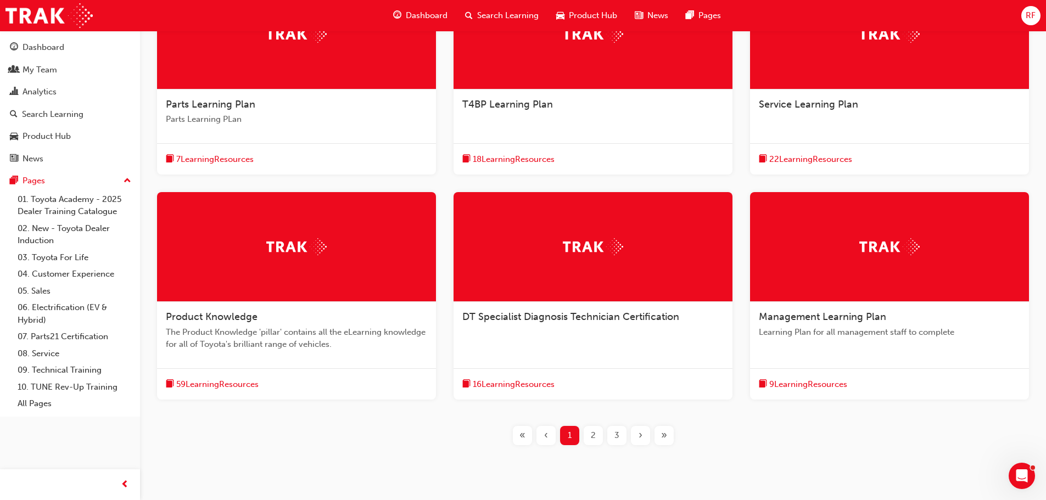
click at [592, 435] on span "2" at bounding box center [593, 435] width 5 height 13
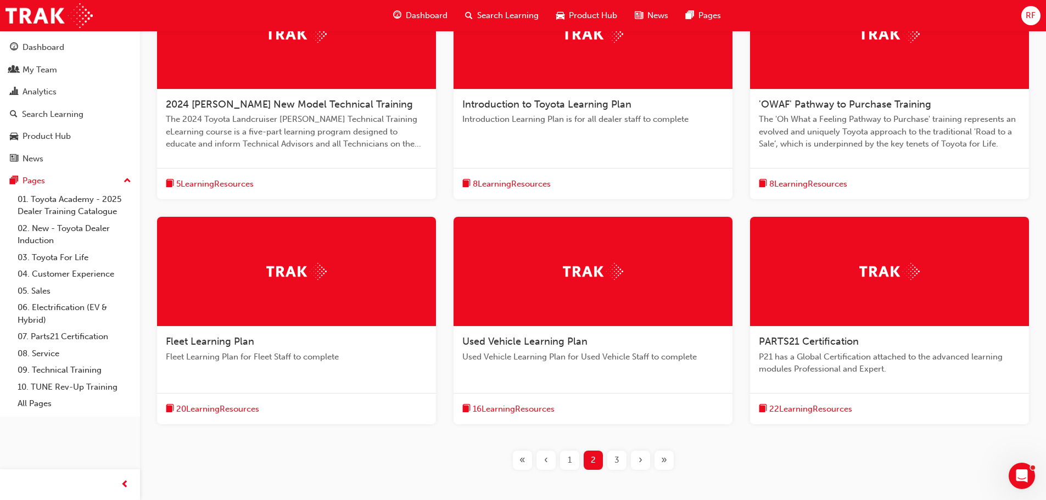
click at [617, 462] on span "3" at bounding box center [616, 460] width 5 height 13
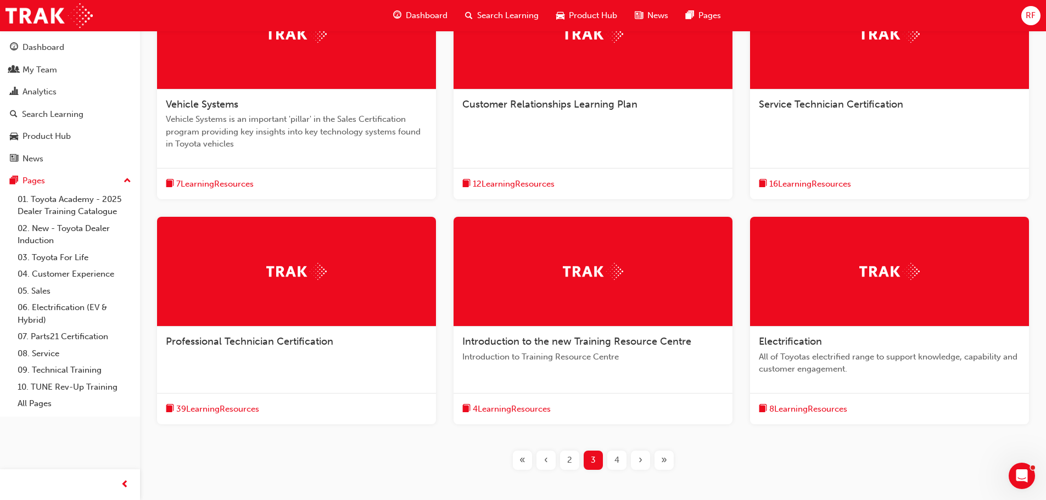
click at [616, 457] on span "4" at bounding box center [616, 460] width 5 height 13
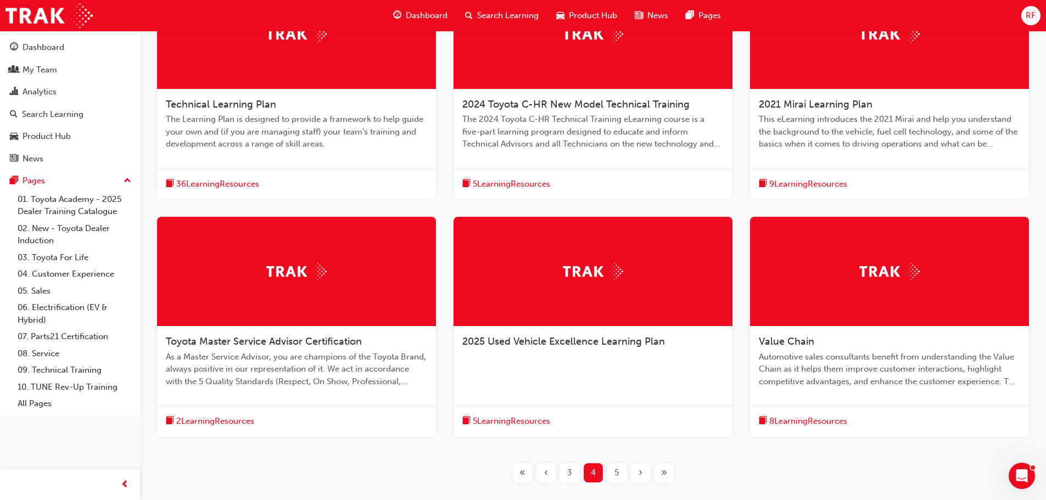
click at [244, 338] on span "Toyota Master Service Advisor Certification" at bounding box center [264, 341] width 196 height 12
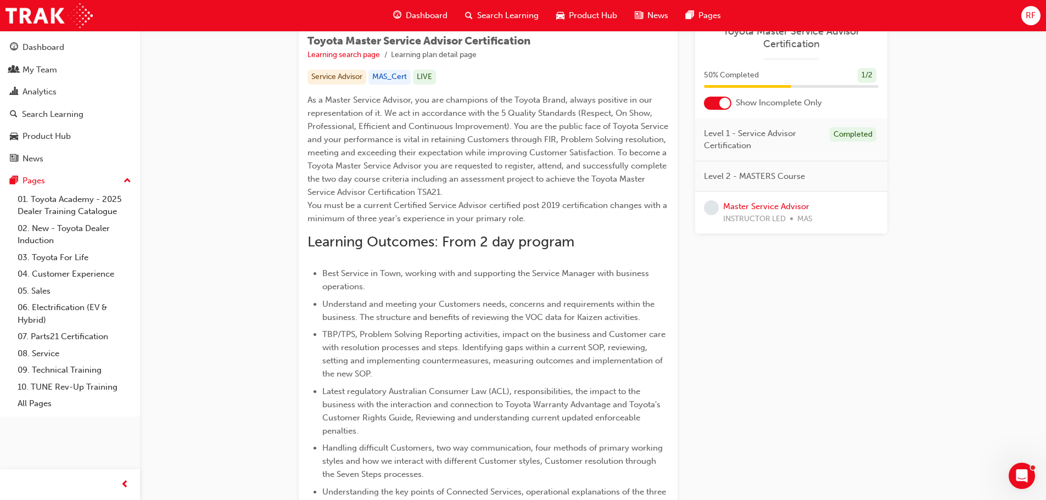
scroll to position [126, 0]
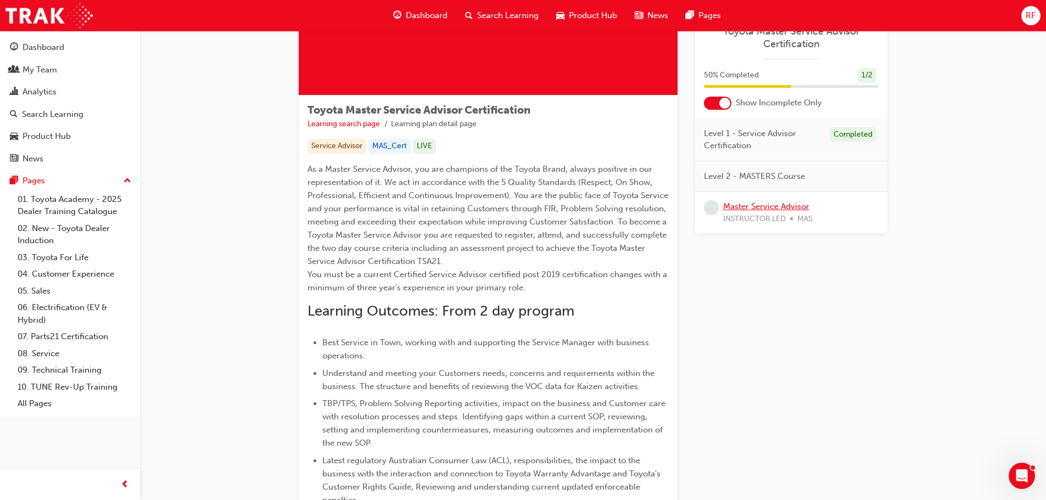
click at [745, 206] on link "Master Service Advisor" at bounding box center [766, 206] width 86 height 10
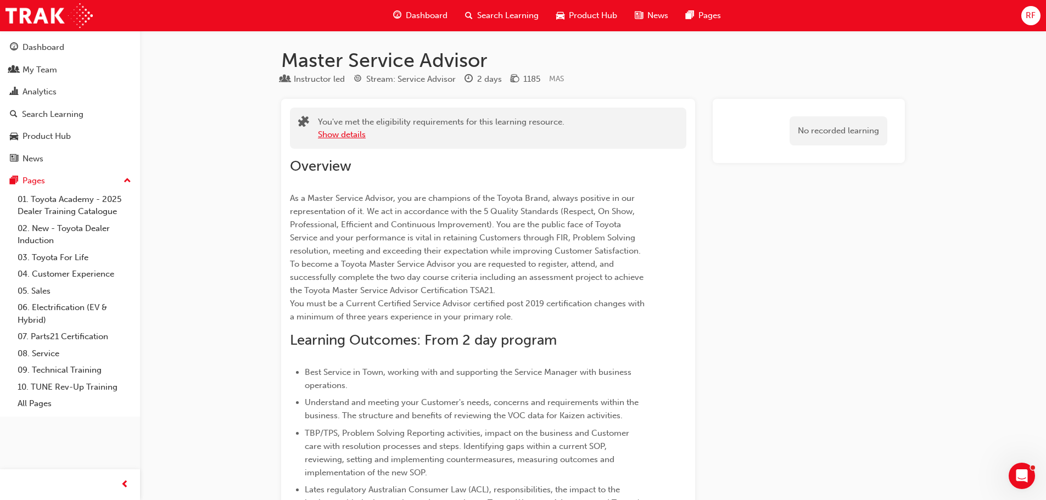
click at [333, 135] on button "Show details" at bounding box center [342, 134] width 48 height 13
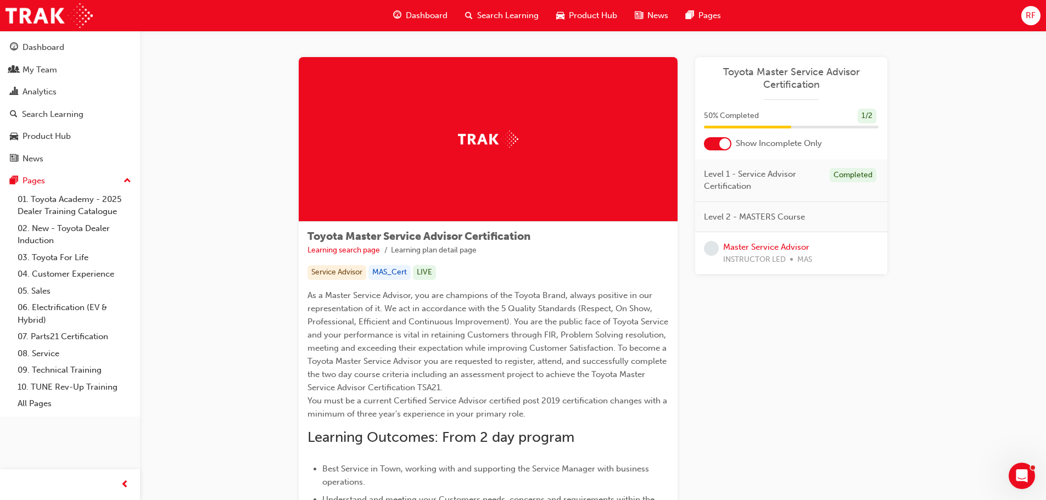
click at [725, 144] on div at bounding box center [724, 143] width 11 height 11
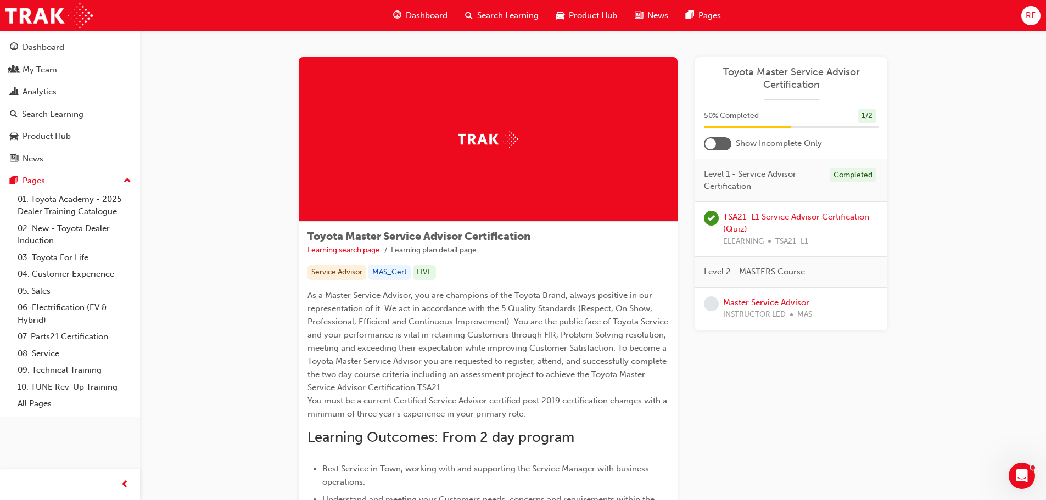
click at [713, 147] on div at bounding box center [710, 143] width 11 height 11
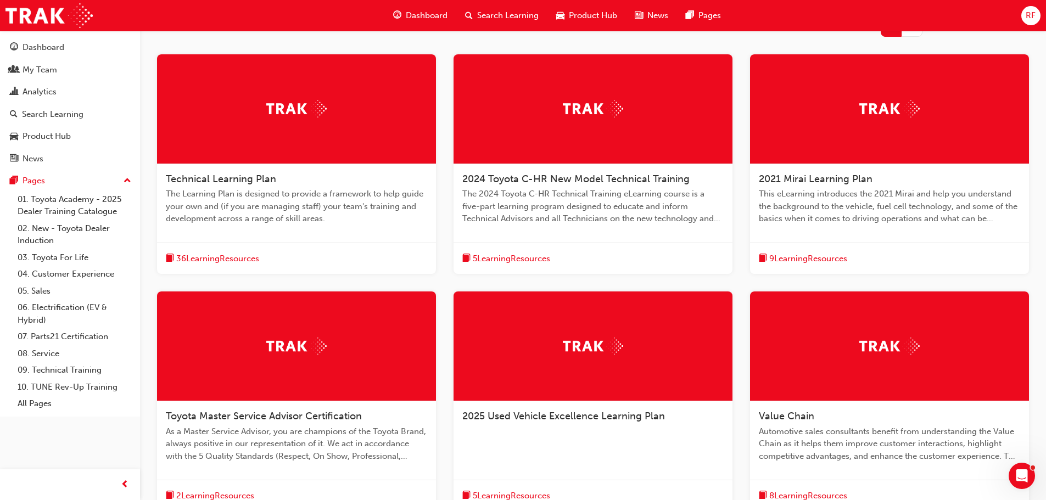
scroll to position [326, 0]
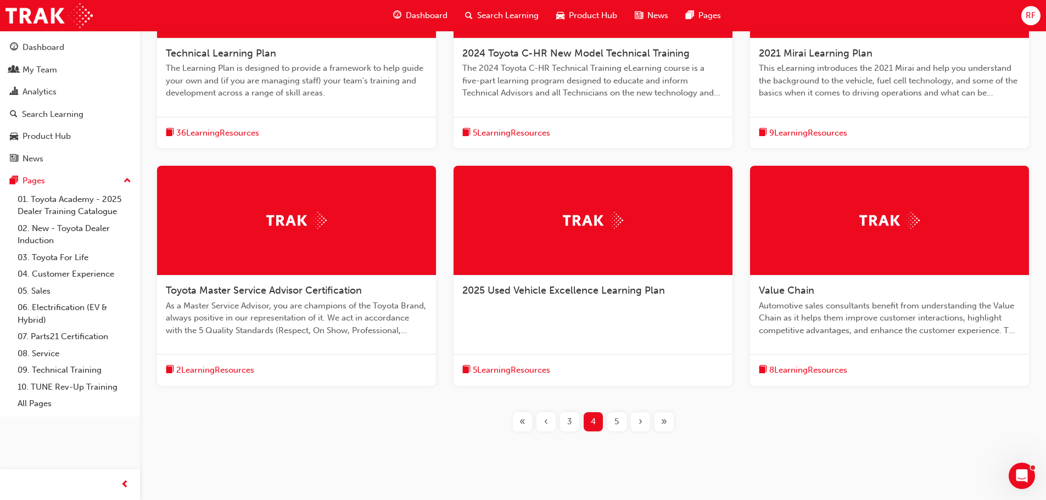
click at [615, 421] on span "5" at bounding box center [616, 422] width 4 height 13
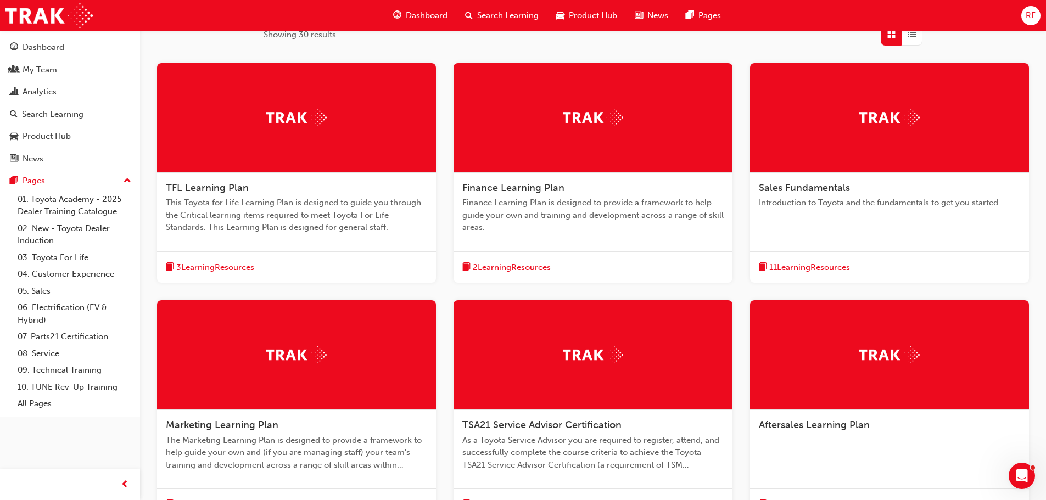
scroll to position [271, 0]
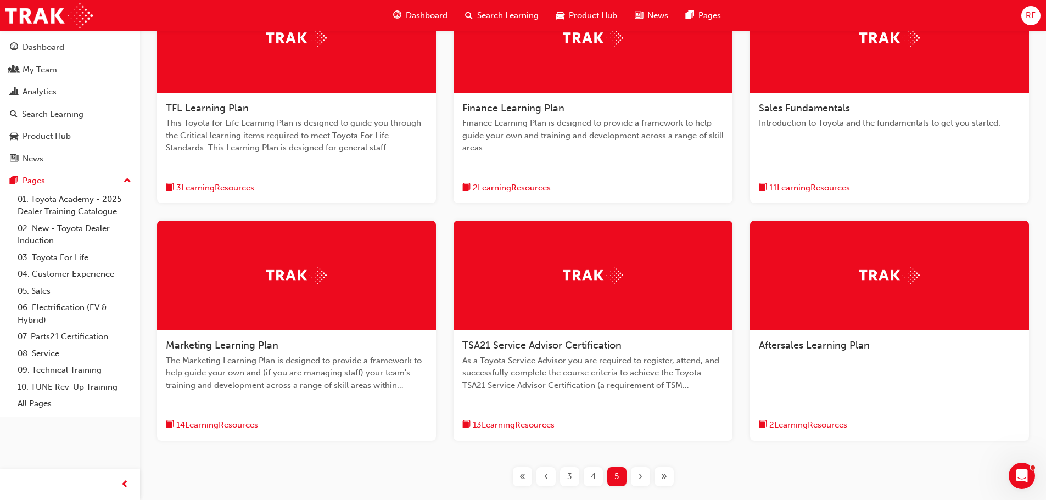
click at [809, 344] on span "Aftersales Learning Plan" at bounding box center [814, 345] width 111 height 12
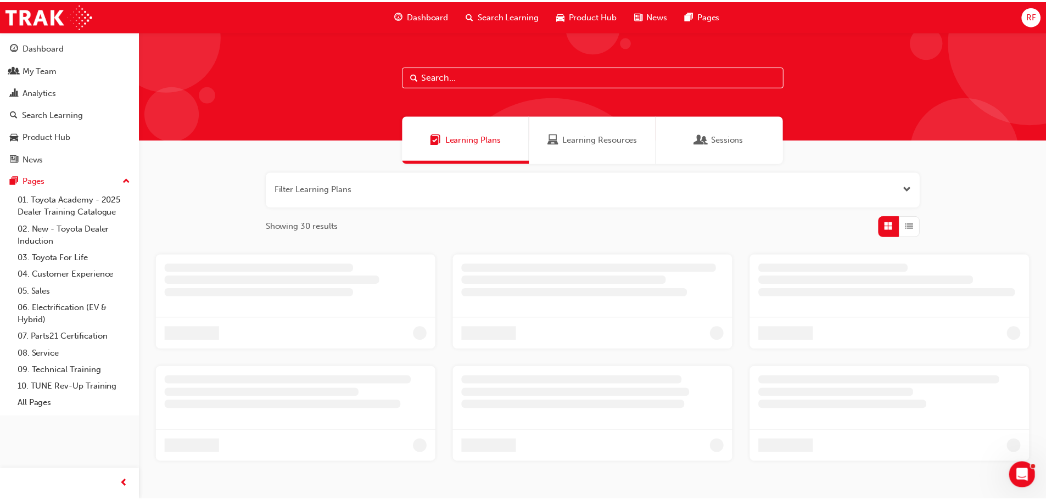
scroll to position [51, 0]
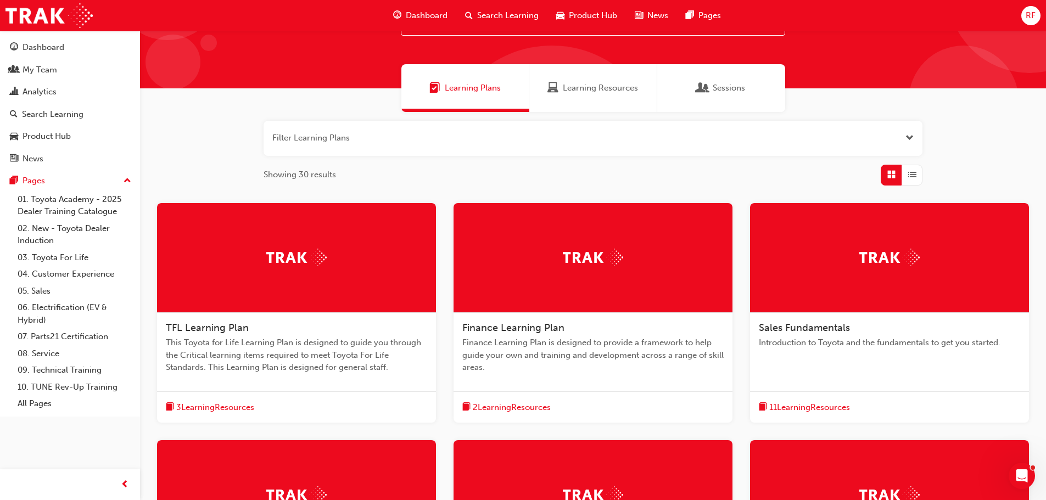
click at [463, 83] on span "Learning Plans" at bounding box center [473, 88] width 56 height 13
click at [609, 83] on span "Learning Resources" at bounding box center [600, 88] width 75 height 13
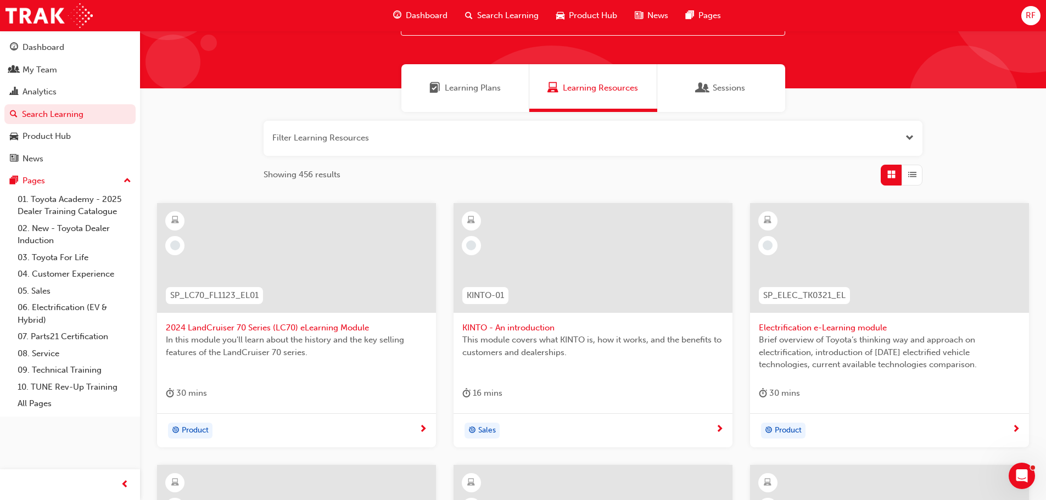
click at [464, 83] on span "Learning Plans" at bounding box center [473, 88] width 56 height 13
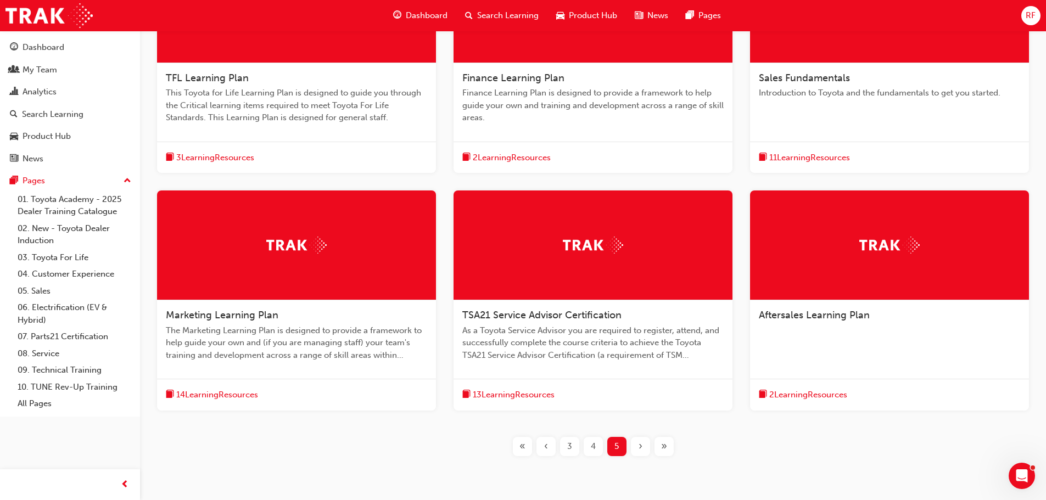
scroll to position [346, 0]
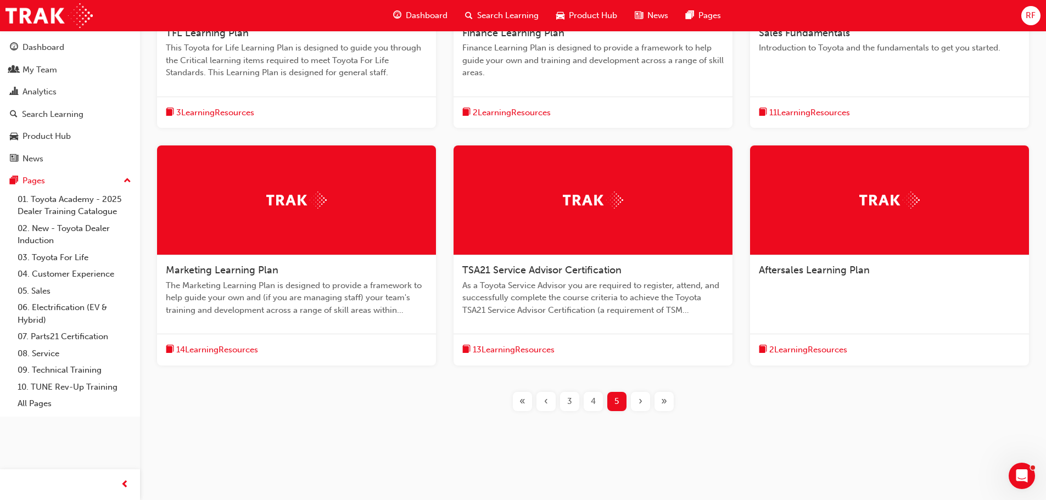
click at [570, 401] on span "3" at bounding box center [569, 401] width 5 height 13
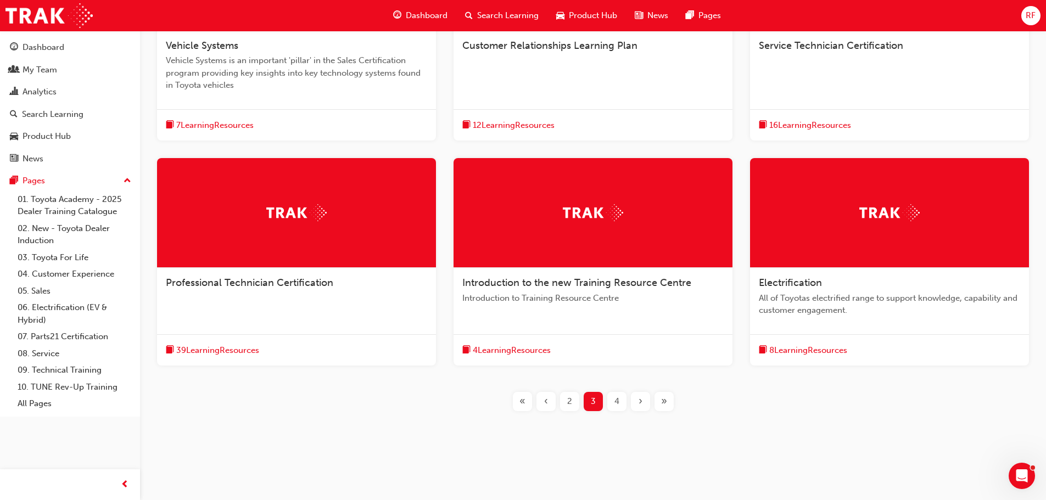
click at [566, 400] on div "2" at bounding box center [569, 401] width 19 height 19
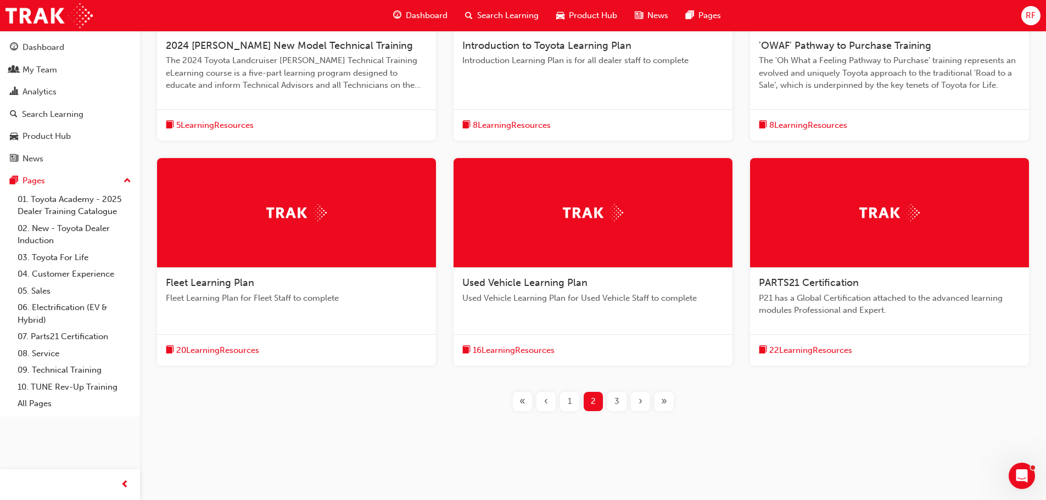
click at [565, 402] on div "1" at bounding box center [569, 401] width 19 height 19
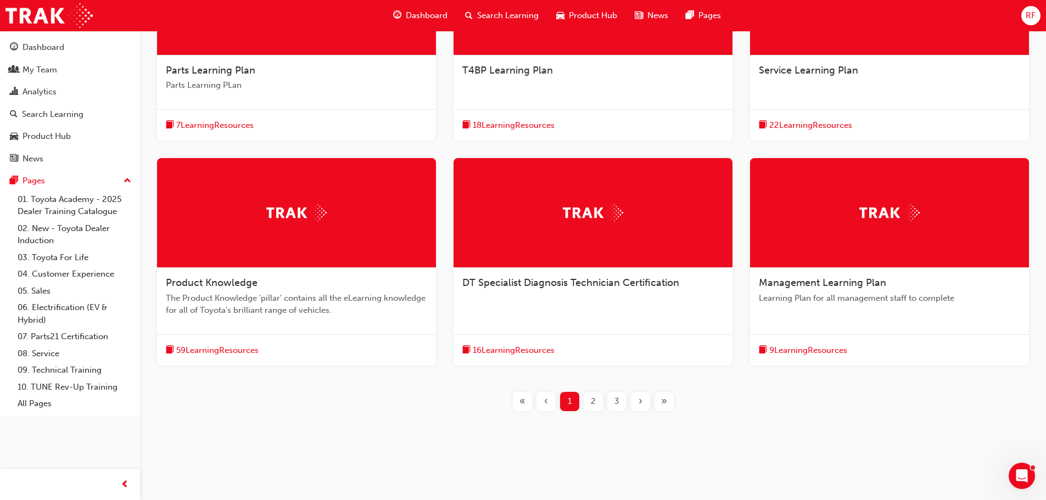
scroll to position [309, 0]
click at [815, 349] on span "9 Learning Resources" at bounding box center [808, 350] width 78 height 13
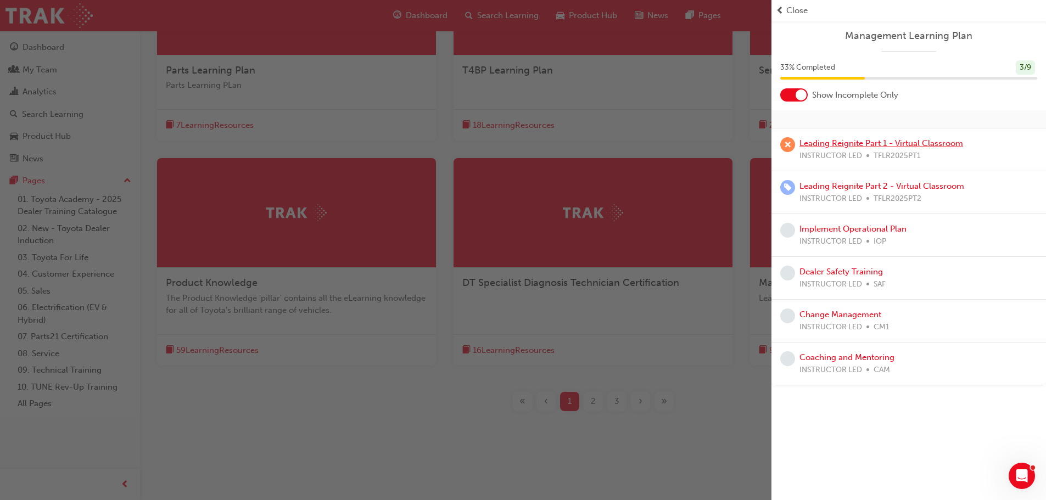
click at [831, 143] on link "Leading Reignite Part 1 - Virtual Classroom" at bounding box center [881, 143] width 164 height 10
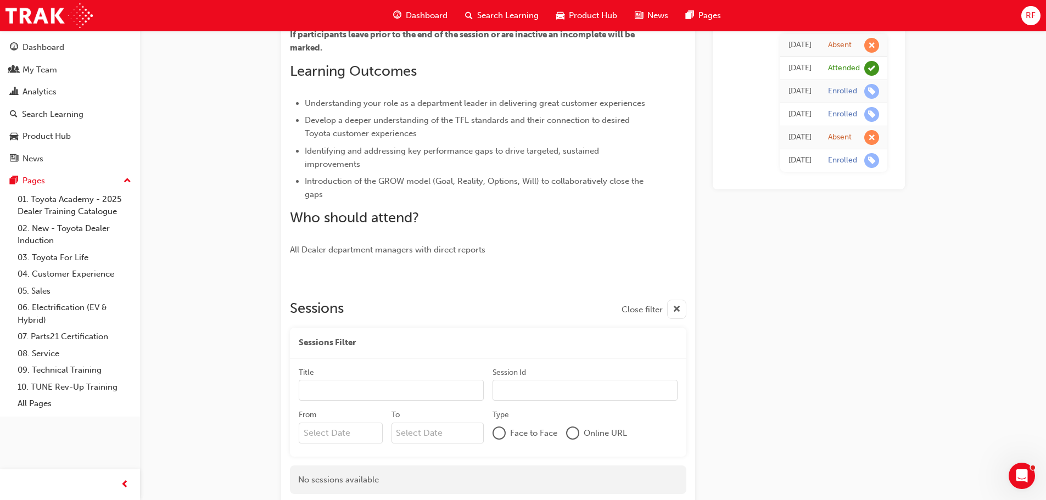
scroll to position [309, 0]
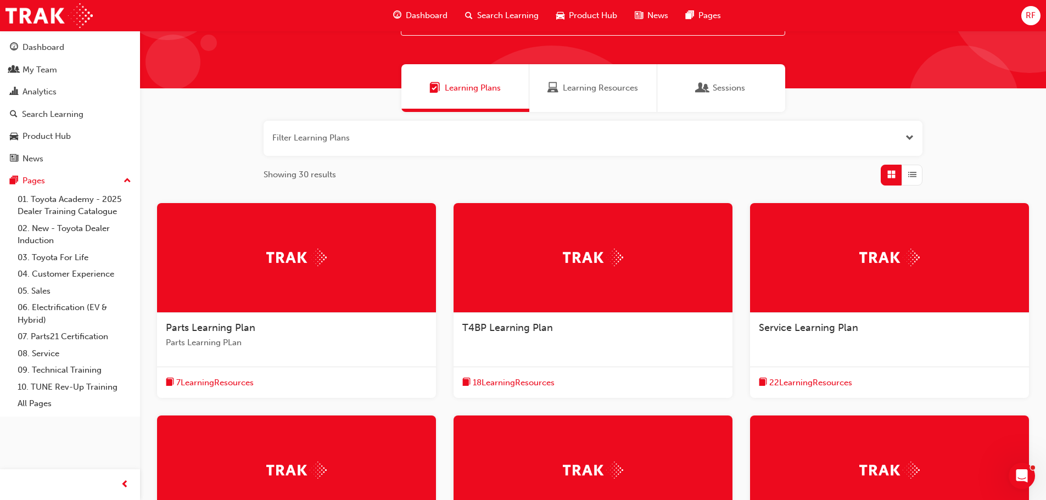
scroll to position [309, 0]
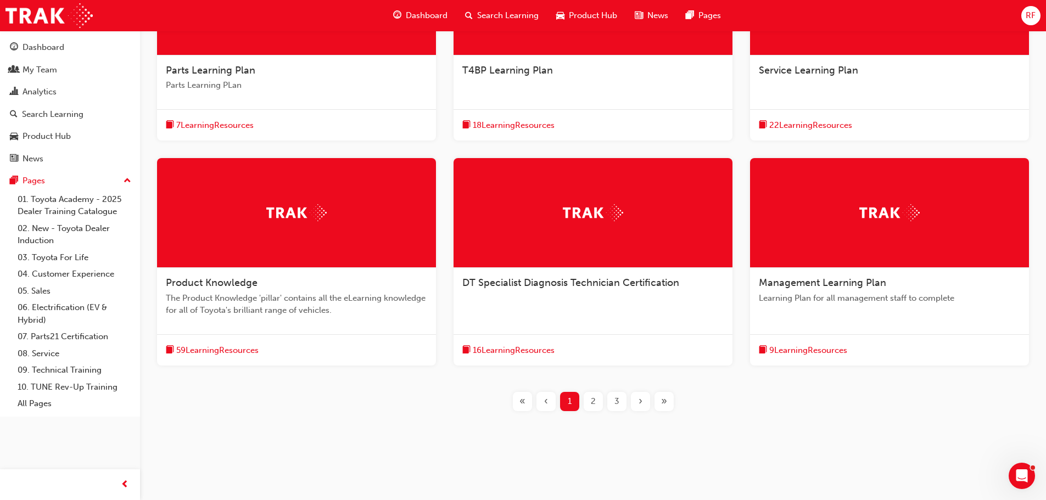
click at [792, 349] on span "9 Learning Resources" at bounding box center [808, 350] width 78 height 13
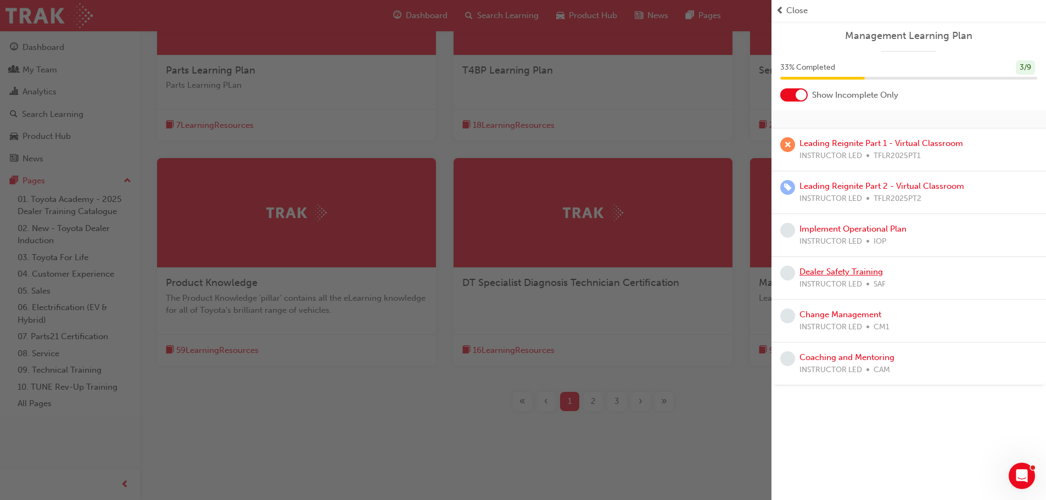
click at [827, 268] on link "Dealer Safety Training" at bounding box center [840, 272] width 83 height 10
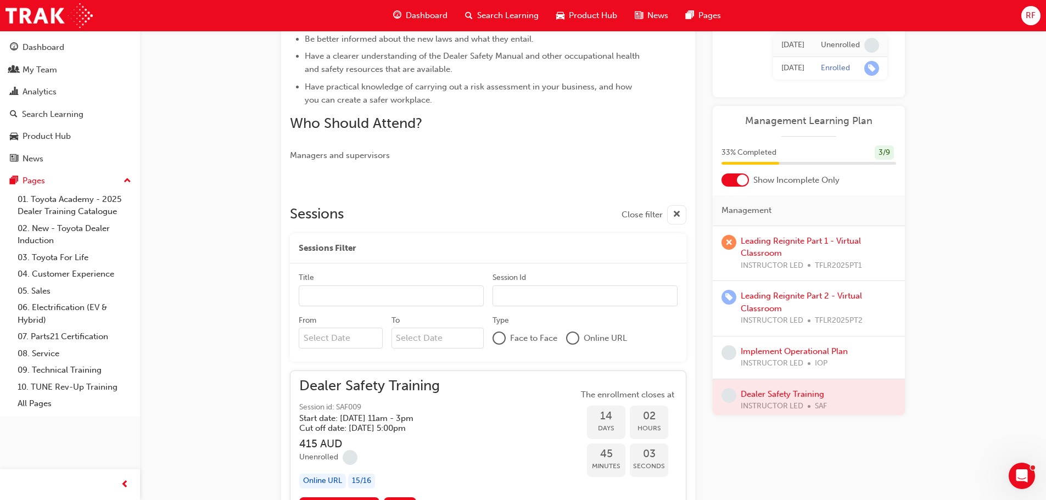
scroll to position [473, 0]
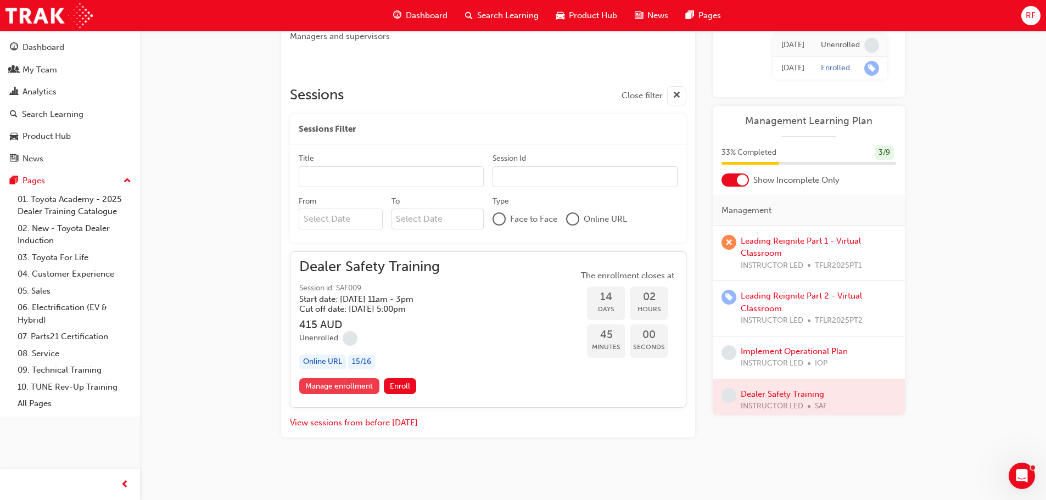
click at [344, 386] on link "Manage enrollment" at bounding box center [339, 386] width 80 height 16
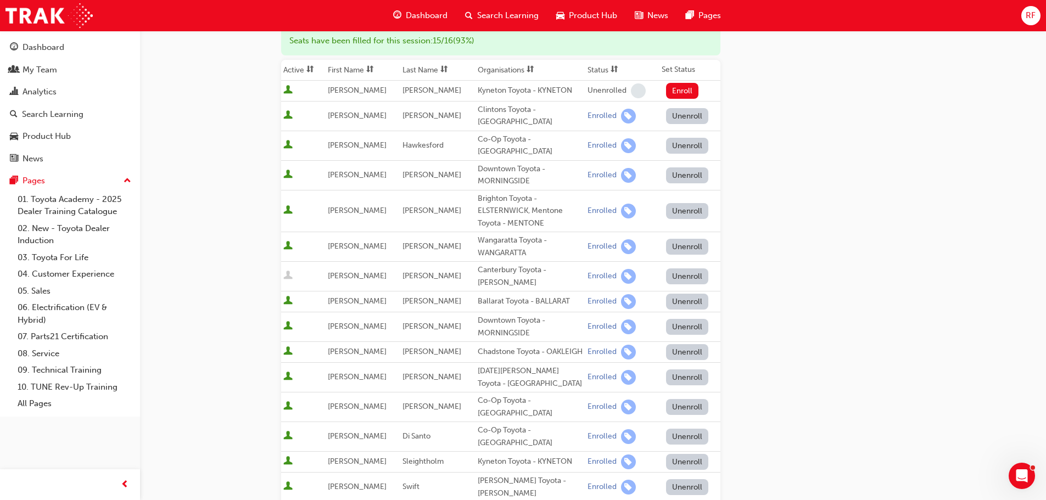
scroll to position [220, 0]
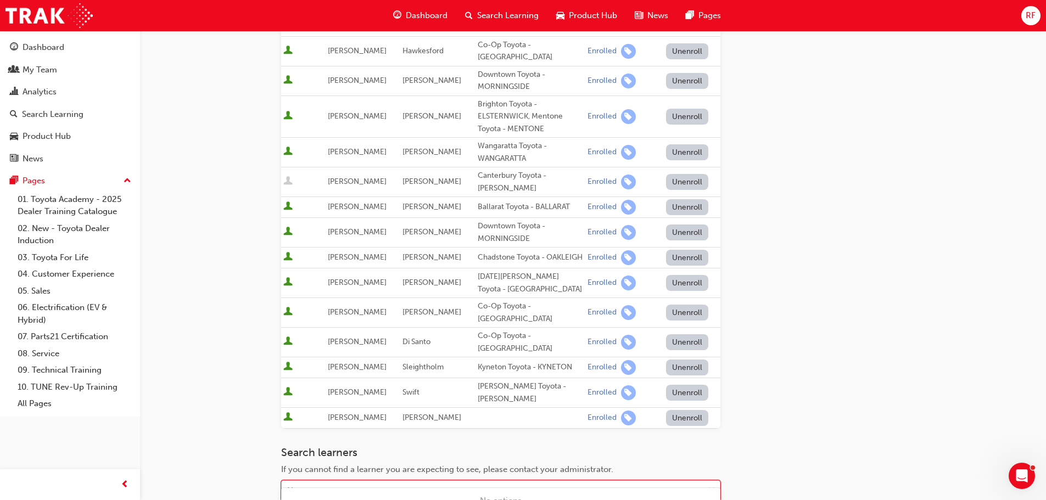
click at [363, 281] on body "Your version of Internet Explorer is outdated and not supported. Please upgrade…" at bounding box center [523, 30] width 1046 height 500
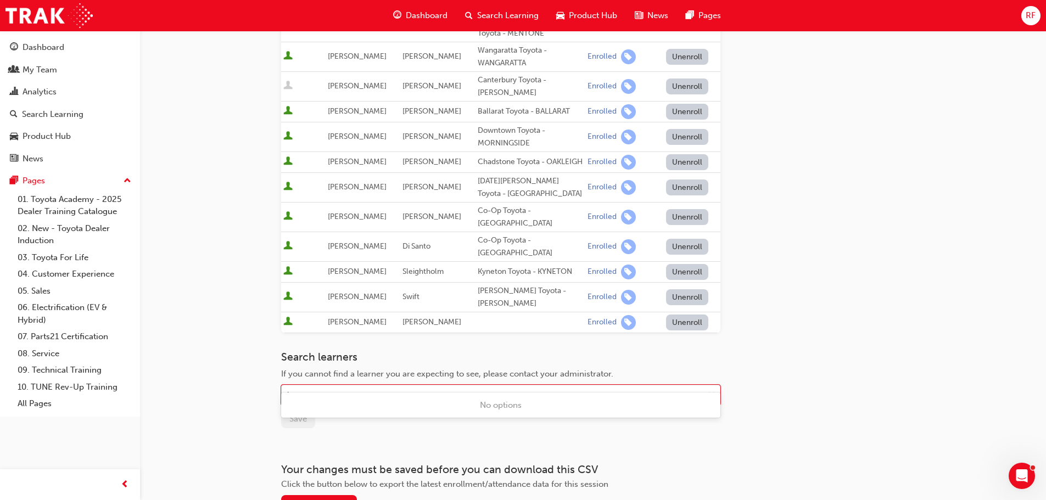
scroll to position [347, 0]
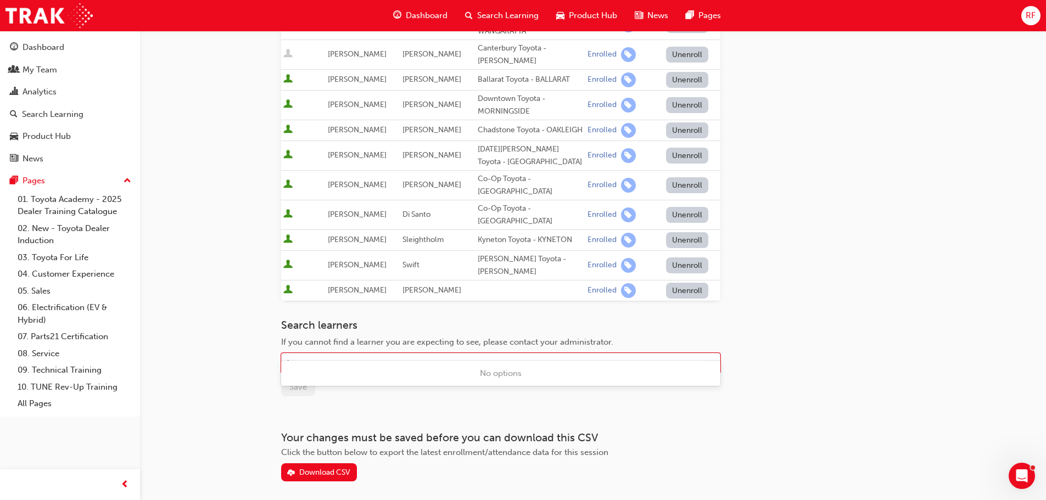
type input "karo"
click at [714, 356] on span "down-icon" at bounding box center [712, 363] width 8 height 14
click at [322, 354] on div "Name" at bounding box center [493, 363] width 422 height 19
drag, startPoint x: 322, startPoint y: 344, endPoint x: 407, endPoint y: 321, distance: 87.8
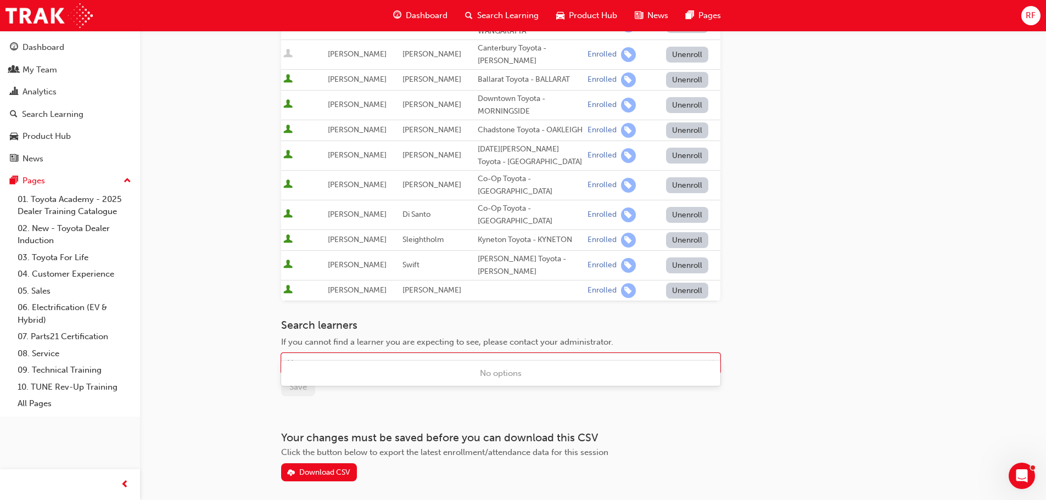
click at [322, 354] on div "Name" at bounding box center [493, 363] width 422 height 19
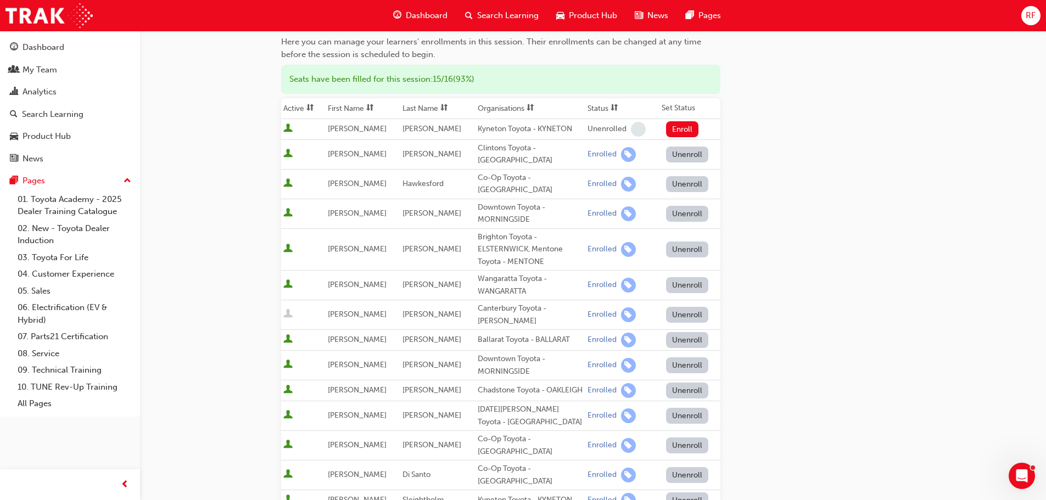
scroll to position [0, 0]
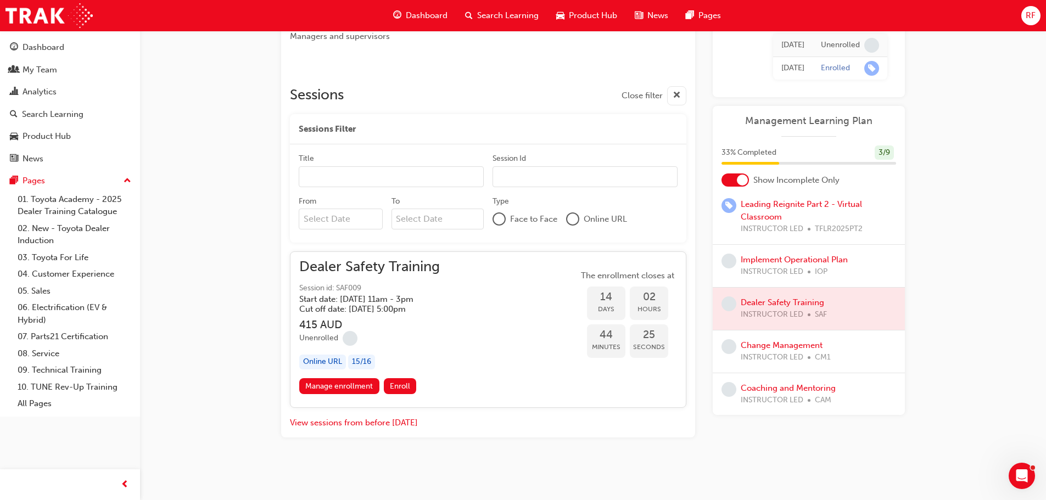
scroll to position [93, 0]
click at [797, 383] on link "Coaching and Mentoring" at bounding box center [788, 387] width 95 height 10
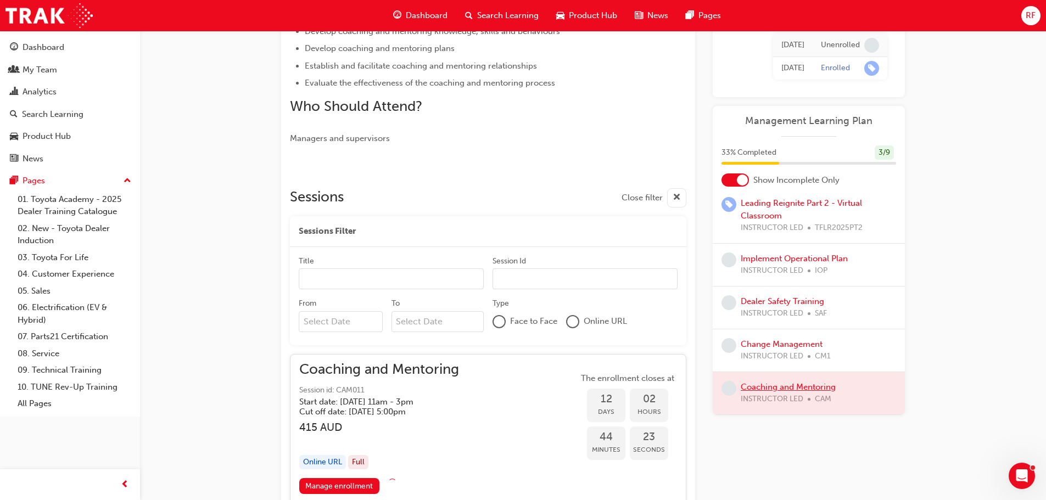
scroll to position [473, 0]
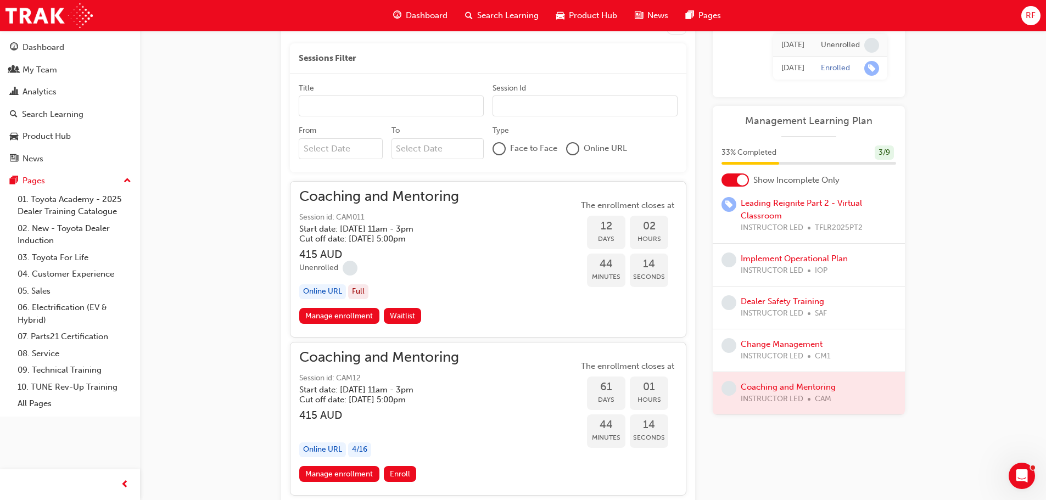
click at [349, 469] on link "Manage enrollment" at bounding box center [339, 474] width 80 height 16
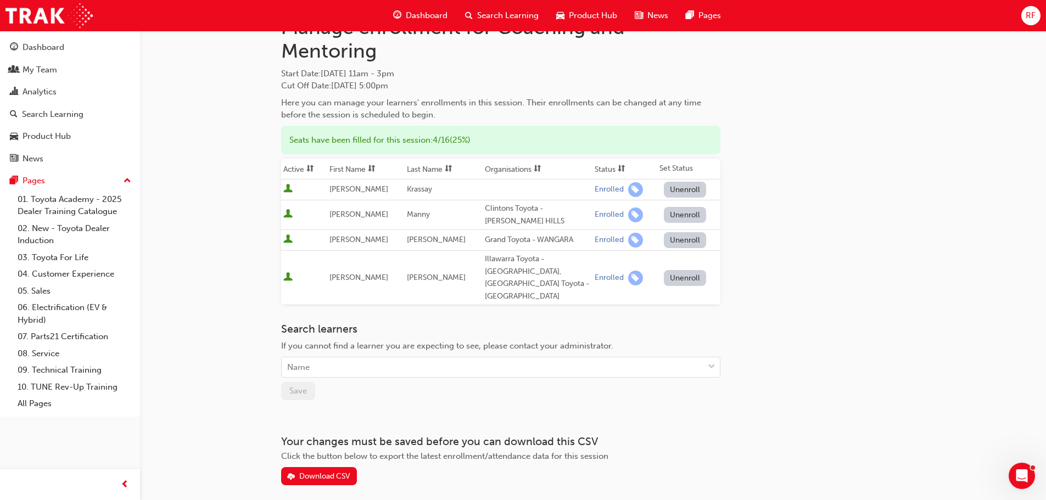
scroll to position [85, 0]
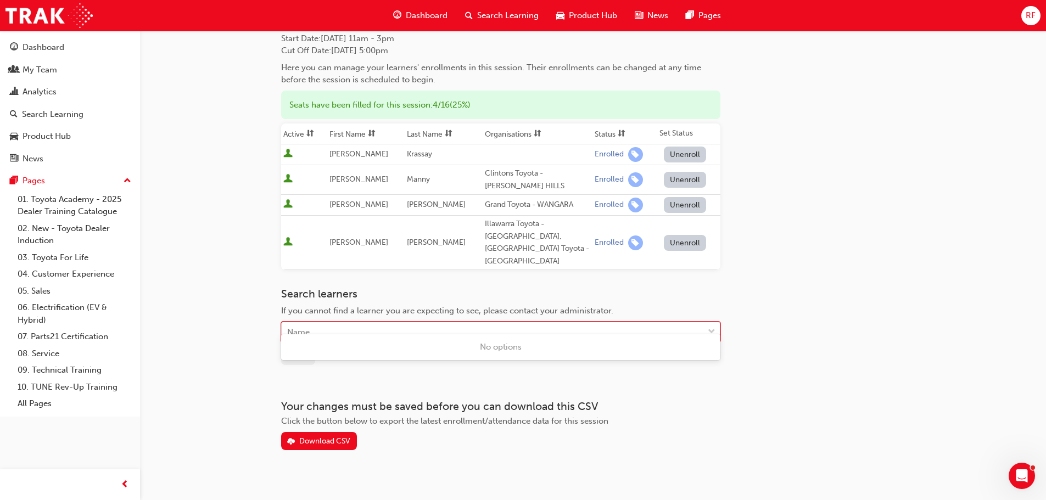
click at [318, 323] on div "Name" at bounding box center [493, 332] width 422 height 19
type input "x"
click at [711, 325] on span "down-icon" at bounding box center [712, 332] width 8 height 14
click at [346, 323] on div "Name" at bounding box center [493, 332] width 422 height 19
click at [316, 323] on div "Name" at bounding box center [493, 332] width 422 height 19
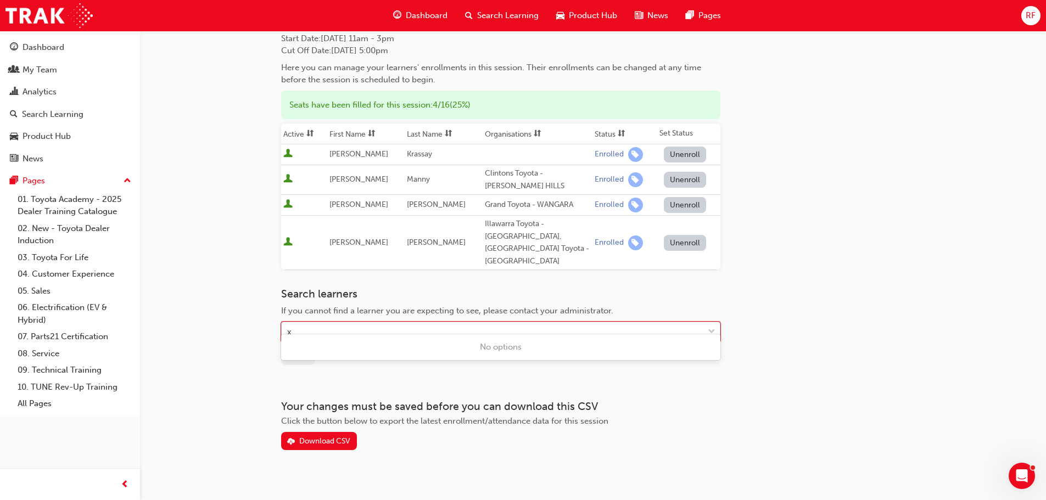
type input "xh"
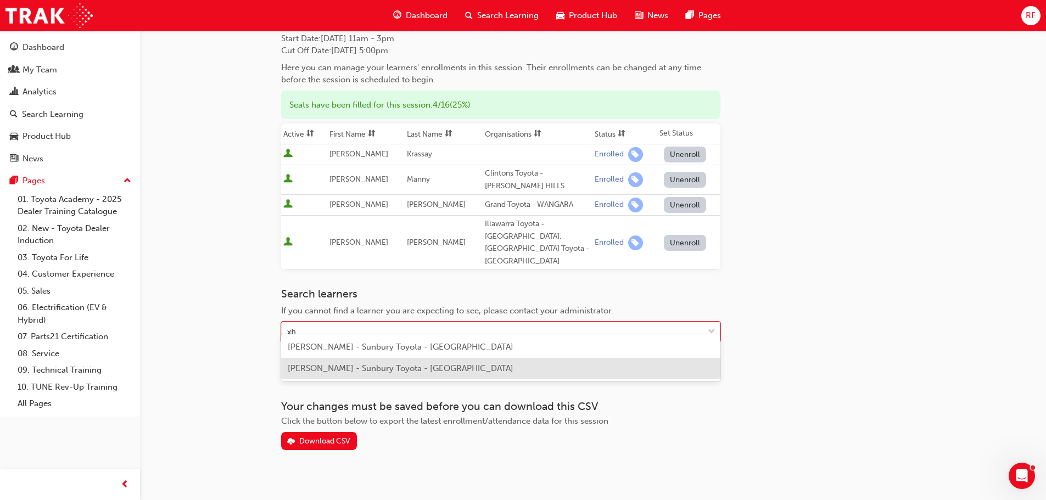
click at [317, 372] on span "Simone Xhayeteux - Sunbury Toyota - SUNBURY" at bounding box center [401, 368] width 226 height 10
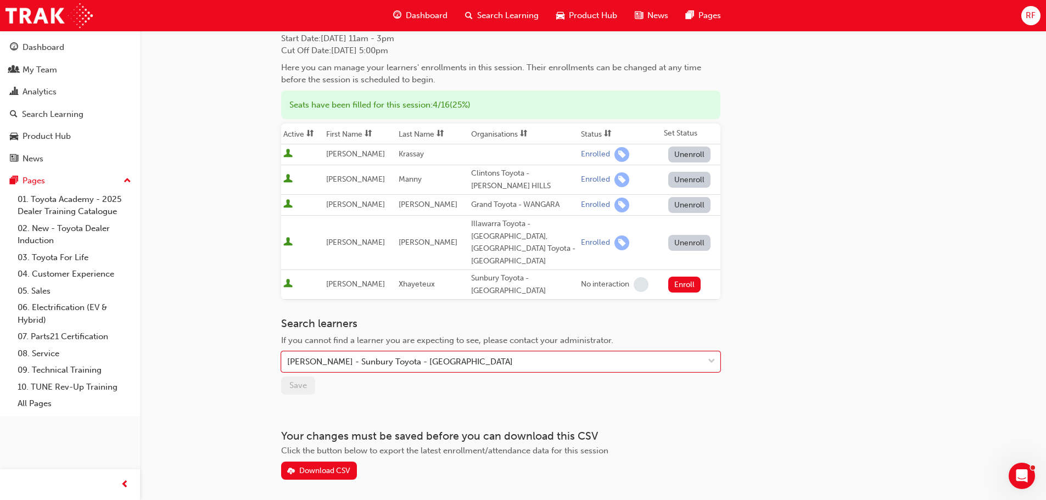
scroll to position [0, 0]
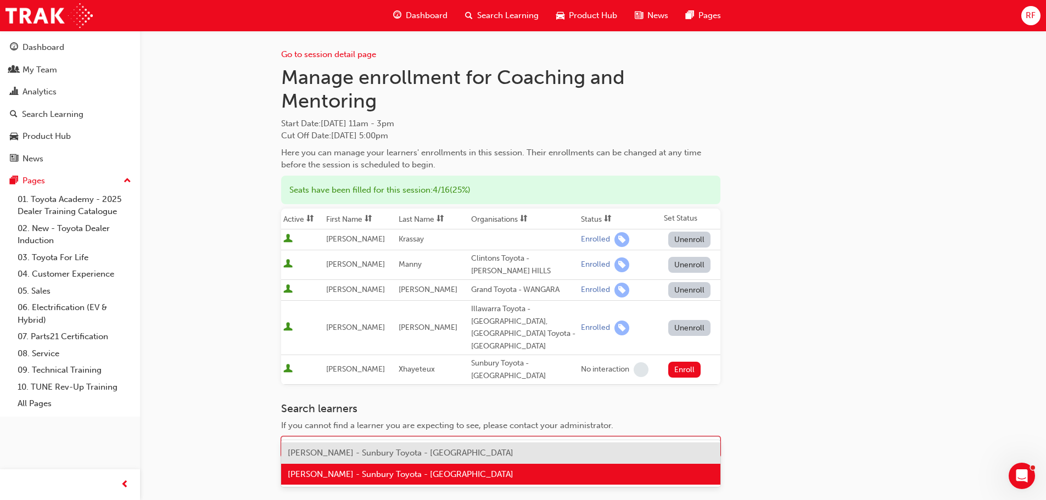
drag, startPoint x: 498, startPoint y: 425, endPoint x: 303, endPoint y: 416, distance: 195.1
click at [297, 438] on div "Simone Xhayeteux - Sunbury Toyota - SUNBURY" at bounding box center [493, 447] width 422 height 19
click at [490, 438] on div "Simone Xhayeteux - Sunbury Toyota - SUNBURY" at bounding box center [493, 447] width 422 height 19
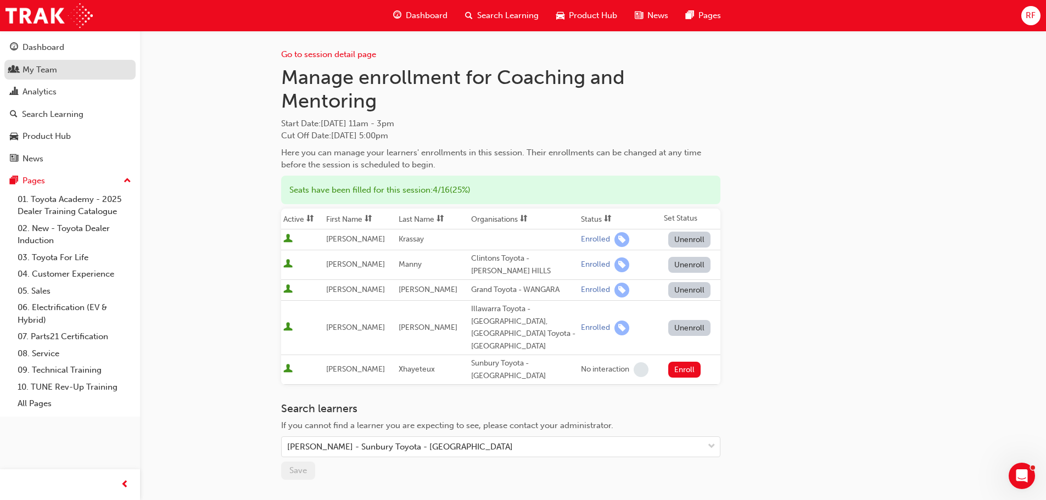
click at [41, 70] on div "My Team" at bounding box center [40, 70] width 35 height 13
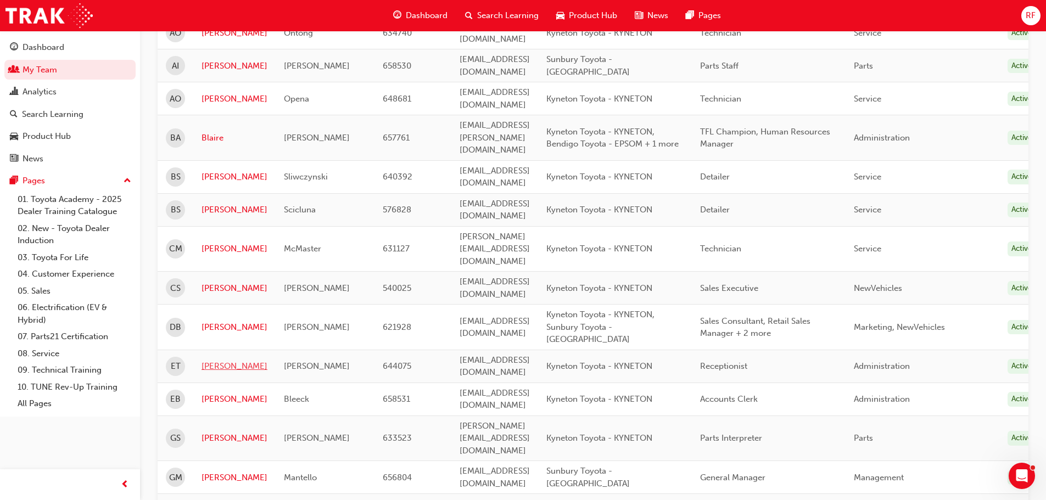
scroll to position [329, 0]
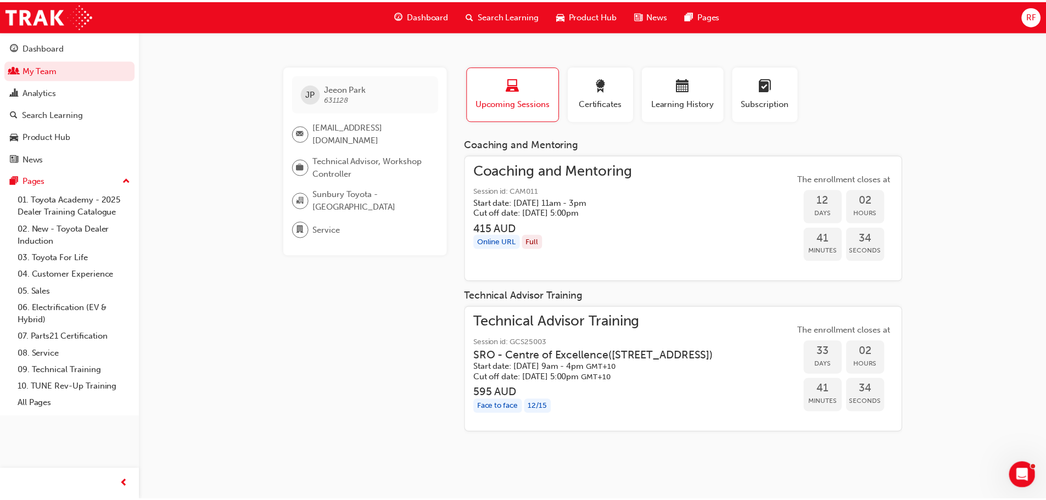
scroll to position [329, 0]
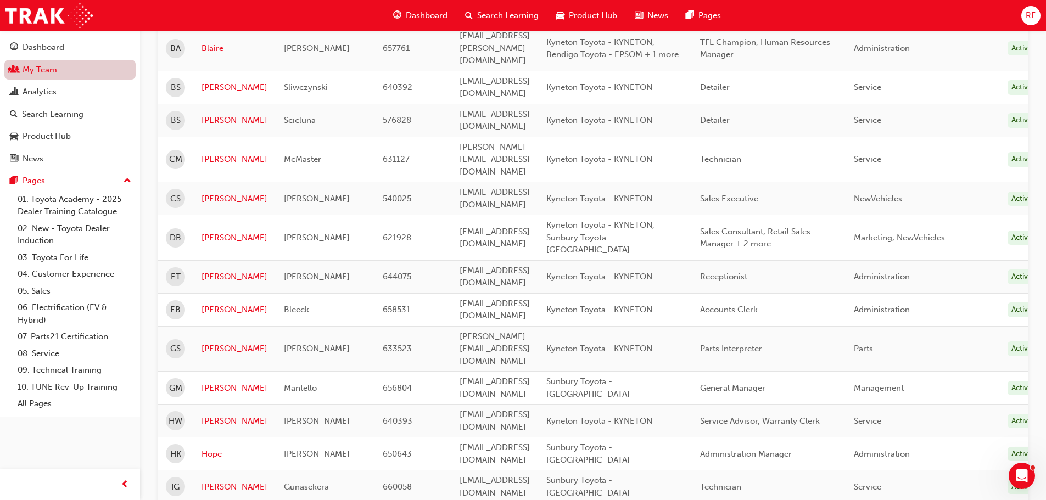
click at [55, 73] on link "My Team" at bounding box center [69, 70] width 131 height 20
click at [51, 72] on link "My Team" at bounding box center [69, 70] width 131 height 20
click at [40, 48] on div "Dashboard" at bounding box center [44, 47] width 42 height 13
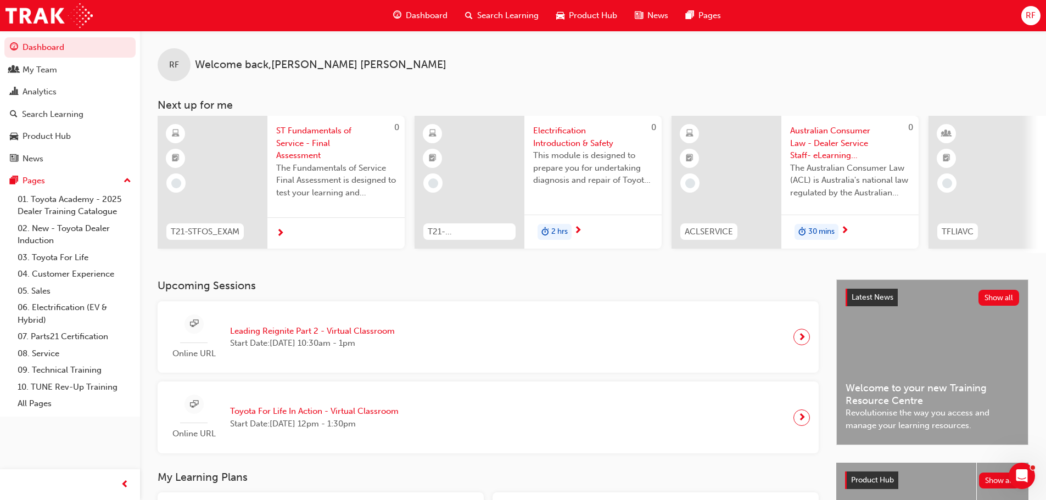
click at [593, 14] on span "Product Hub" at bounding box center [593, 15] width 48 height 13
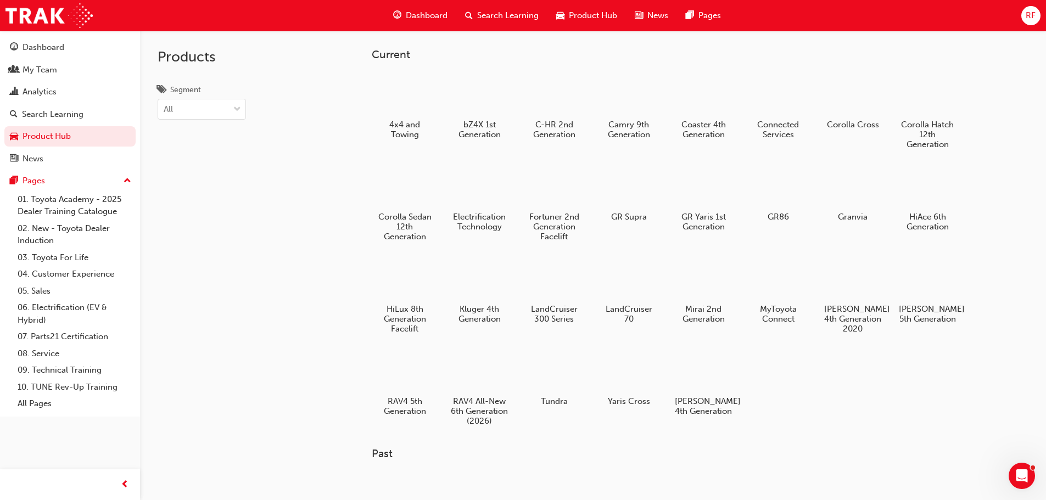
click at [506, 14] on span "Search Learning" at bounding box center [507, 15] width 61 height 13
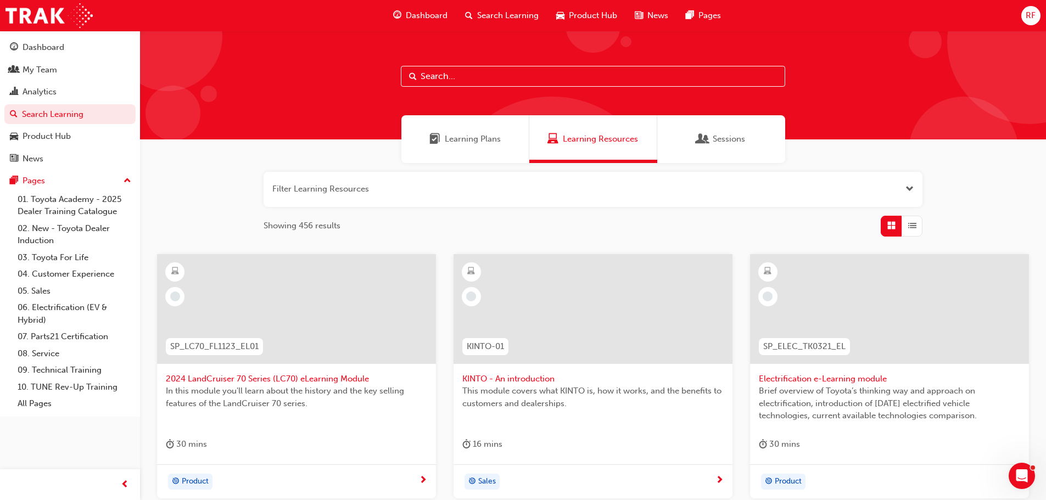
click at [718, 133] on div "Sessions" at bounding box center [721, 139] width 128 height 48
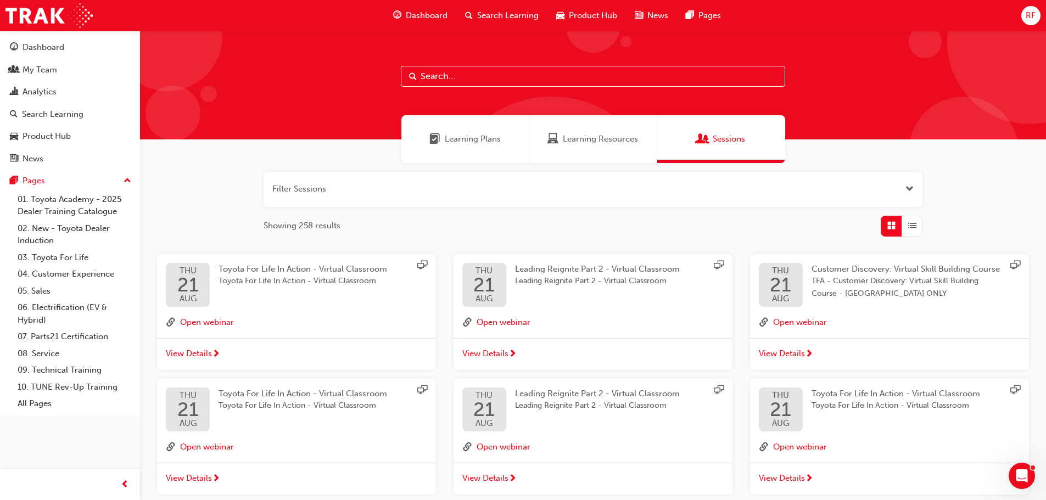
click at [483, 139] on span "Learning Plans" at bounding box center [473, 139] width 56 height 13
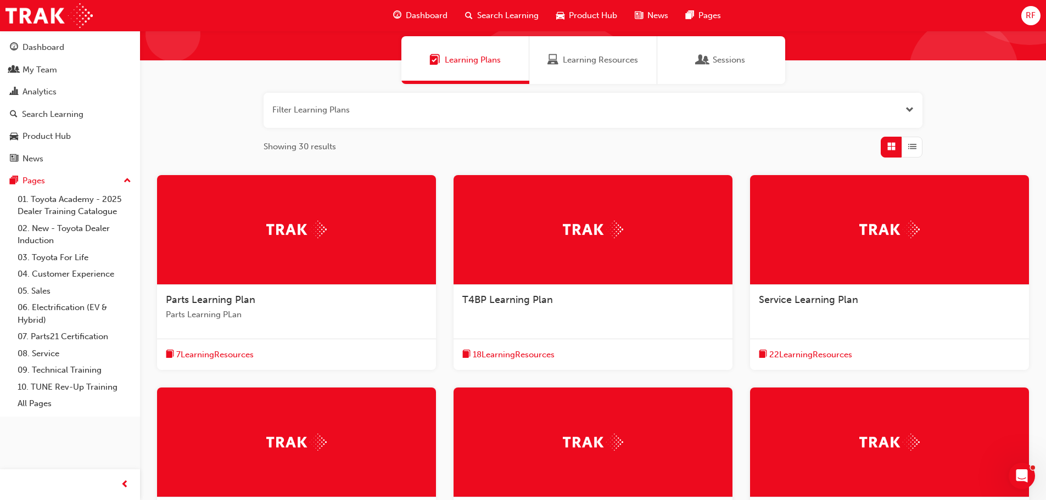
scroll to position [165, 0]
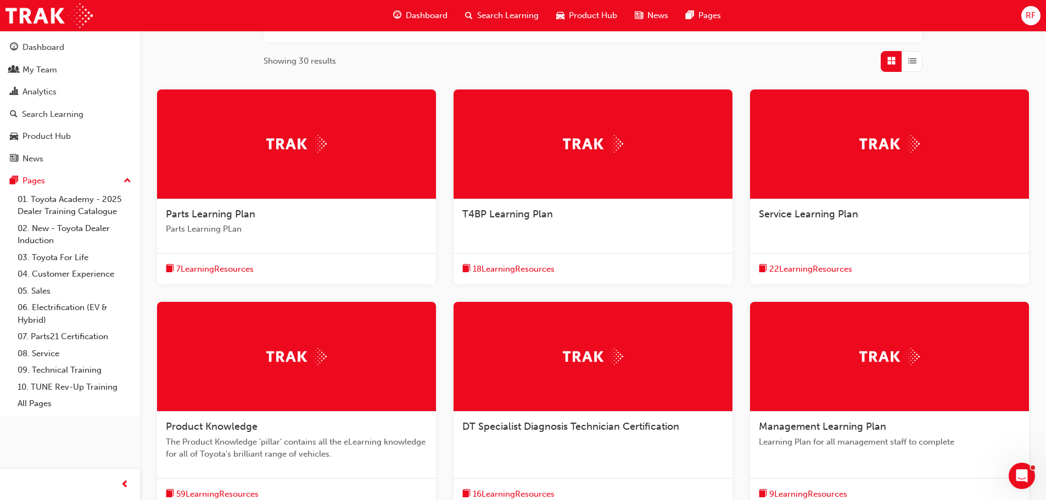
click at [810, 494] on span "9 Learning Resources" at bounding box center [808, 494] width 78 height 13
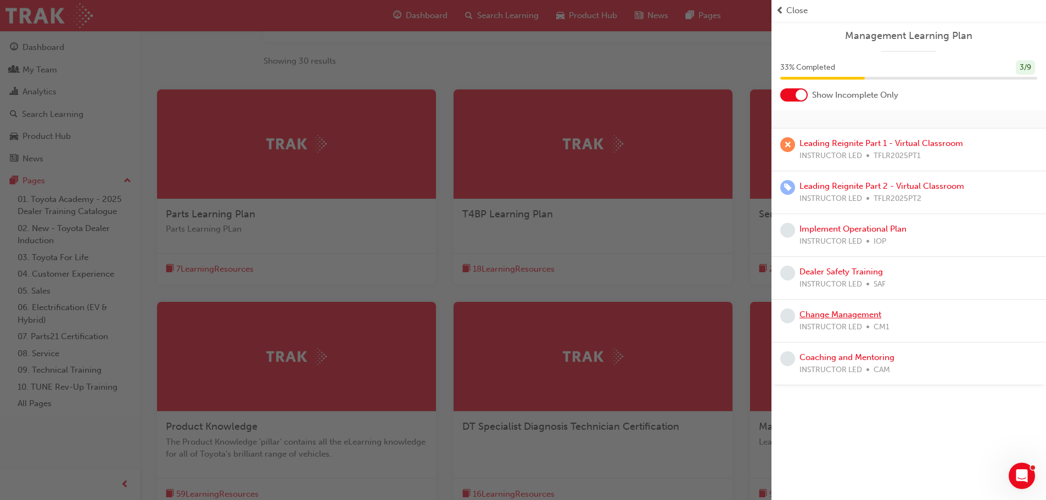
click at [831, 315] on link "Change Management" at bounding box center [840, 315] width 82 height 10
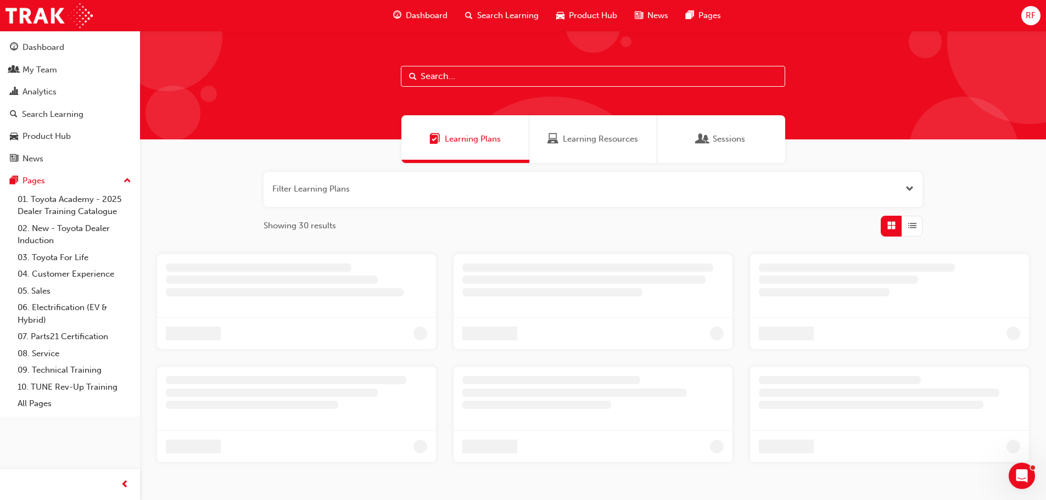
scroll to position [51, 0]
